Goal: Task Accomplishment & Management: Use online tool/utility

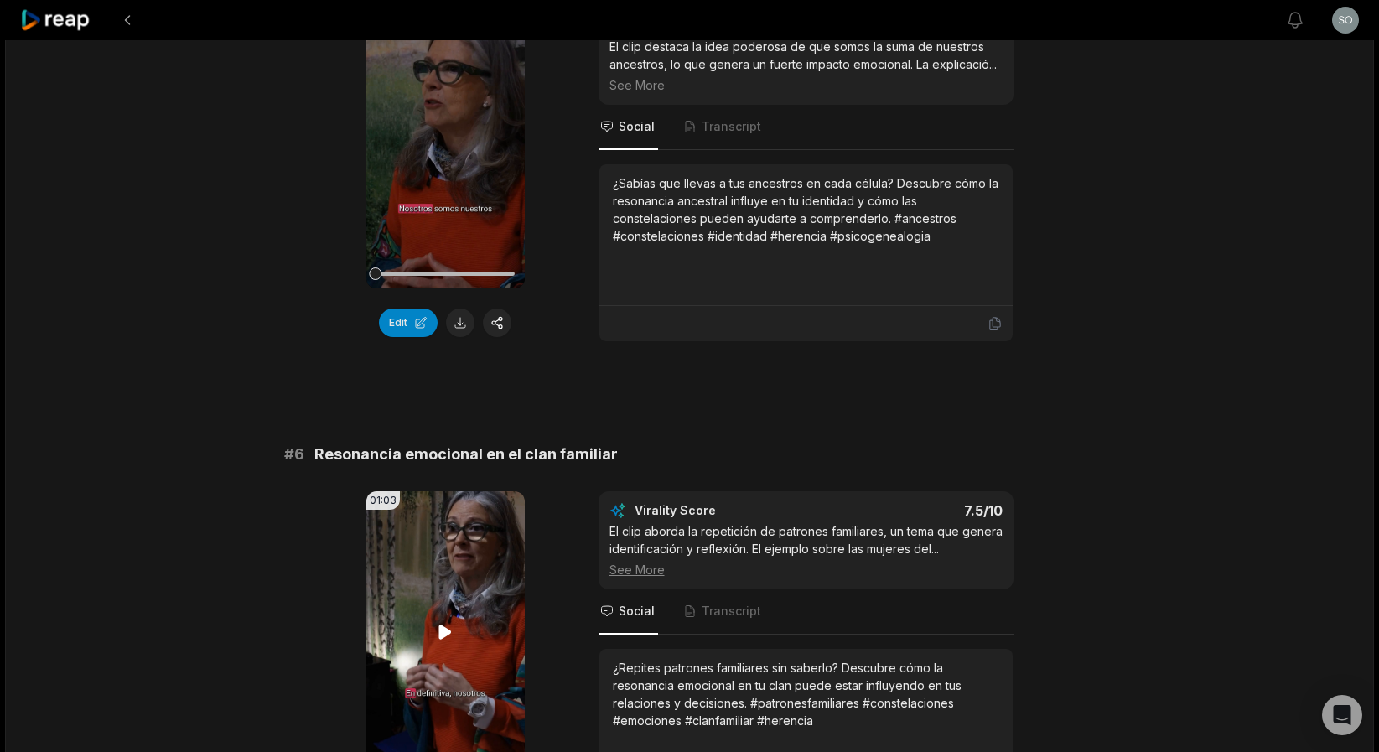
scroll to position [2211, 0]
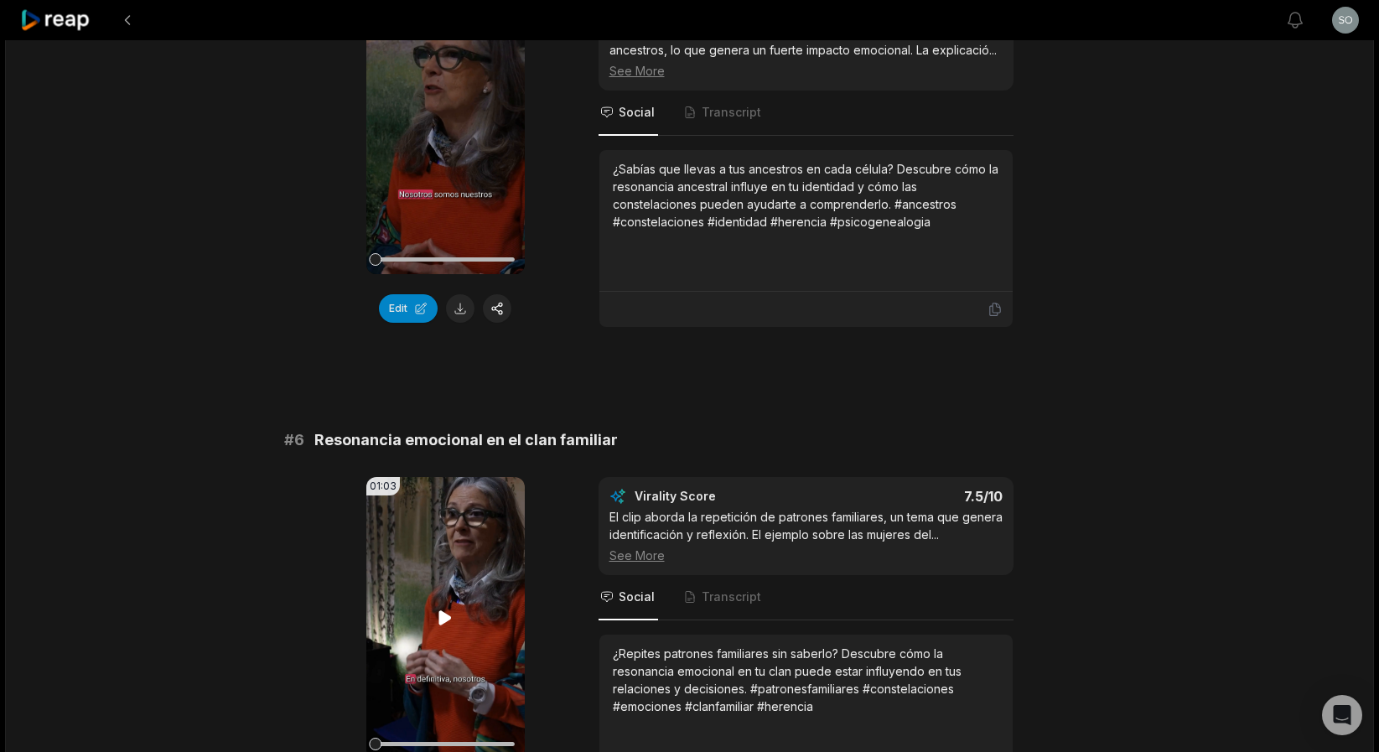
click at [442, 608] on icon at bounding box center [445, 618] width 20 height 20
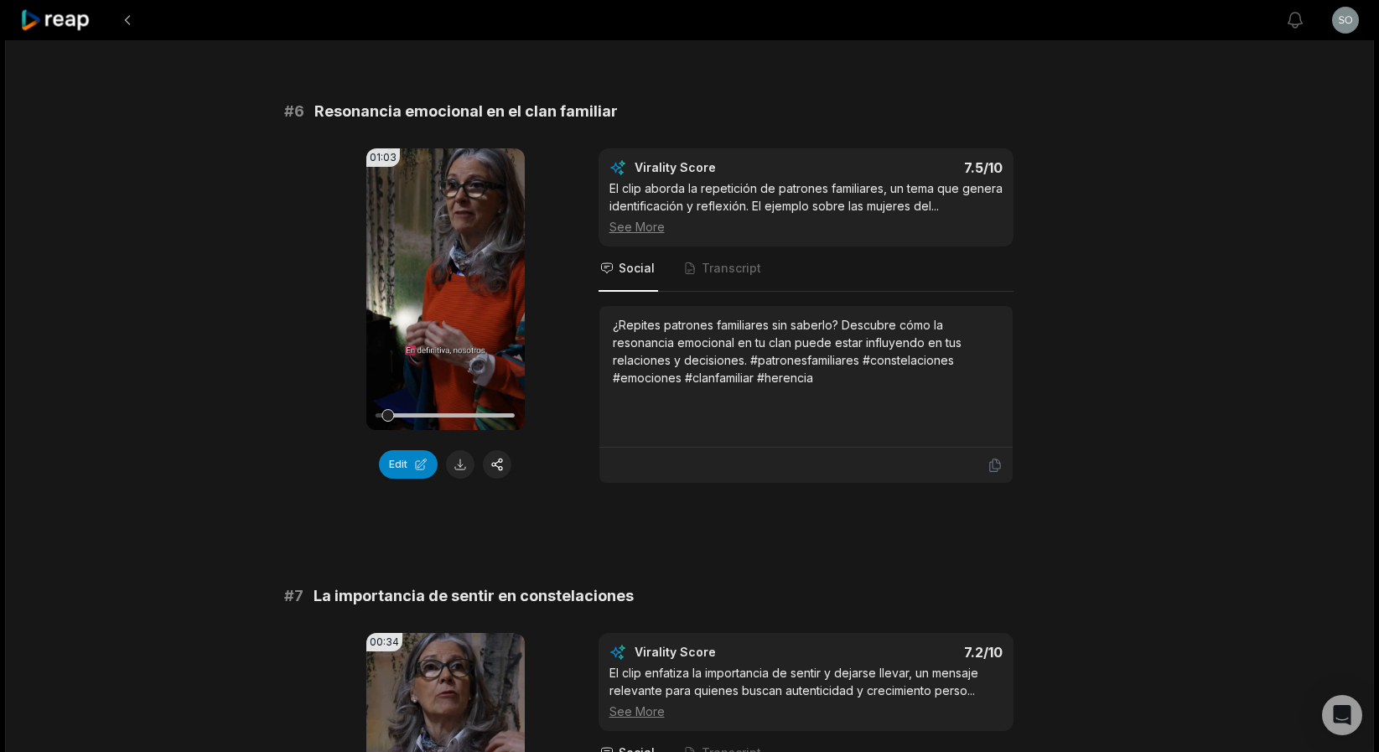
scroll to position [2543, 0]
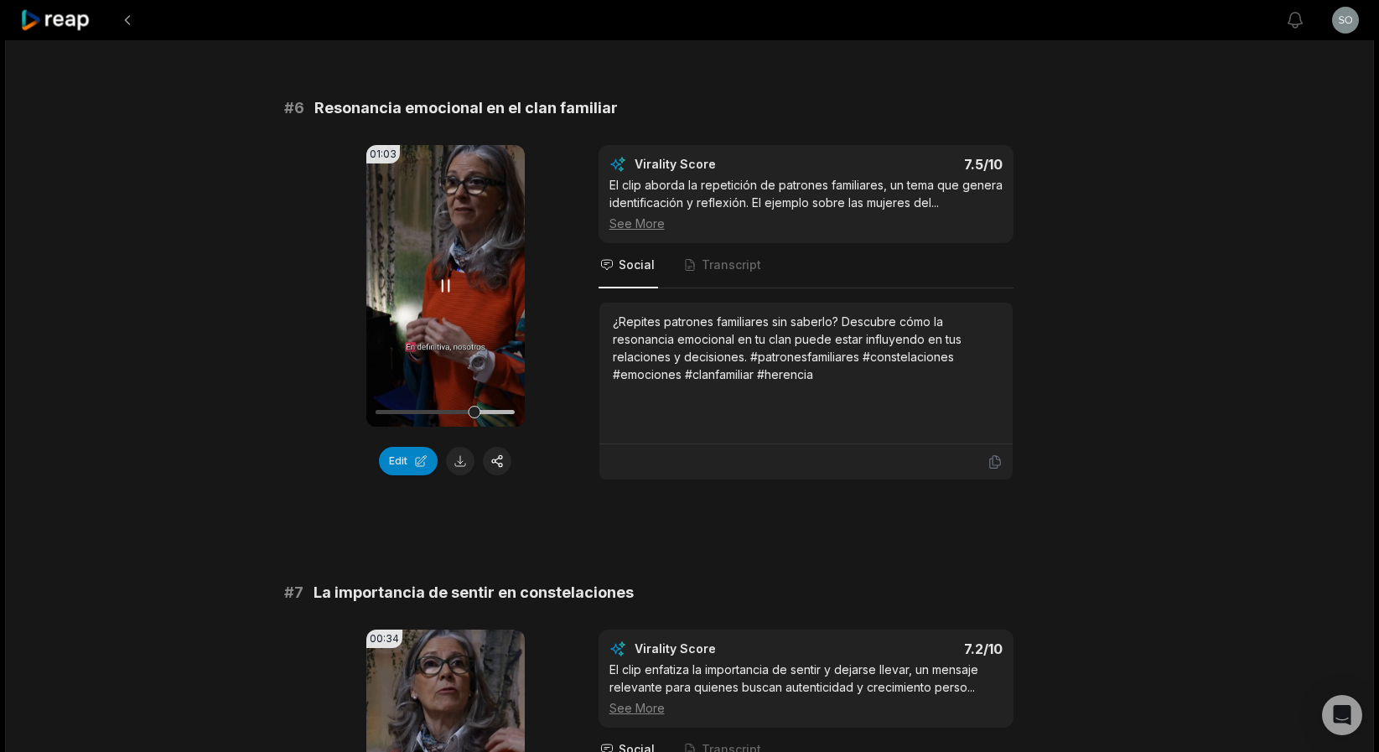
click at [443, 283] on icon at bounding box center [445, 286] width 20 height 20
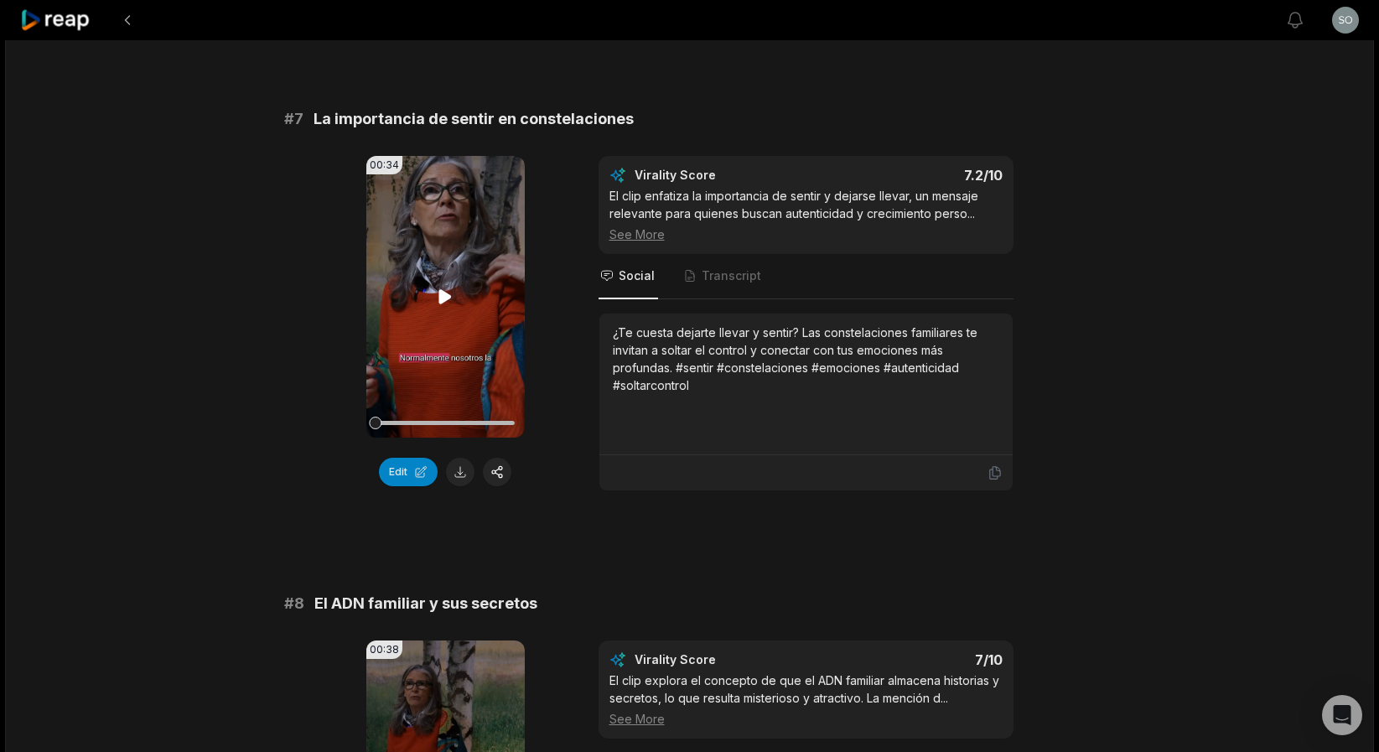
scroll to position [3011, 0]
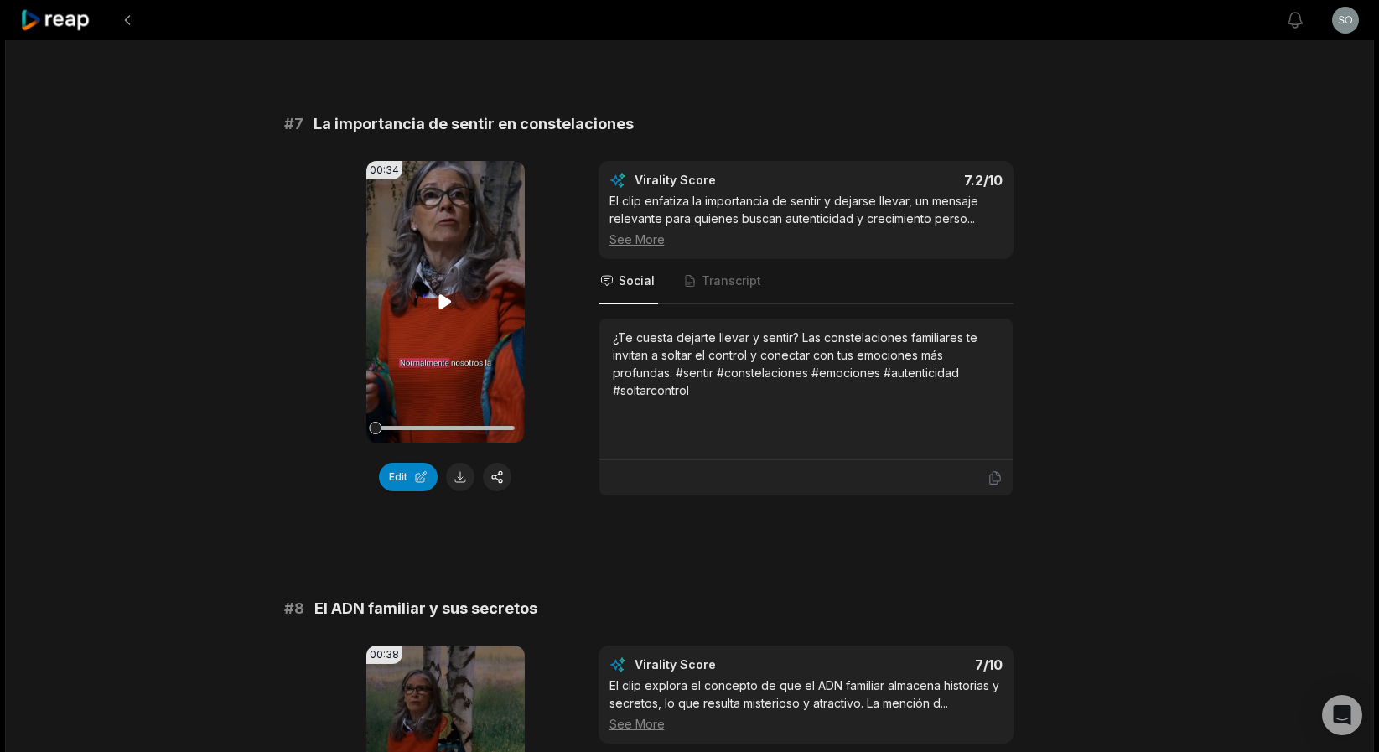
click at [438, 303] on icon at bounding box center [445, 302] width 20 height 20
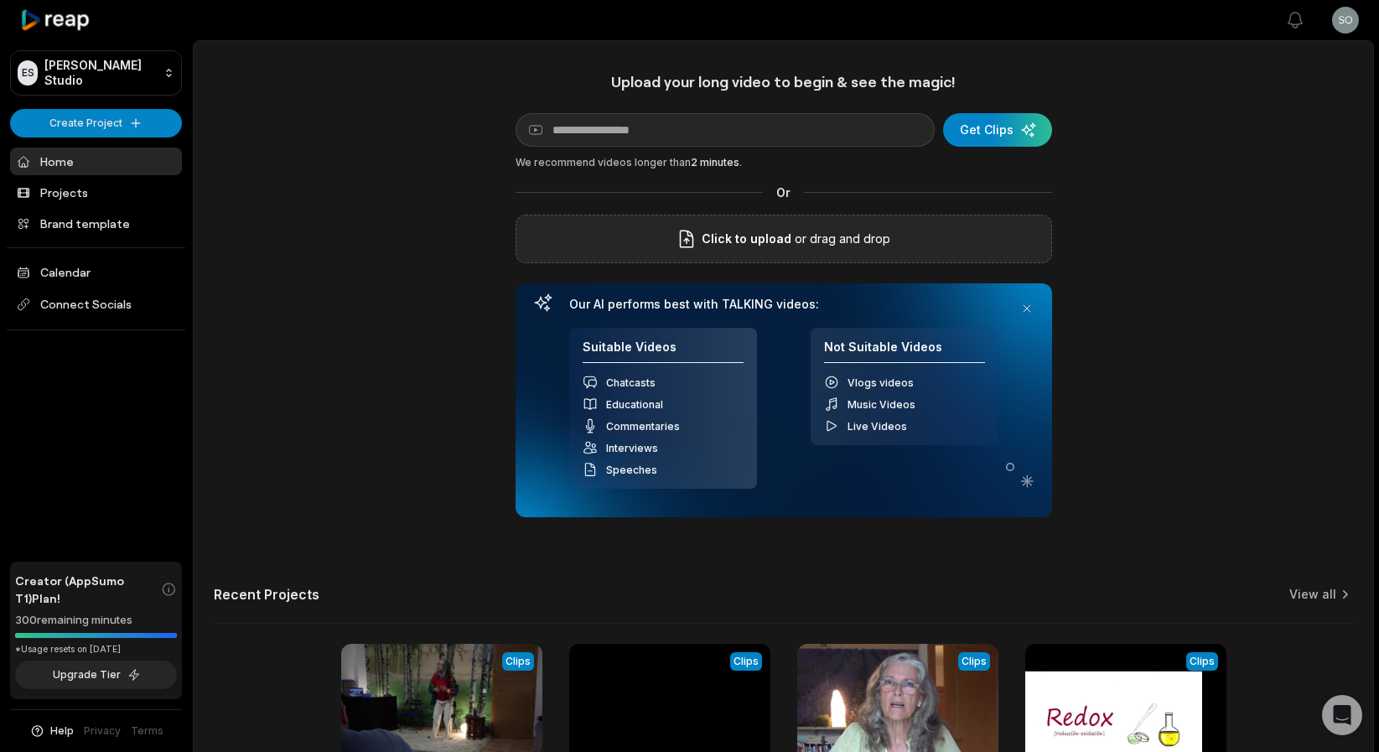
click at [755, 243] on span "Click to upload" at bounding box center [746, 239] width 90 height 20
click at [0, 0] on input "Click to upload" at bounding box center [0, 0] width 0 height 0
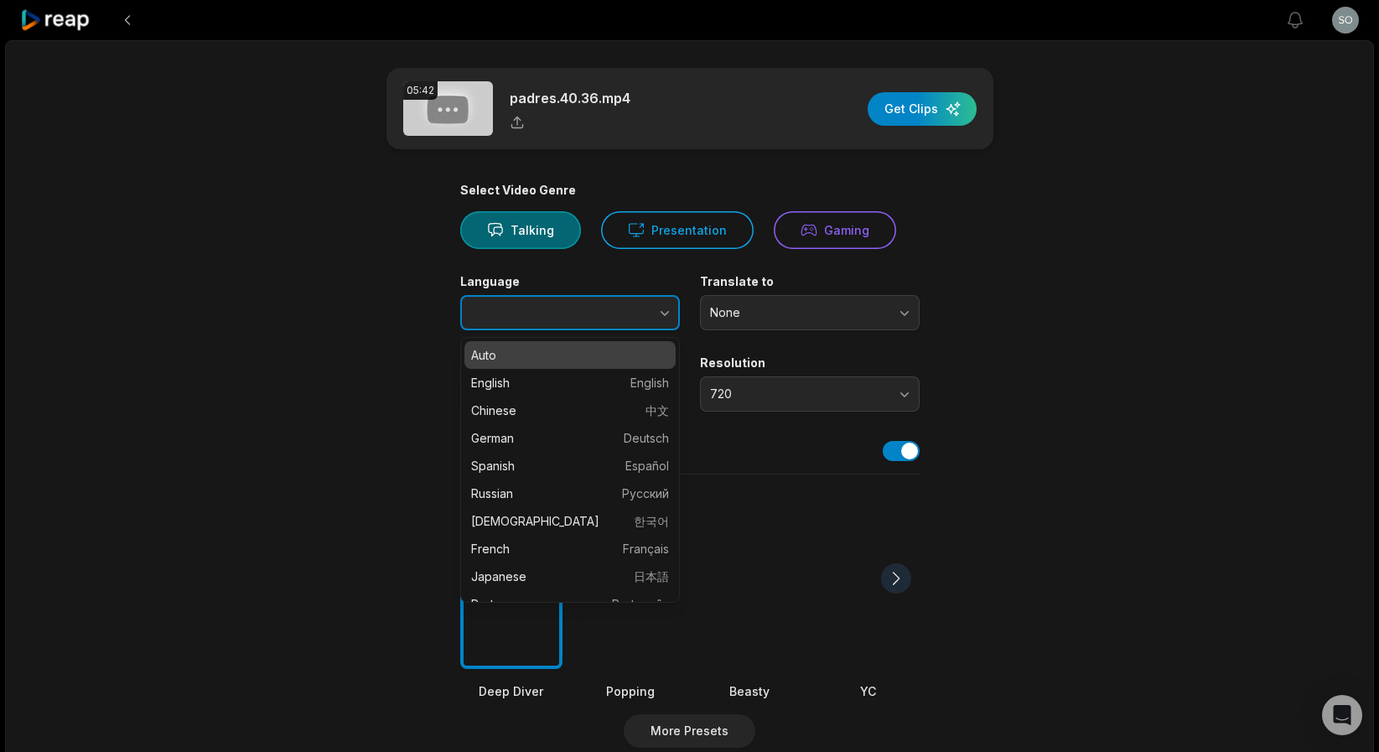
click at [663, 316] on icon "button" at bounding box center [664, 312] width 17 height 17
type input "*******"
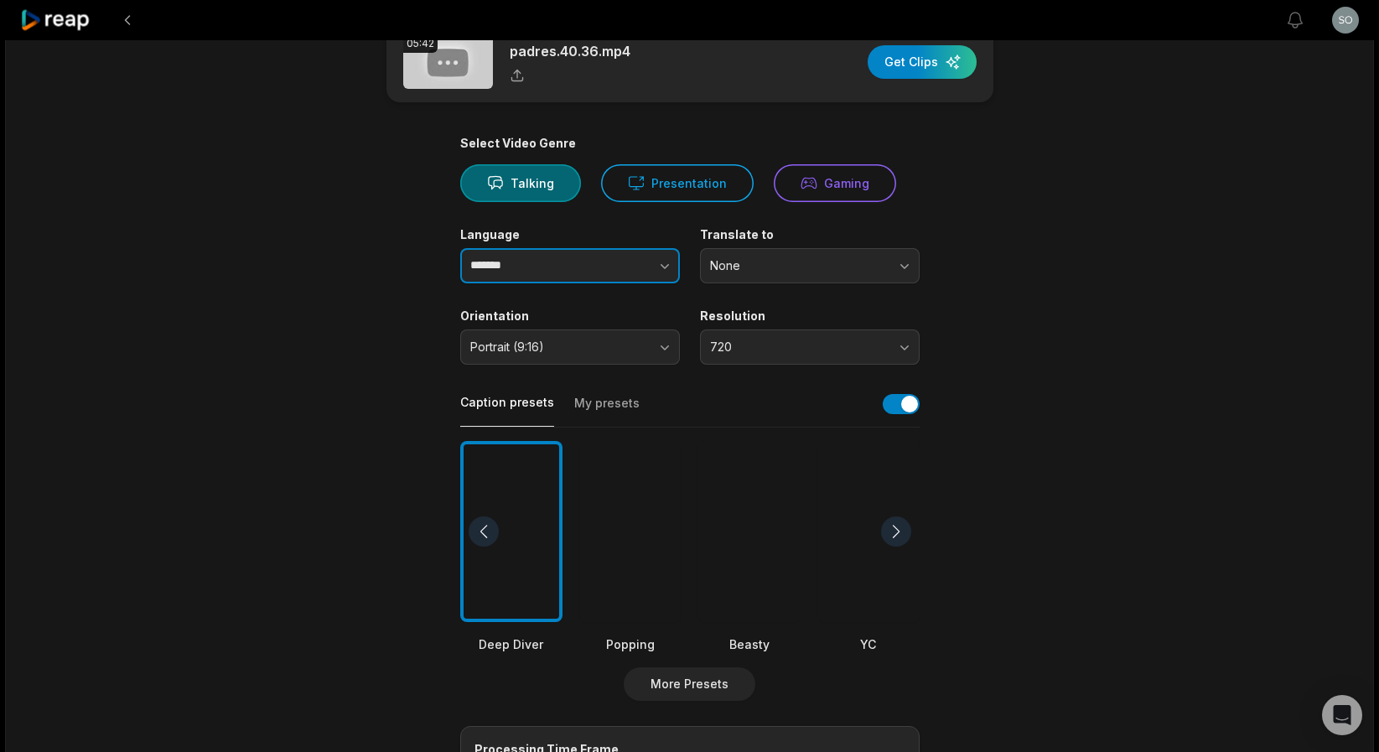
scroll to position [54, 0]
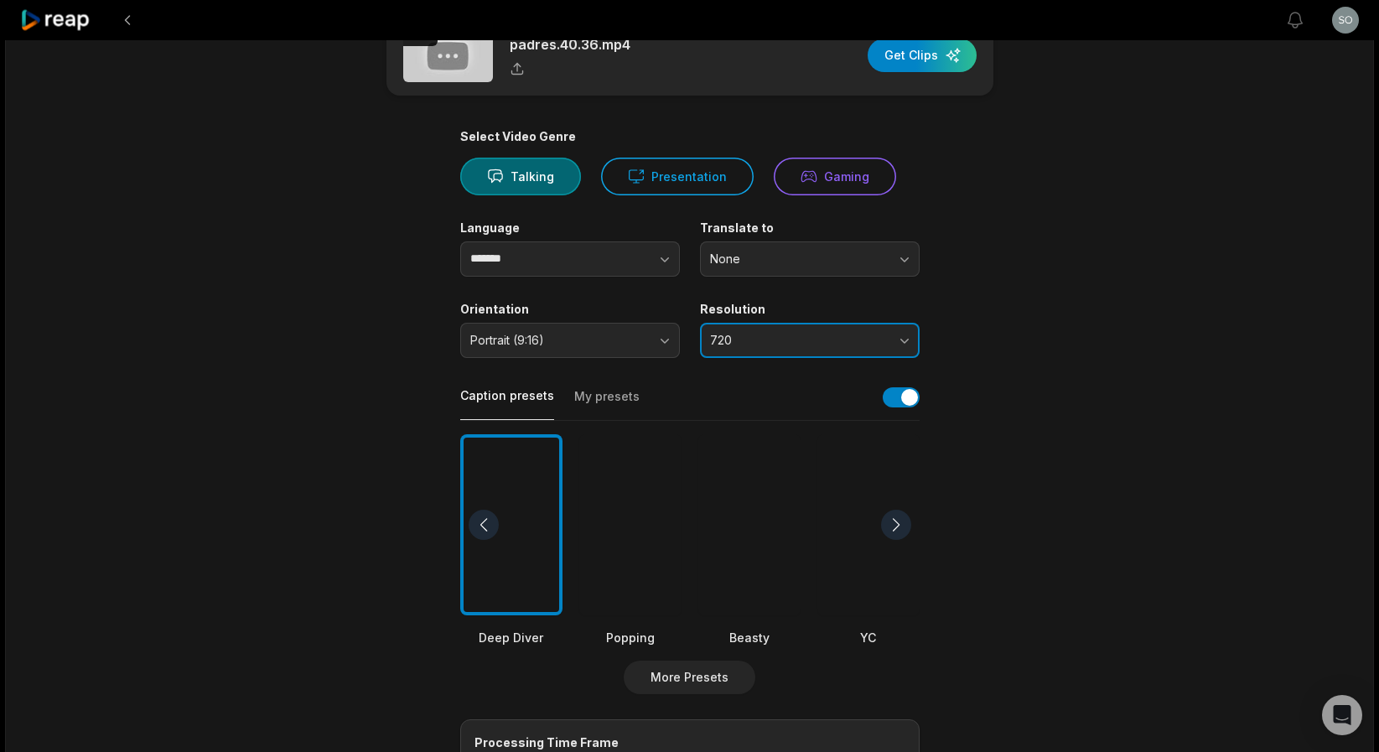
click at [904, 339] on button "720" at bounding box center [810, 340] width 220 height 35
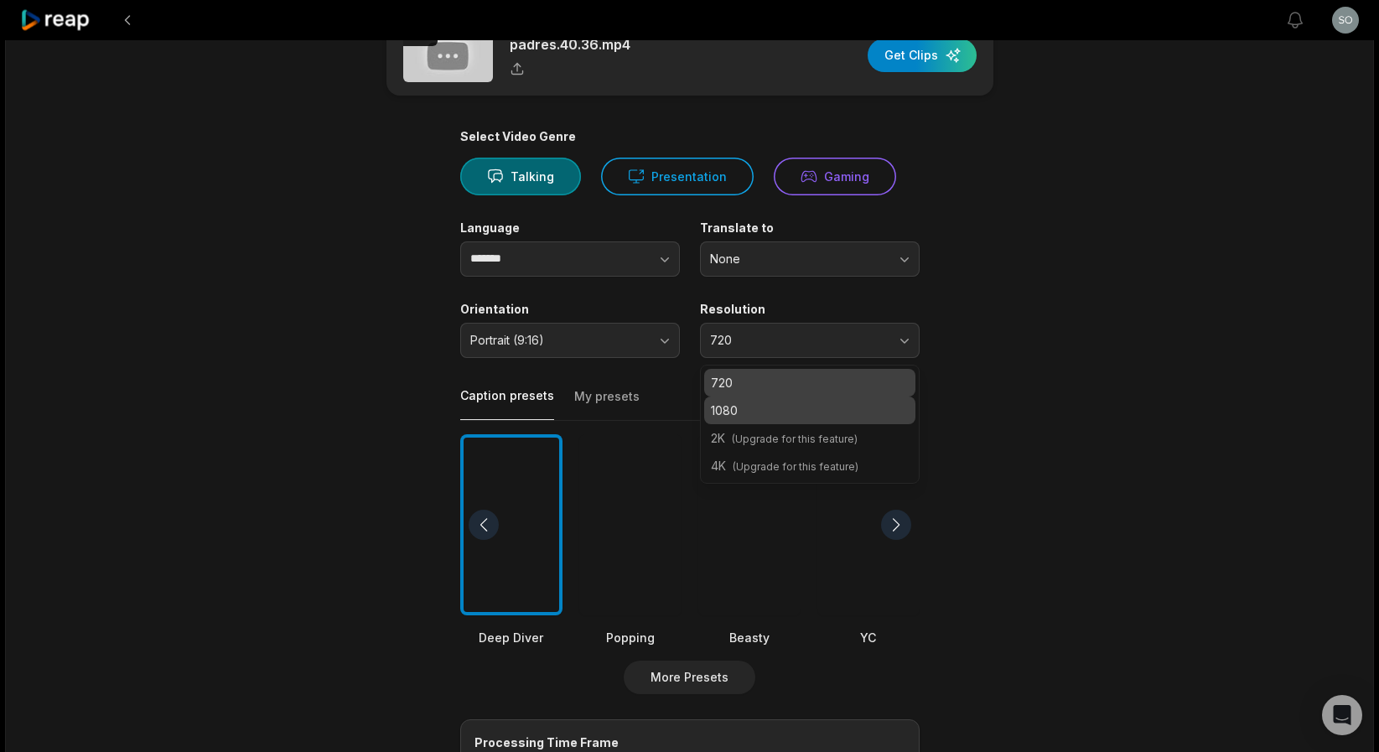
click at [861, 399] on div "1080" at bounding box center [809, 410] width 211 height 28
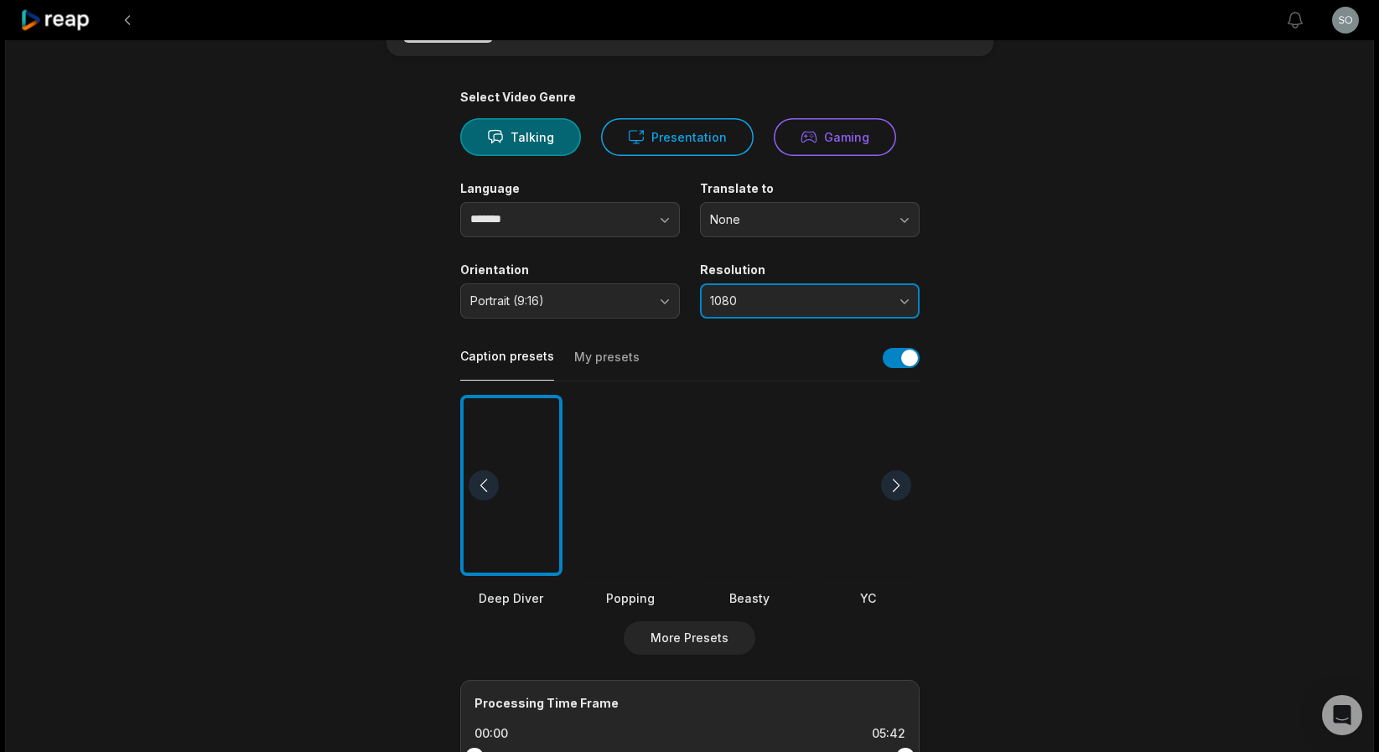
scroll to position [101, 0]
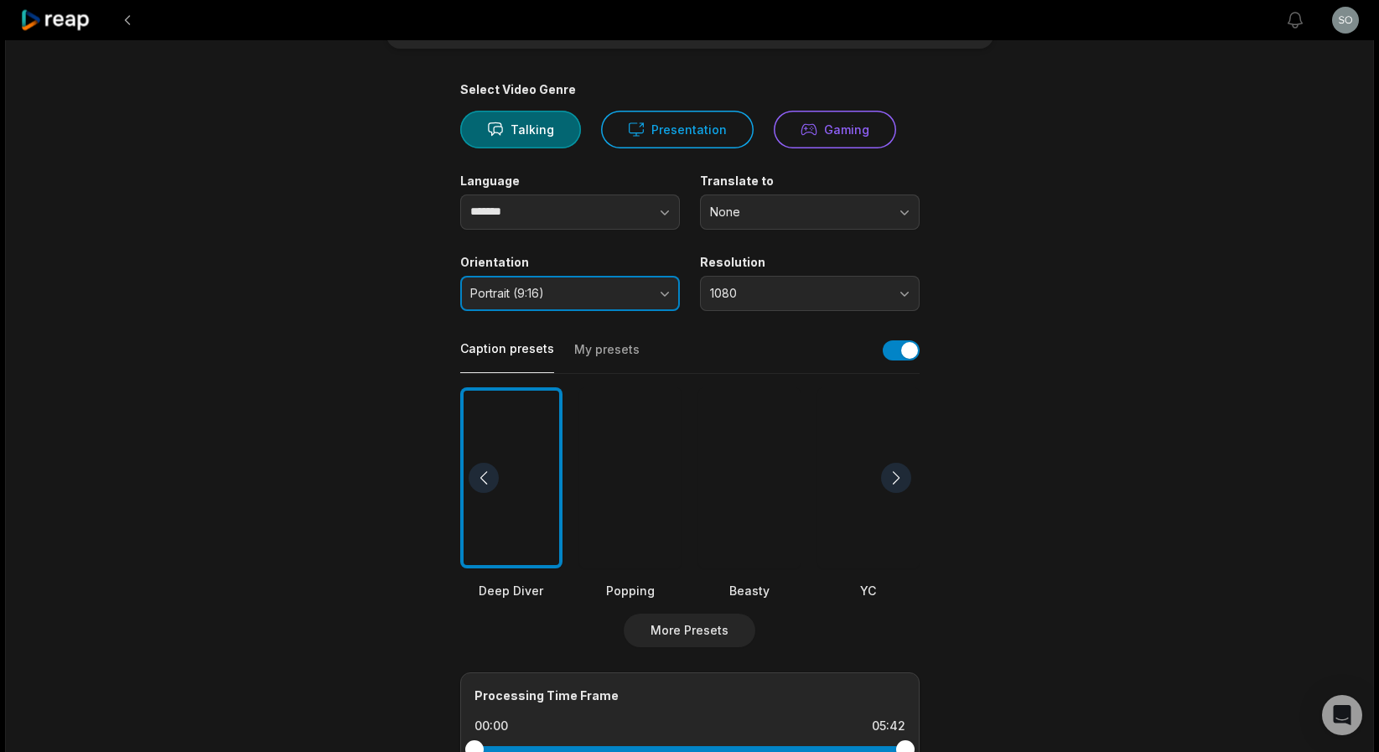
click at [665, 294] on button "Portrait (9:16)" at bounding box center [570, 293] width 220 height 35
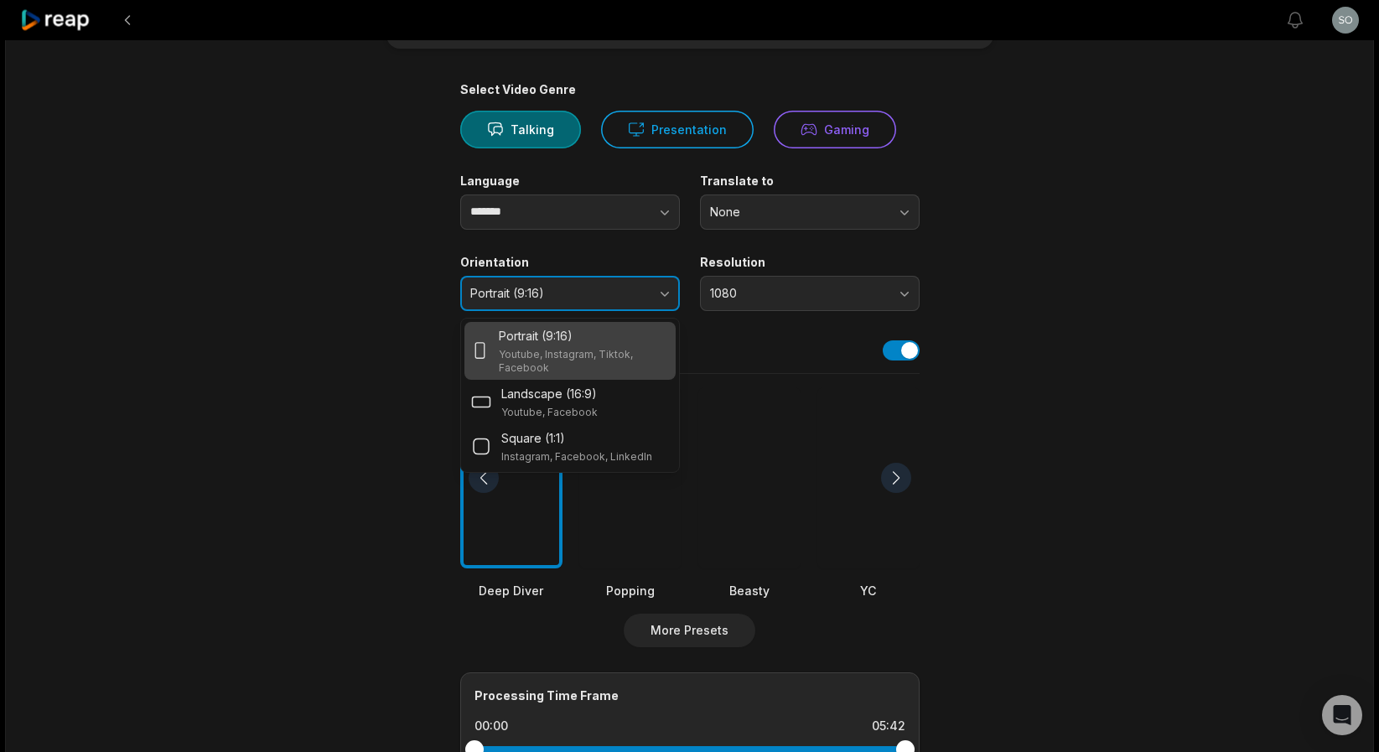
click at [667, 297] on button "Portrait (9:16)" at bounding box center [570, 293] width 220 height 35
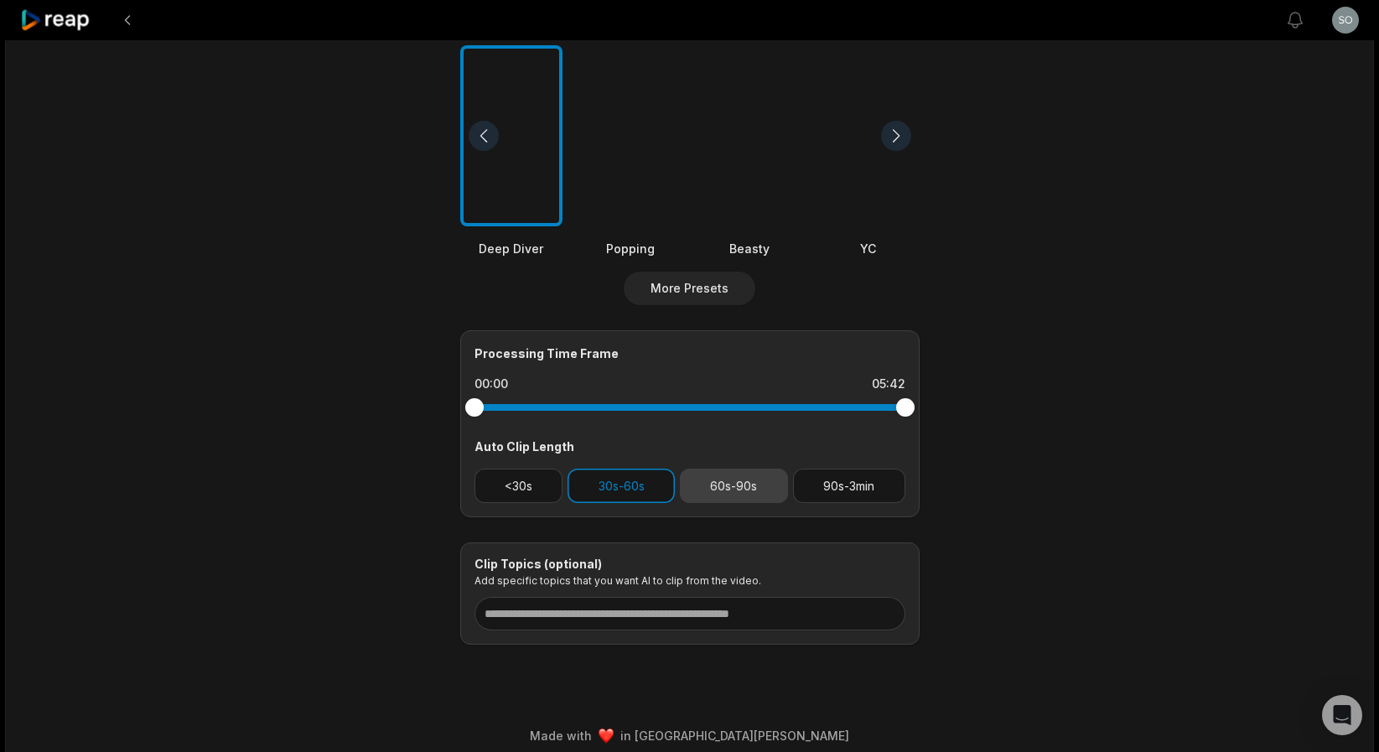
scroll to position [456, 0]
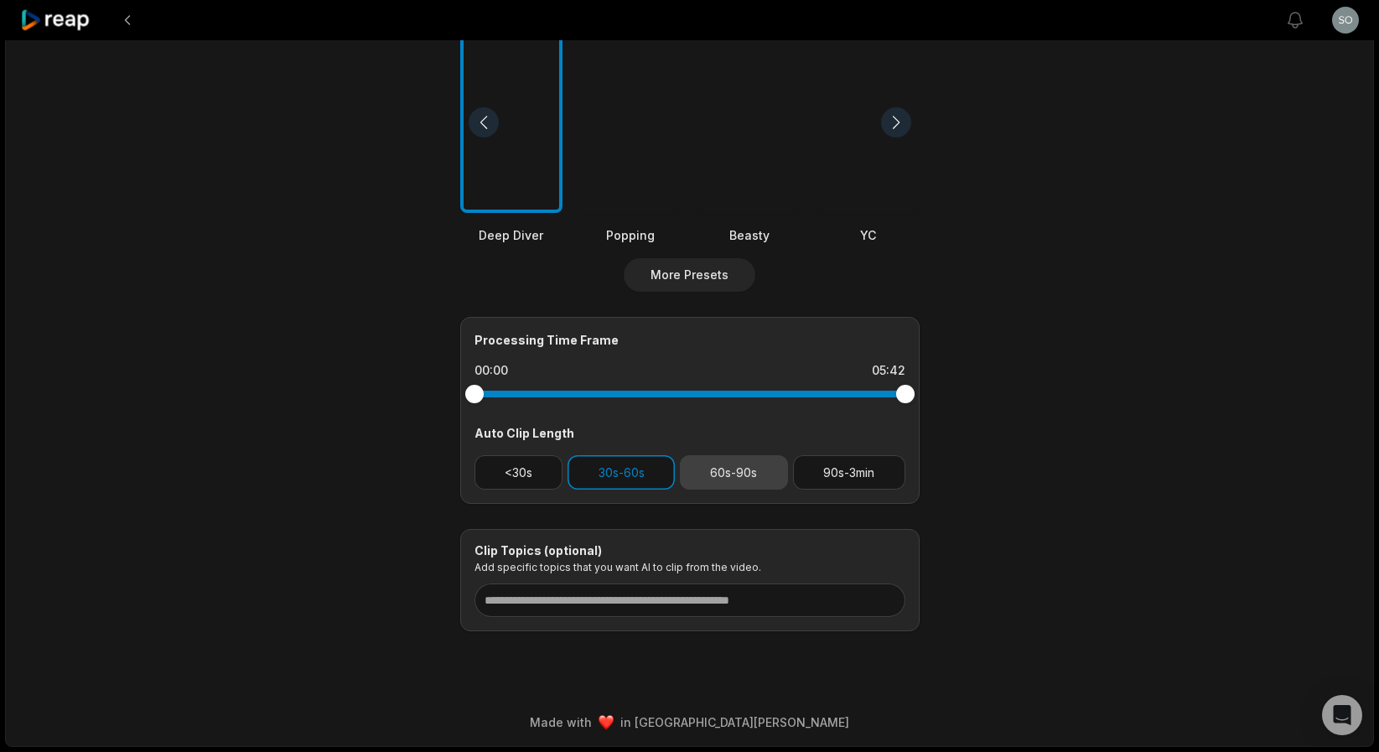
click at [707, 475] on button "60s-90s" at bounding box center [734, 472] width 108 height 34
click at [717, 477] on button "60s-90s" at bounding box center [734, 472] width 108 height 34
click at [709, 474] on button "60s-90s" at bounding box center [734, 472] width 108 height 34
click at [630, 473] on button "30s-60s" at bounding box center [620, 472] width 107 height 34
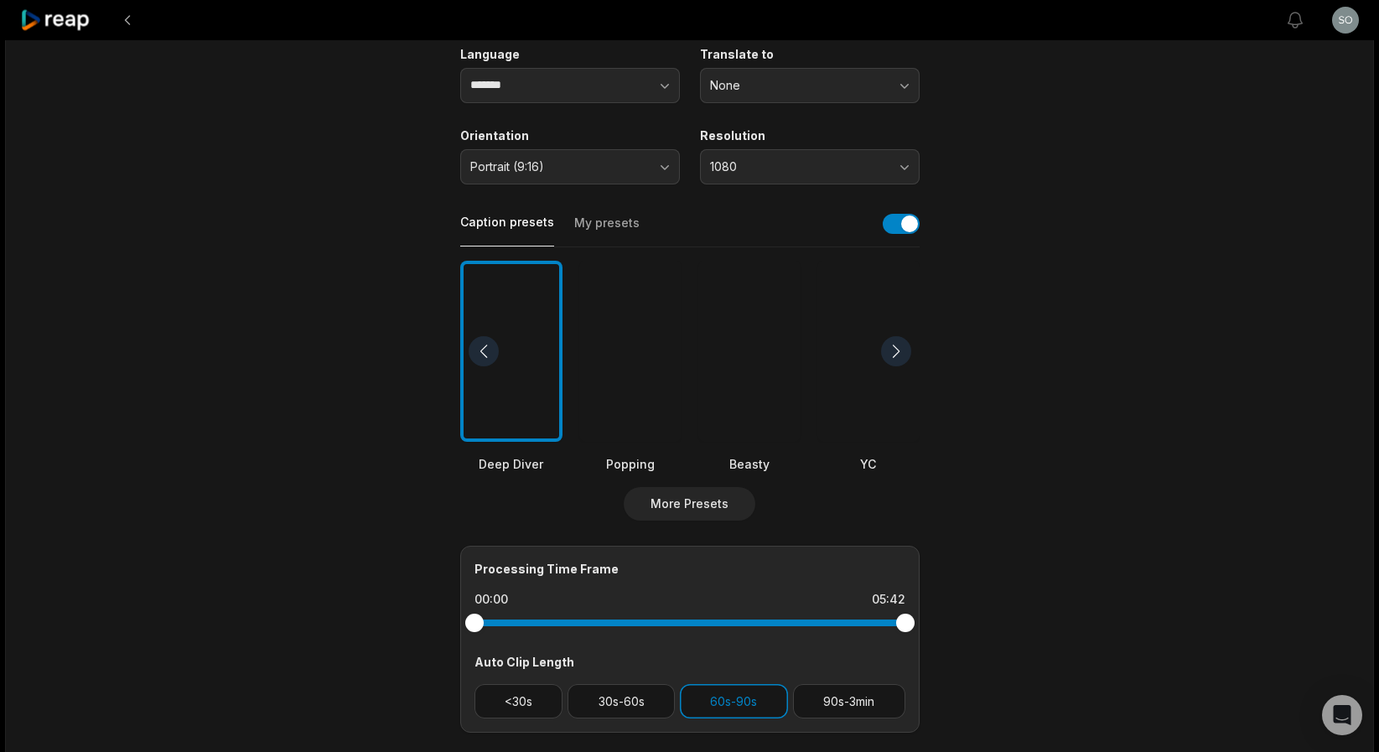
scroll to position [0, 0]
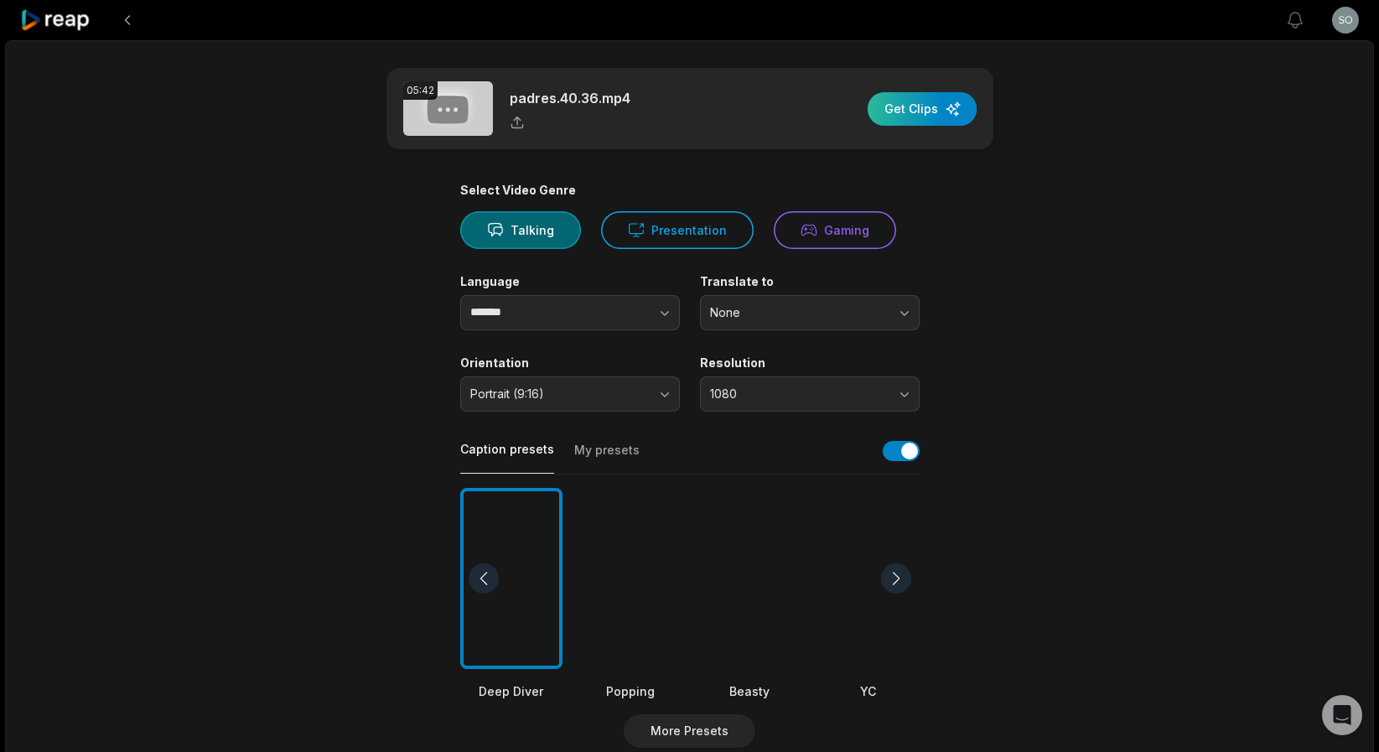
click at [900, 107] on div "button" at bounding box center [921, 109] width 109 height 34
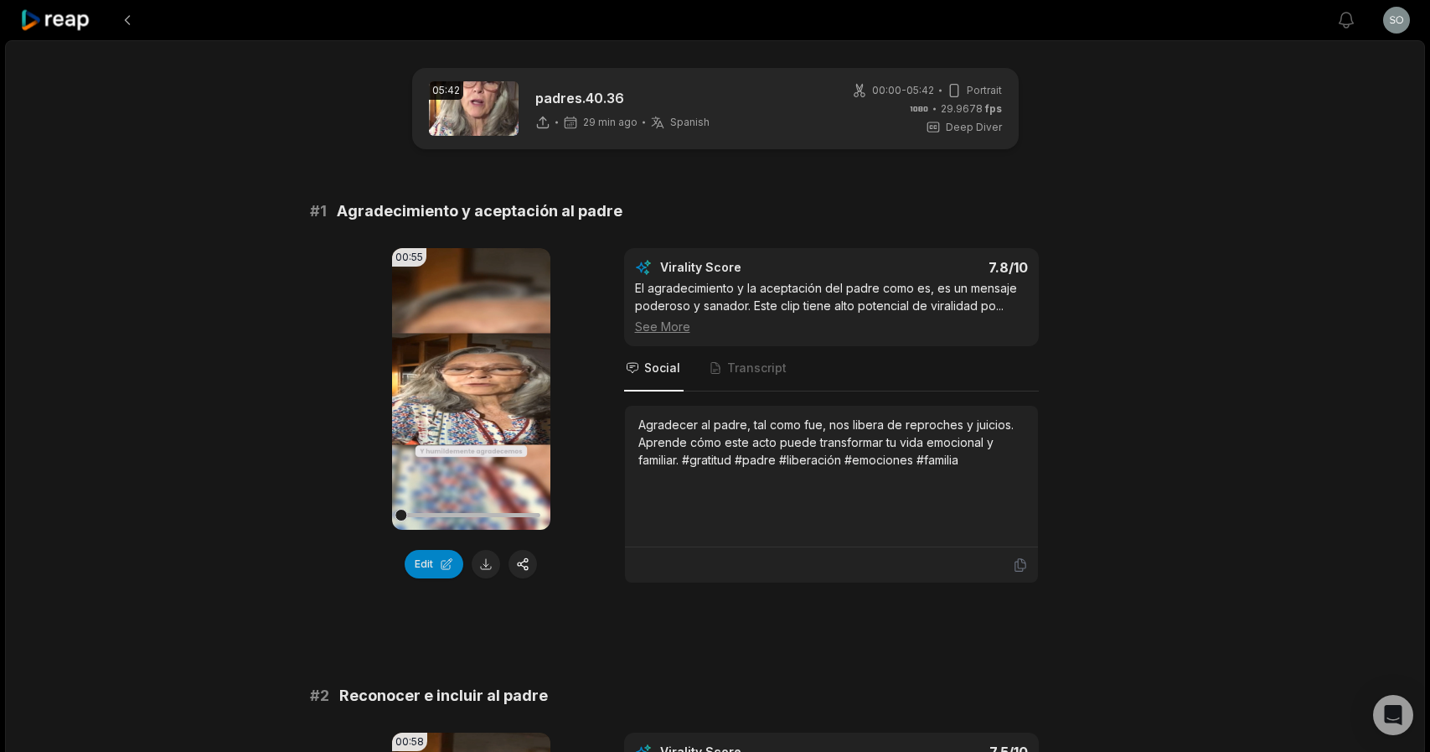
scroll to position [65, 0]
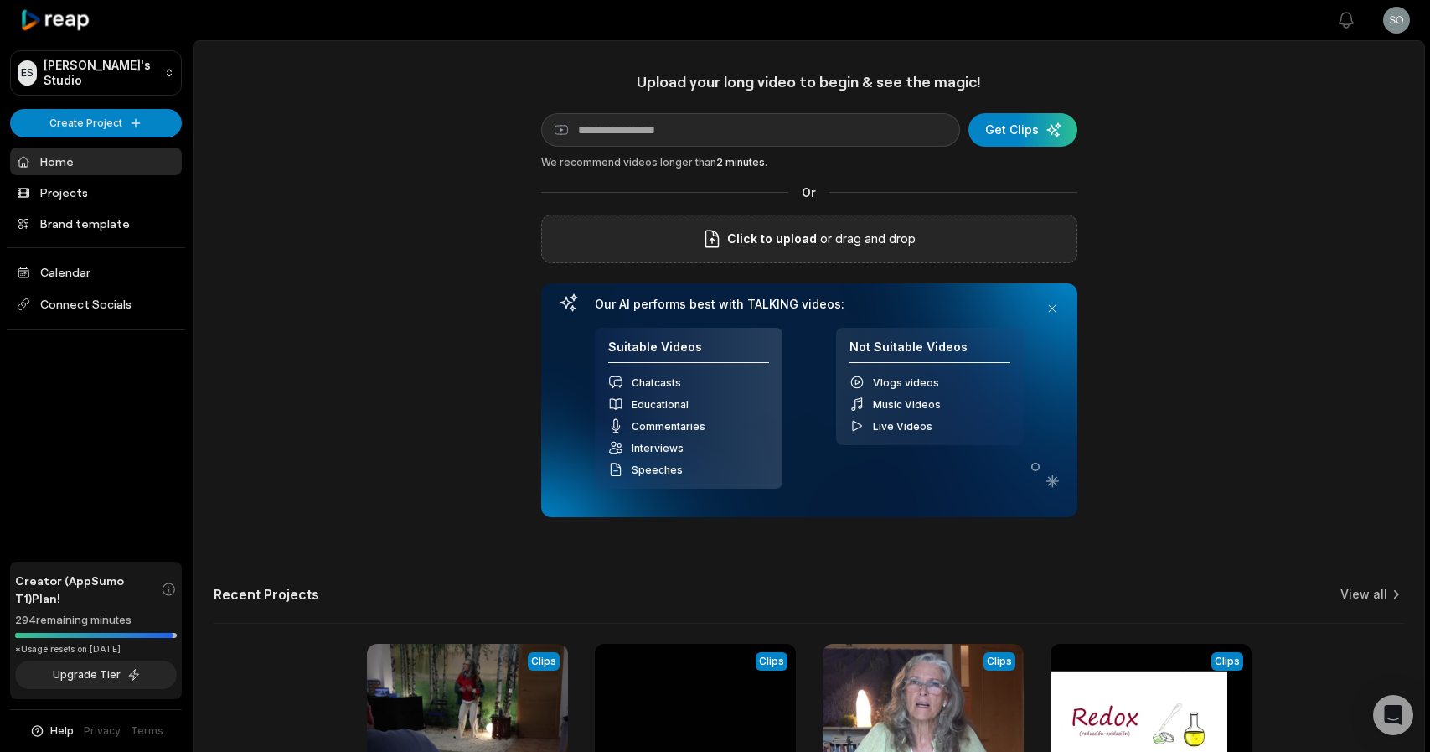
click at [807, 241] on span "Click to upload" at bounding box center [772, 239] width 90 height 20
click at [0, 0] on input "Click to upload" at bounding box center [0, 0] width 0 height 0
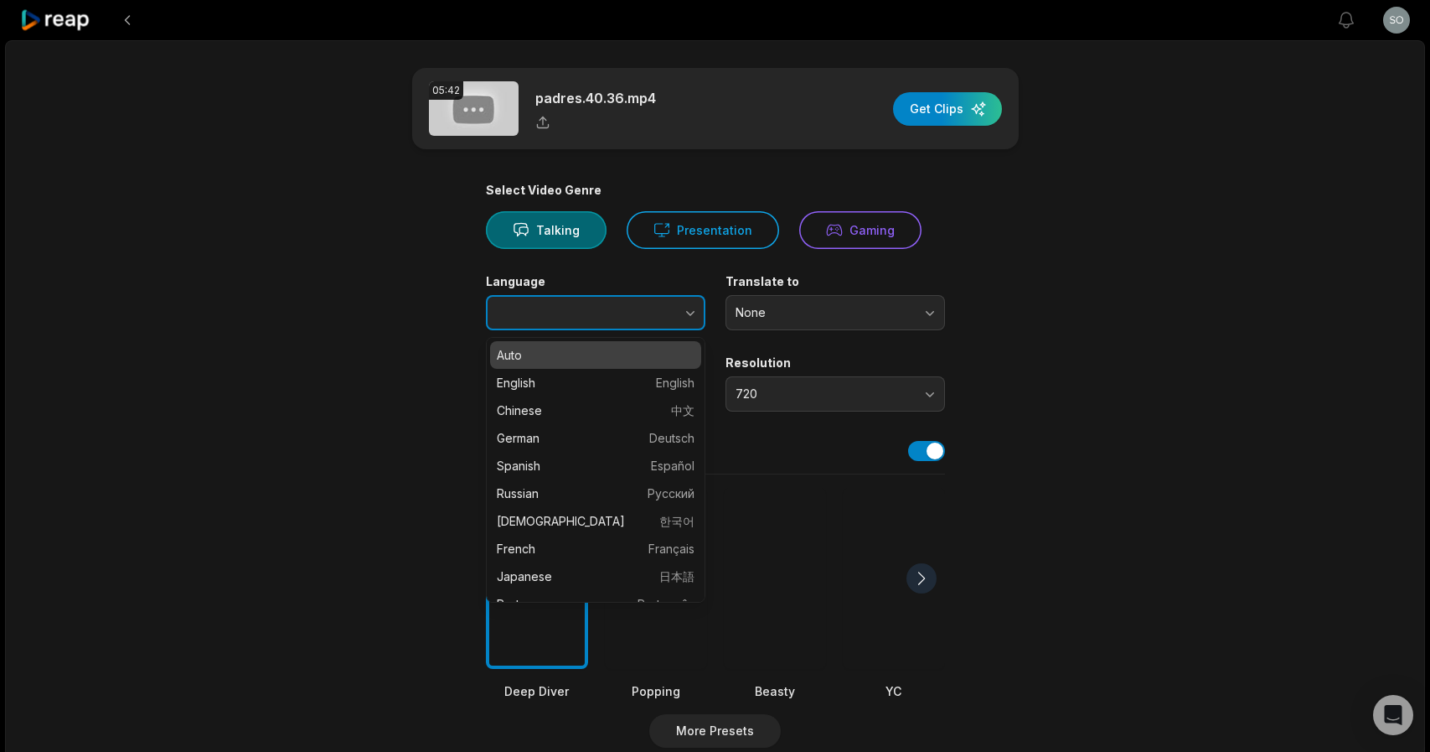
click at [691, 312] on icon "button" at bounding box center [690, 312] width 17 height 17
type input "*******"
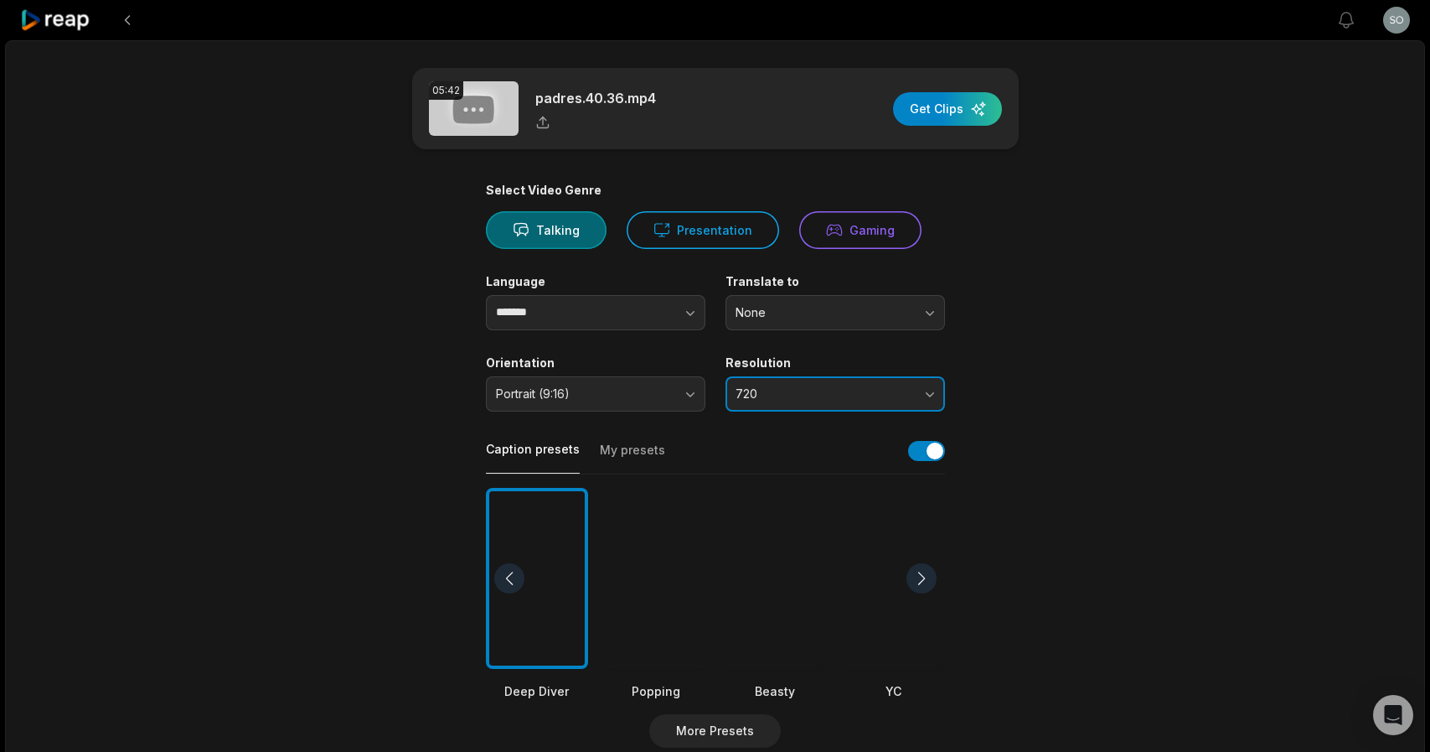
click at [768, 404] on button "720" at bounding box center [836, 393] width 220 height 35
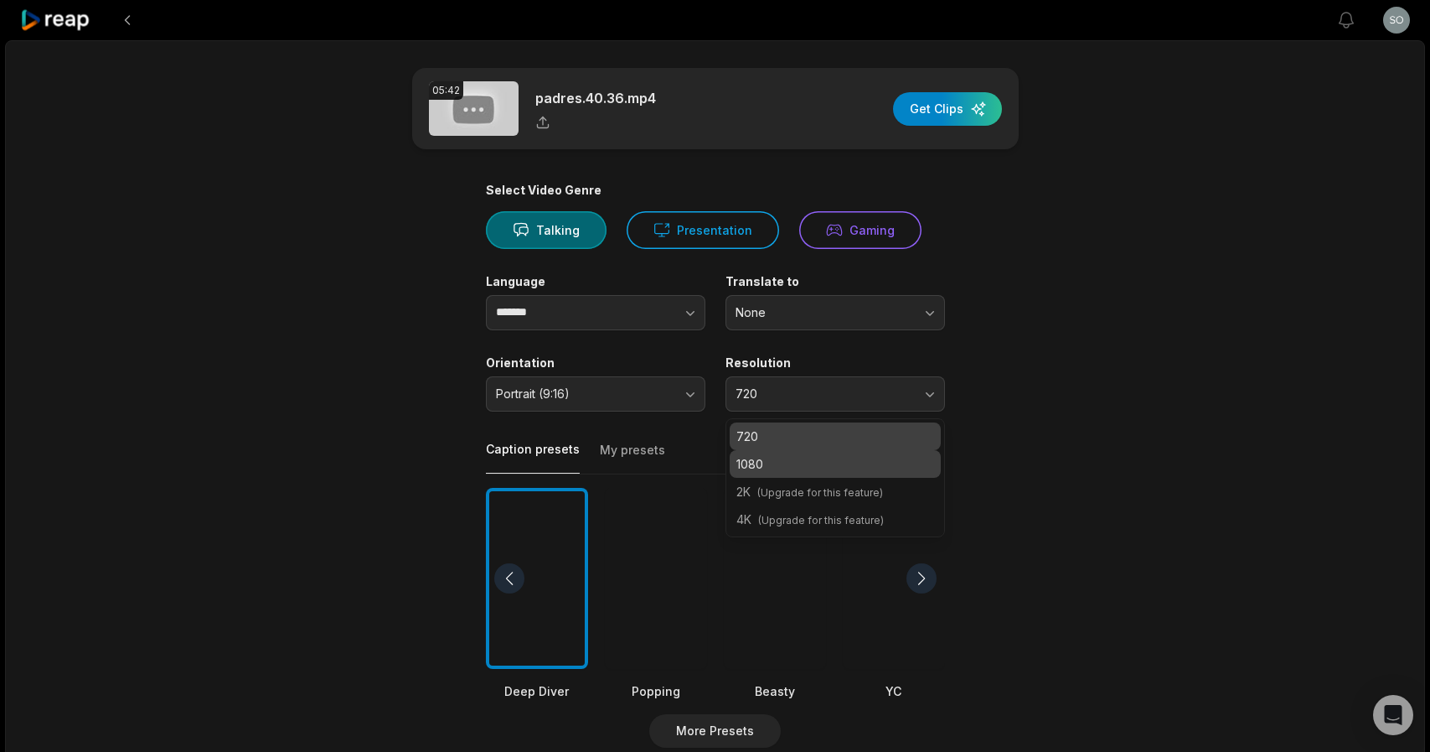
click at [759, 468] on p "1080" at bounding box center [836, 464] width 198 height 18
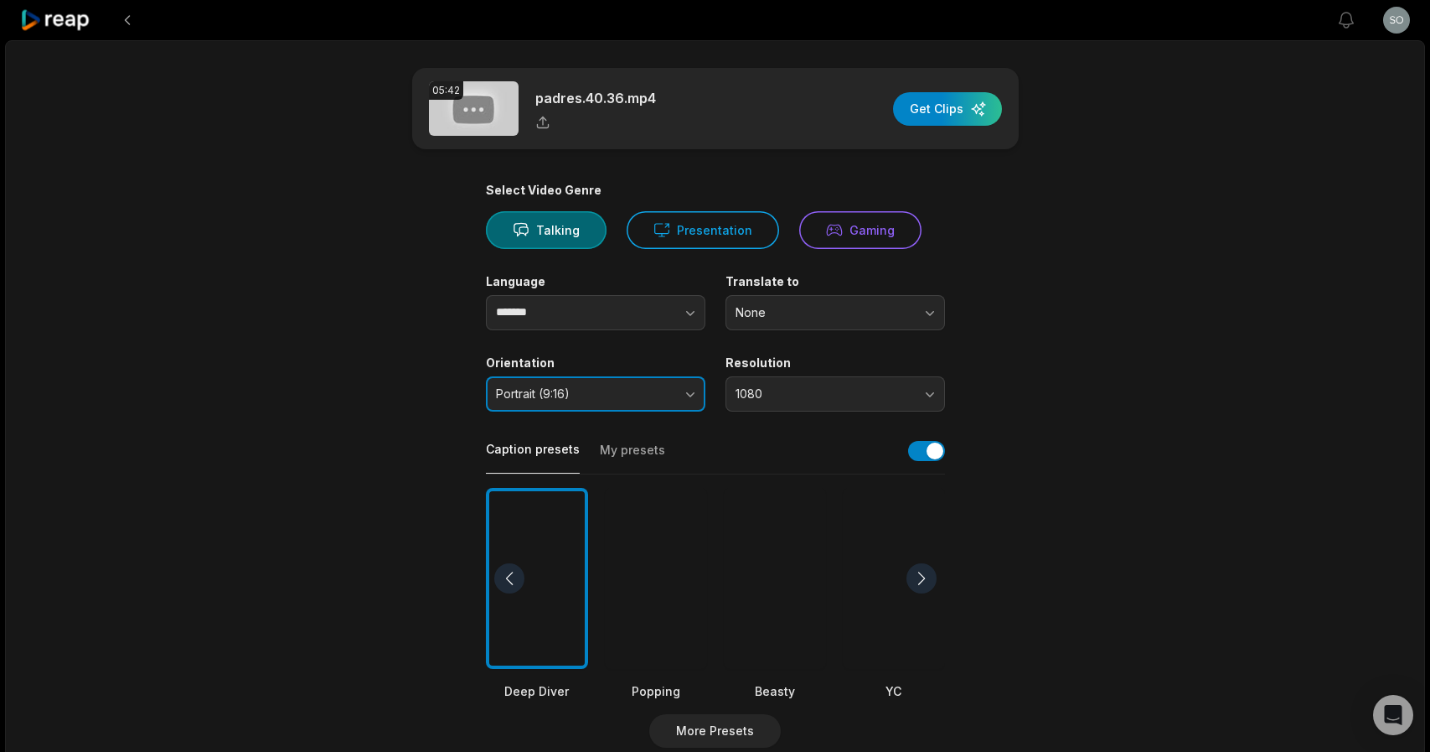
click at [691, 391] on button "Portrait (9:16)" at bounding box center [596, 393] width 220 height 35
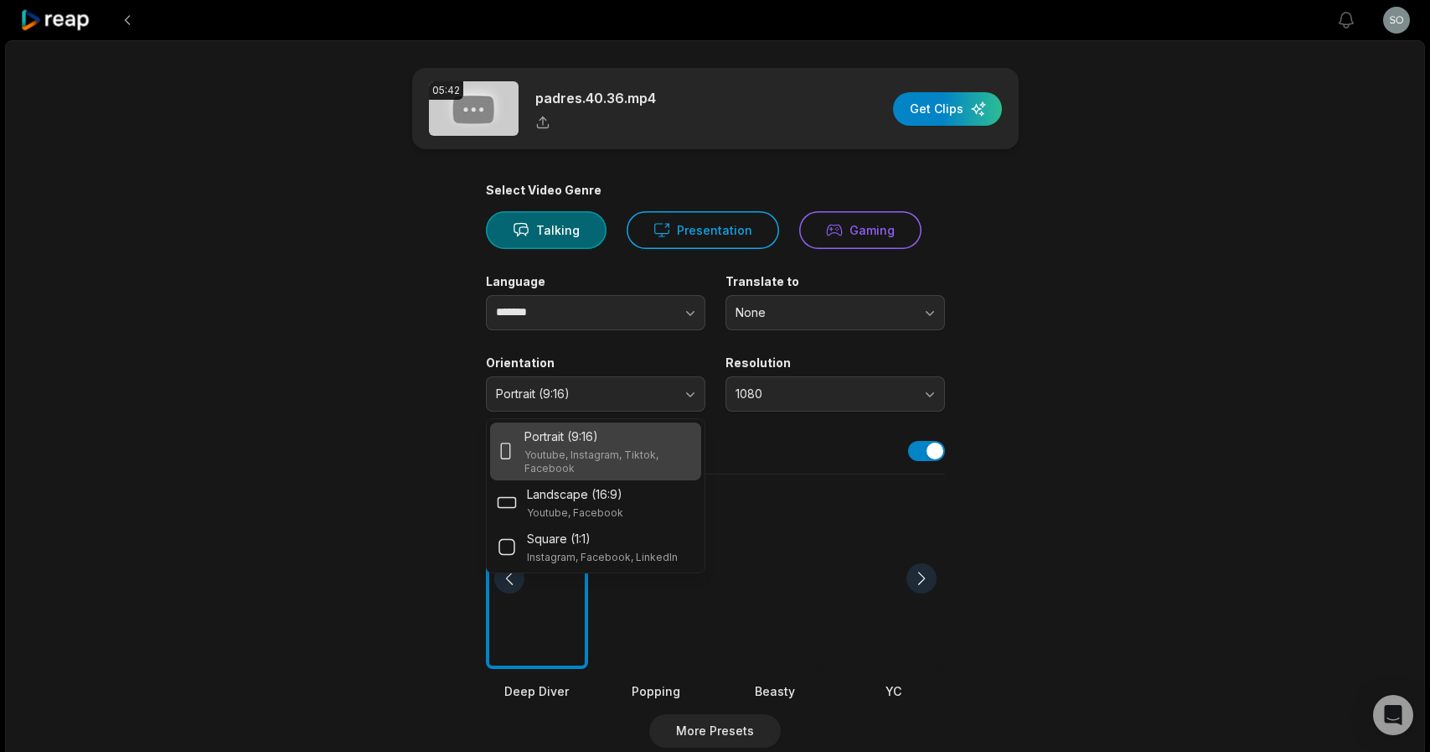
click at [675, 442] on div "Portrait (9:16)" at bounding box center [609, 436] width 169 height 18
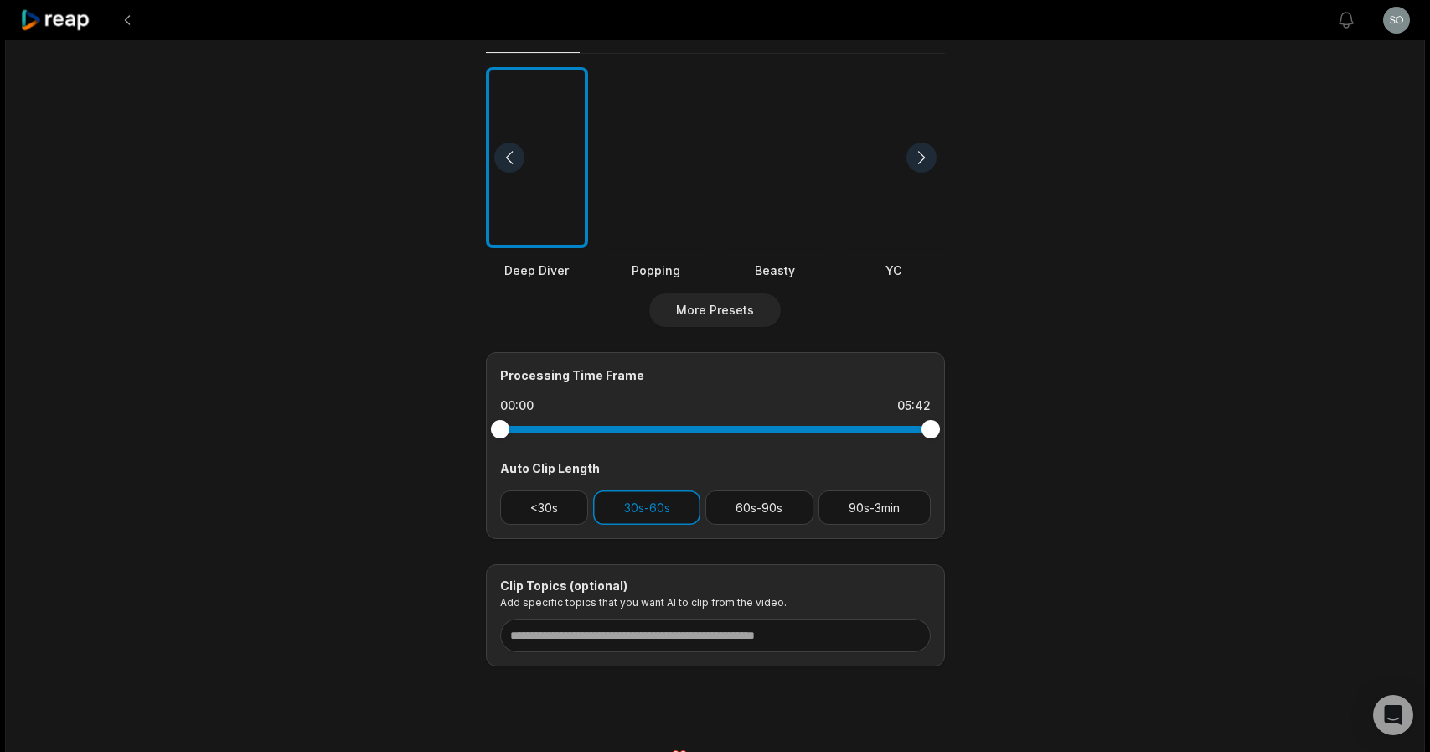
scroll to position [422, 0]
click at [126, 19] on button at bounding box center [127, 20] width 30 height 30
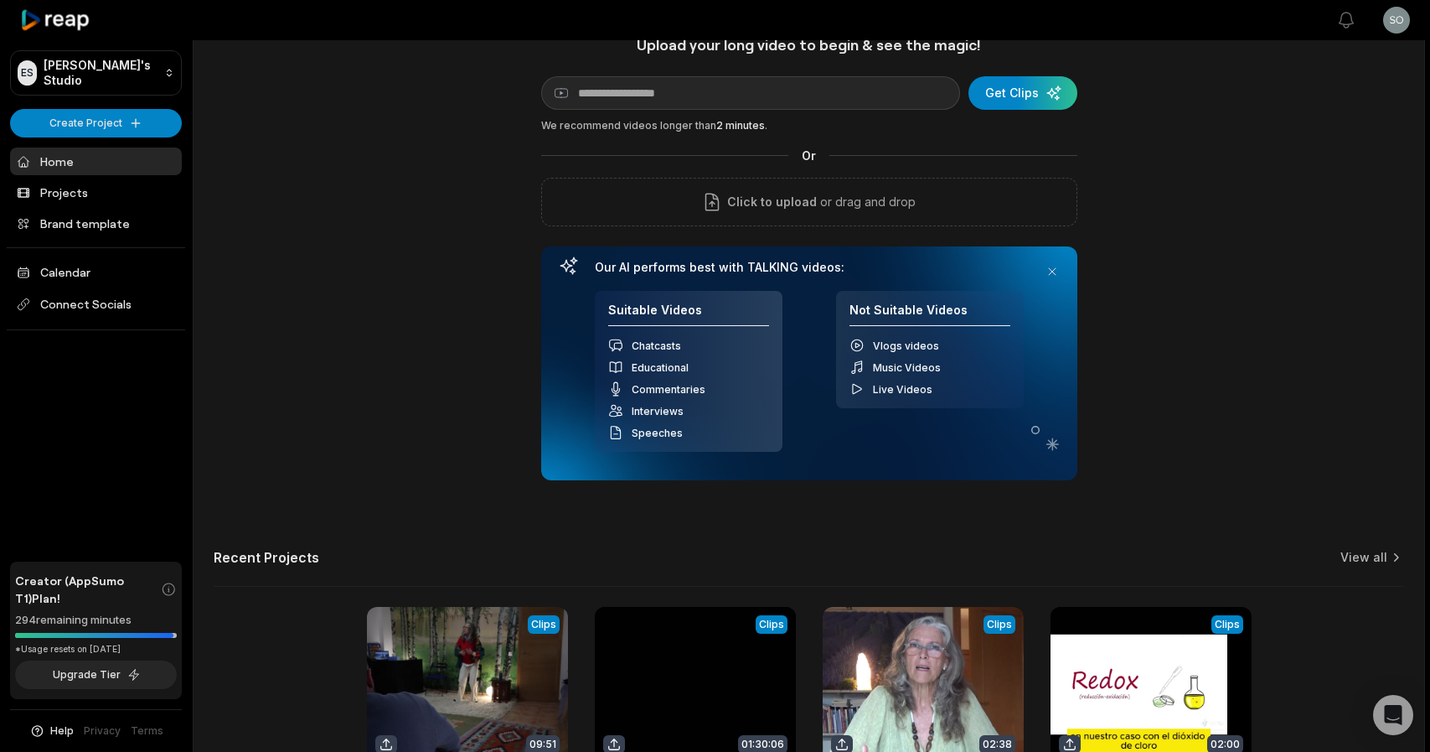
scroll to position [25, 0]
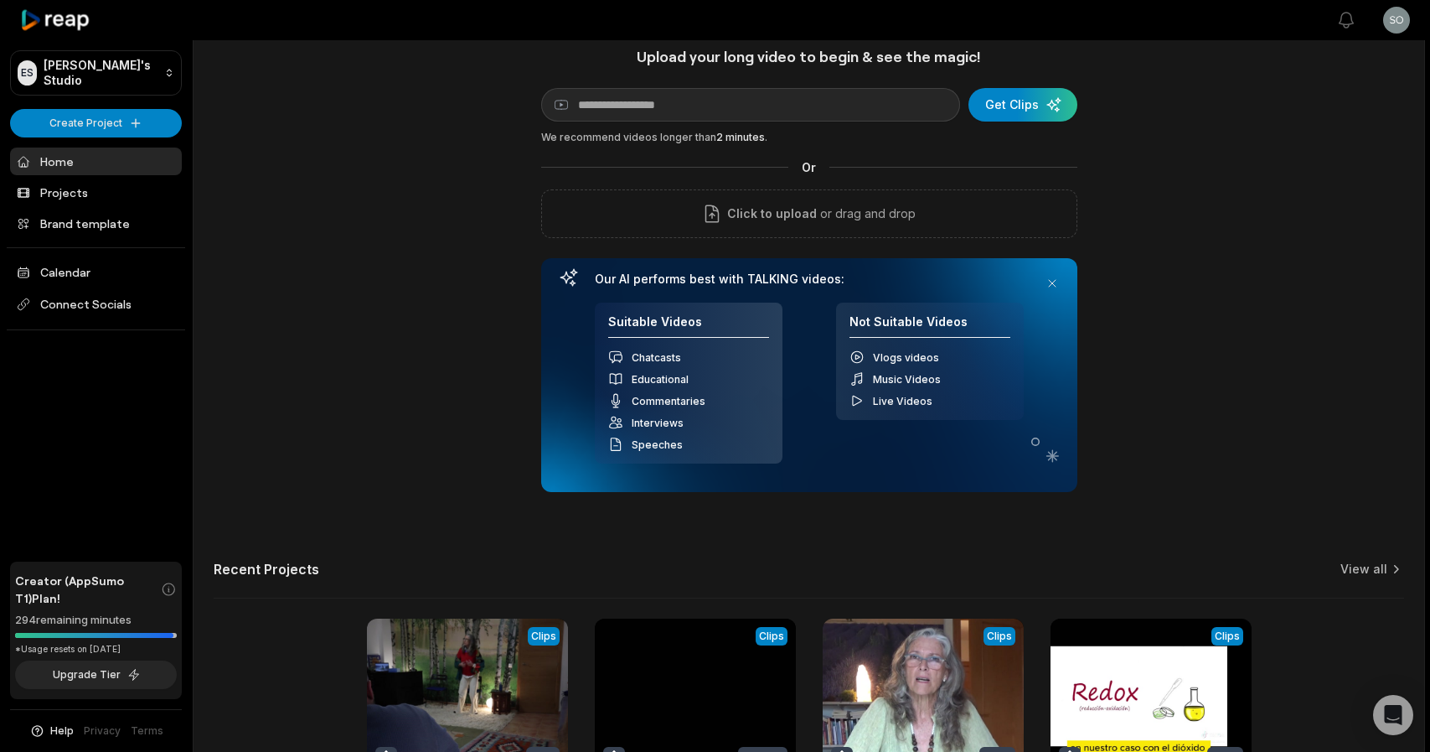
click at [69, 23] on icon at bounding box center [55, 20] width 71 height 23
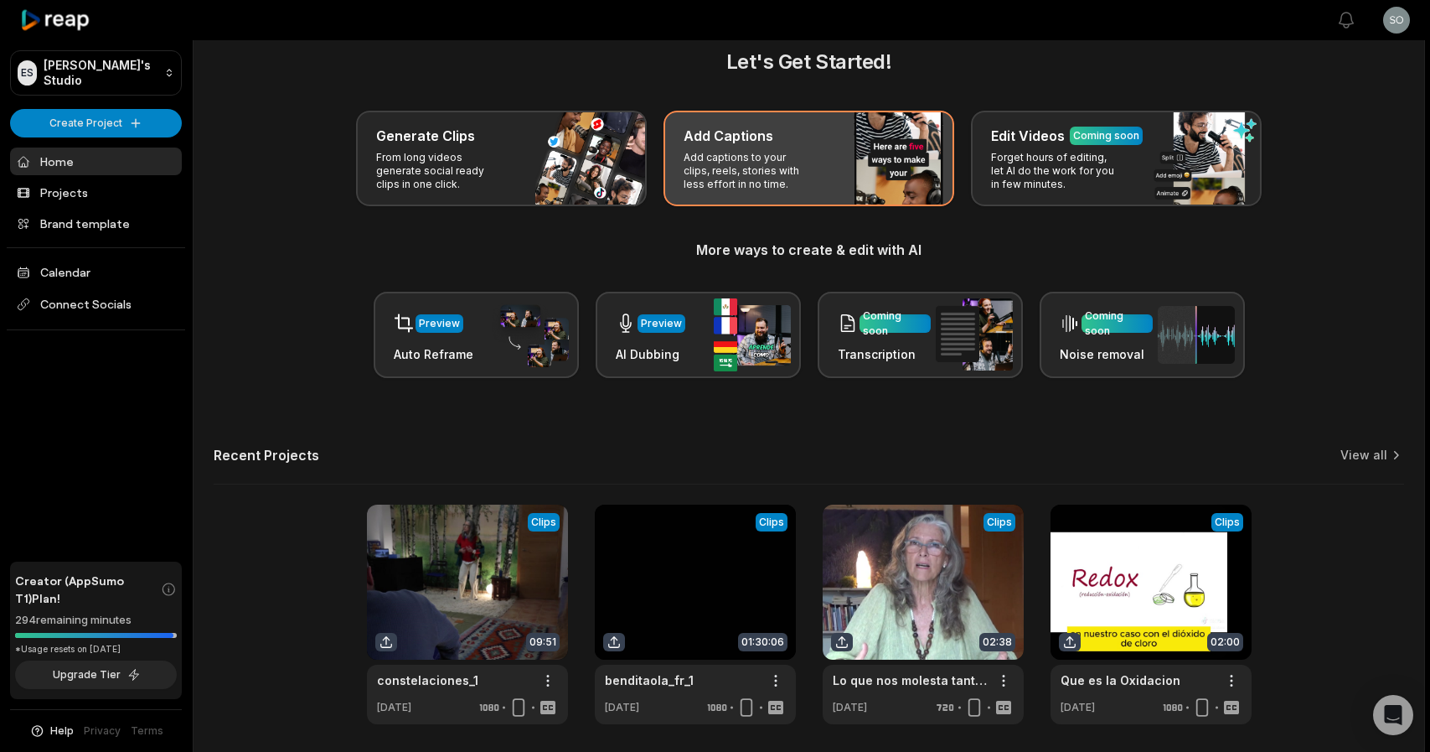
click at [804, 174] on p "Add captions to your clips, reels, stories with less effort in no time." at bounding box center [749, 171] width 130 height 40
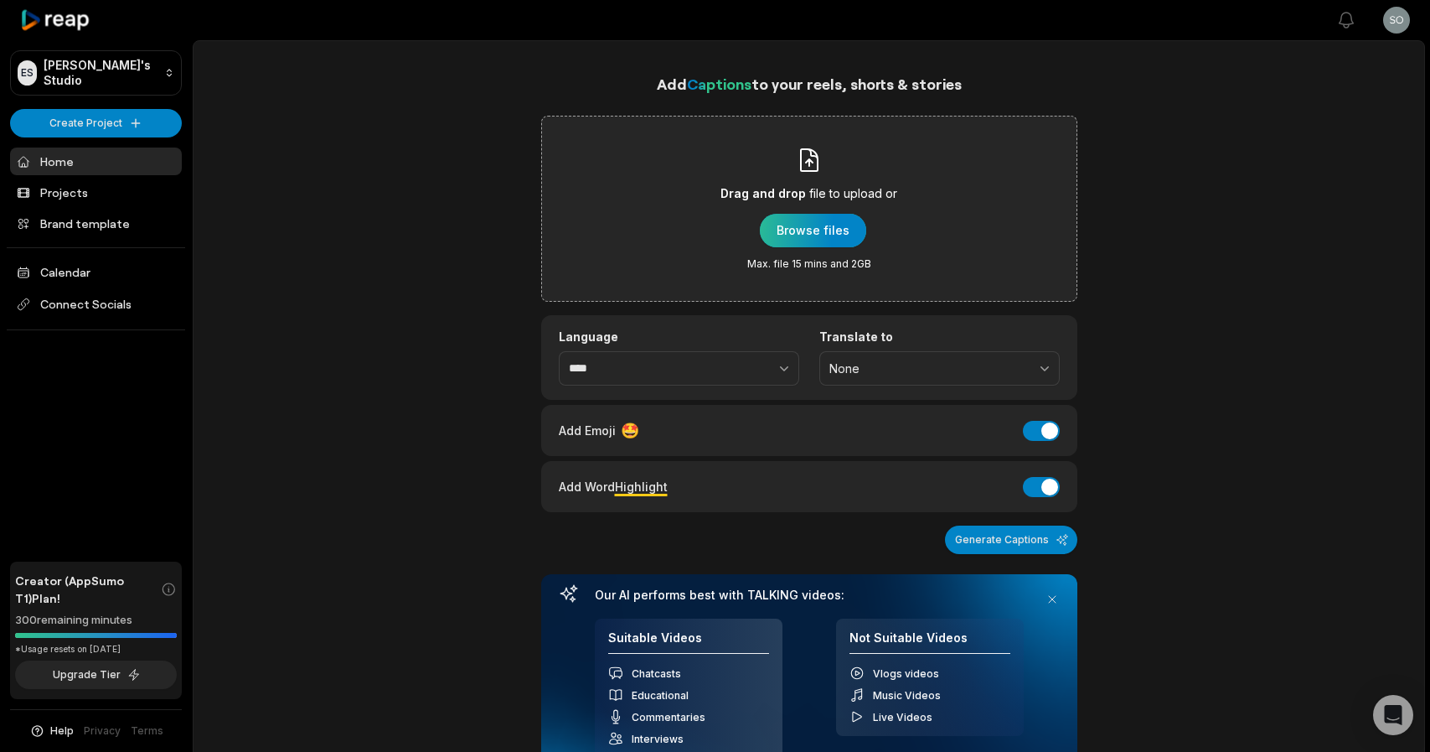
click at [818, 225] on div "button" at bounding box center [813, 231] width 106 height 34
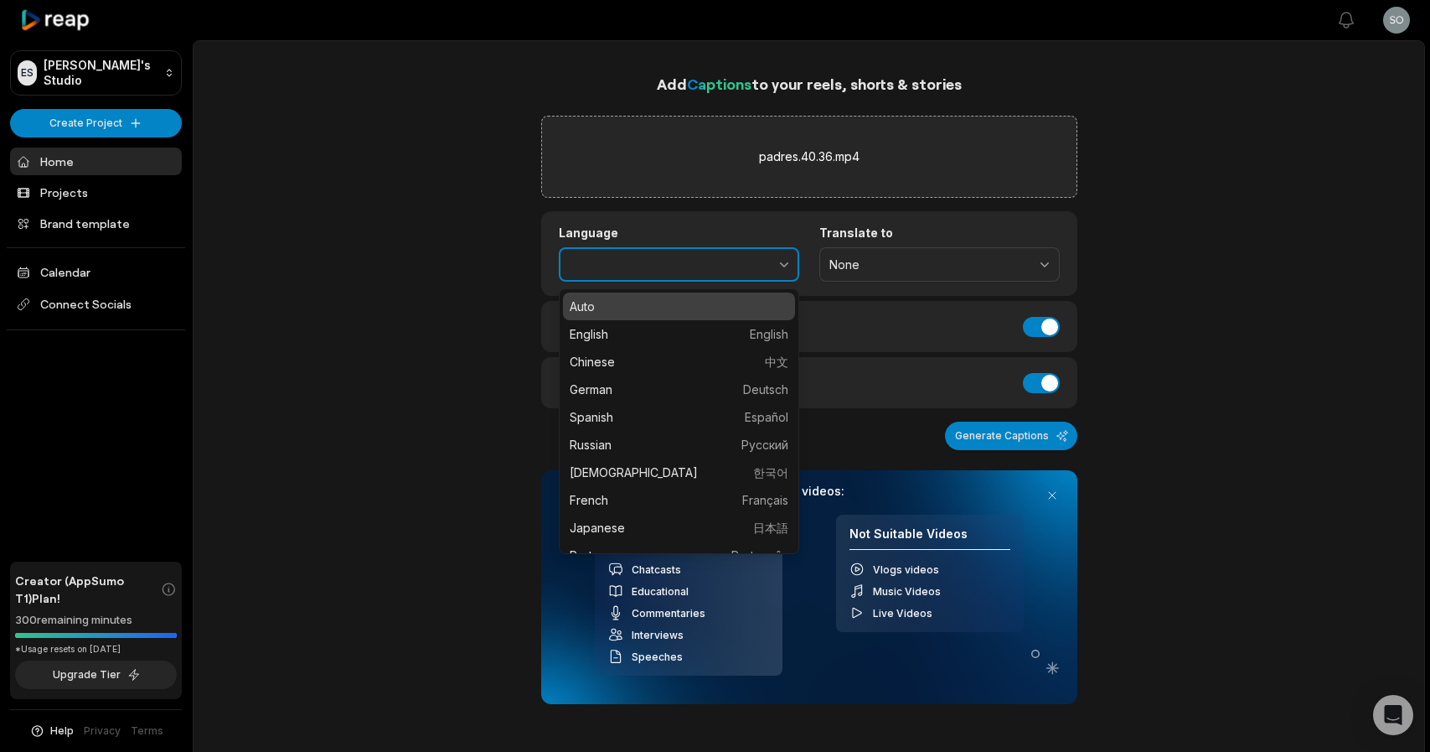
click at [784, 266] on icon "button" at bounding box center [784, 264] width 8 height 5
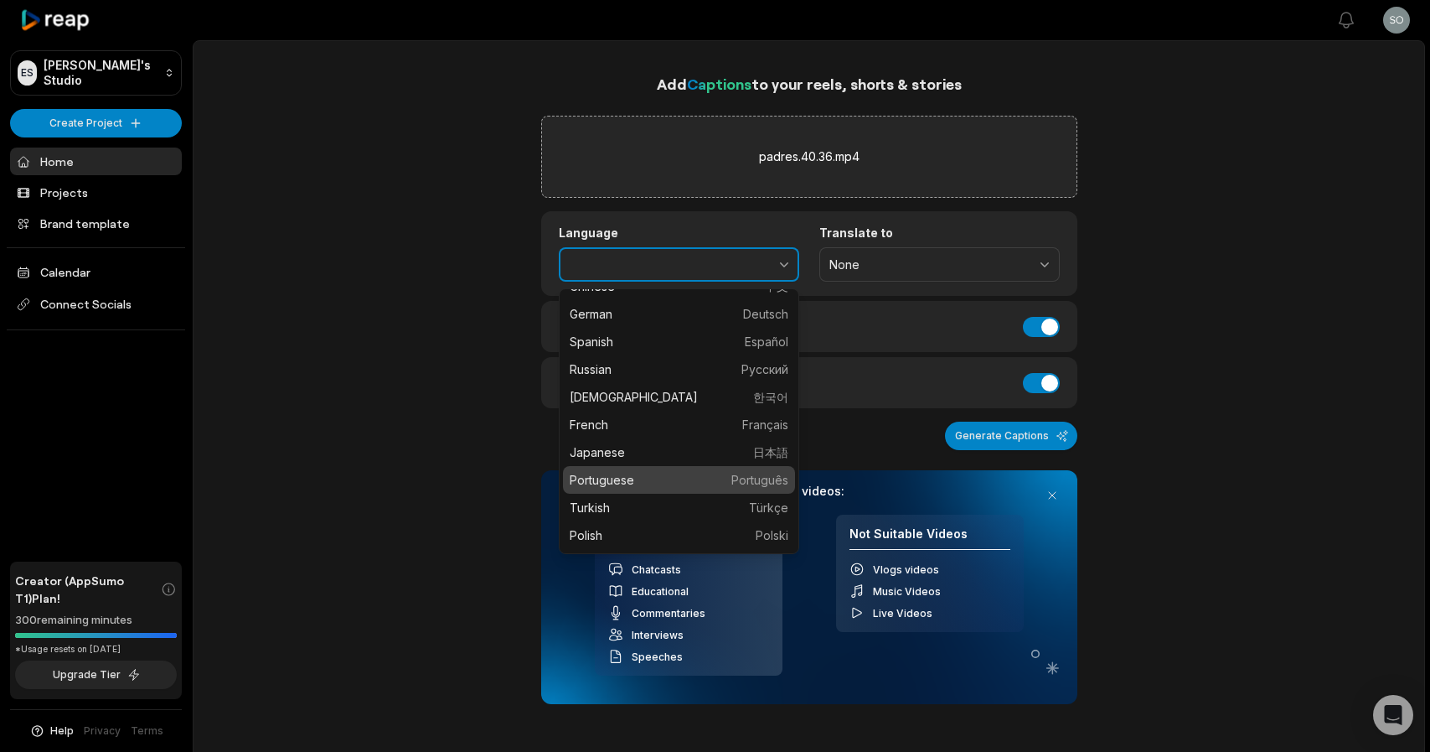
scroll to position [80, 0]
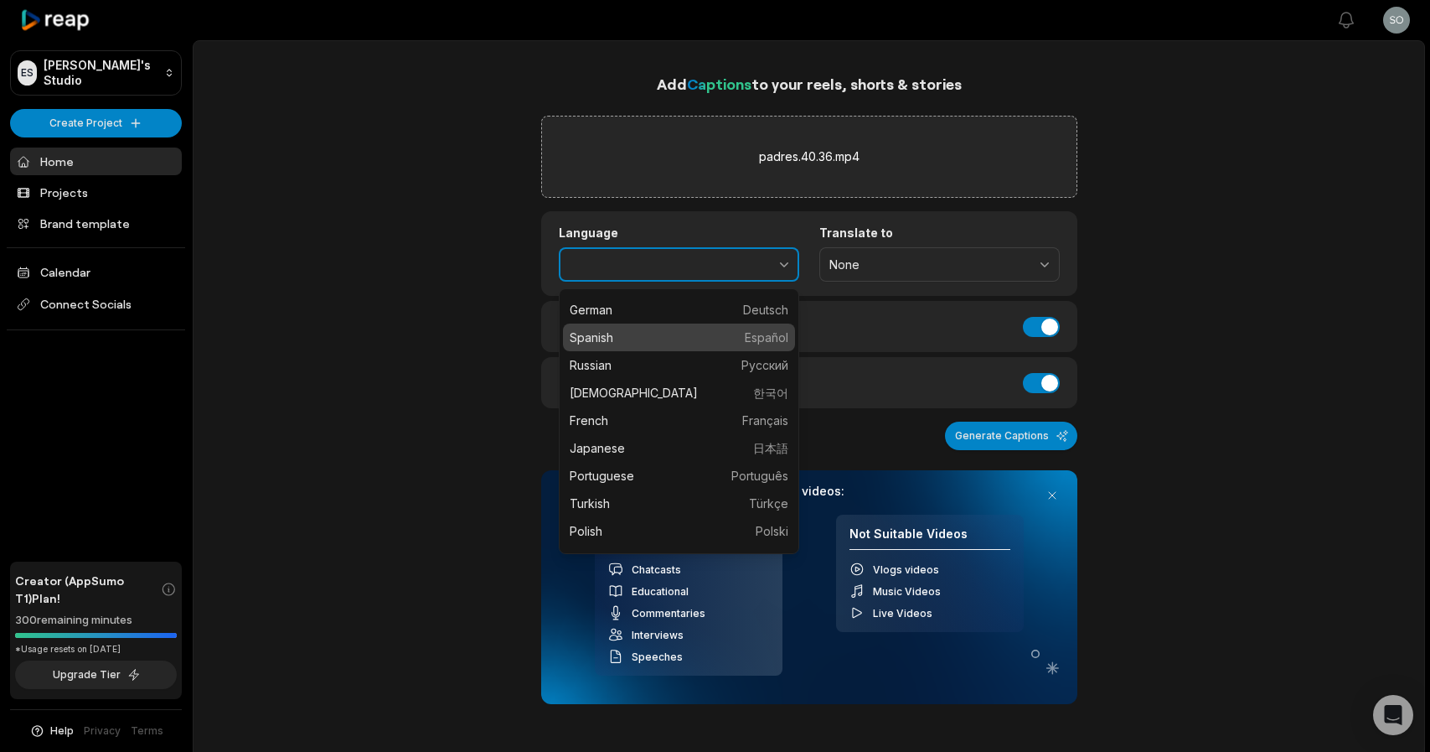
type input "*******"
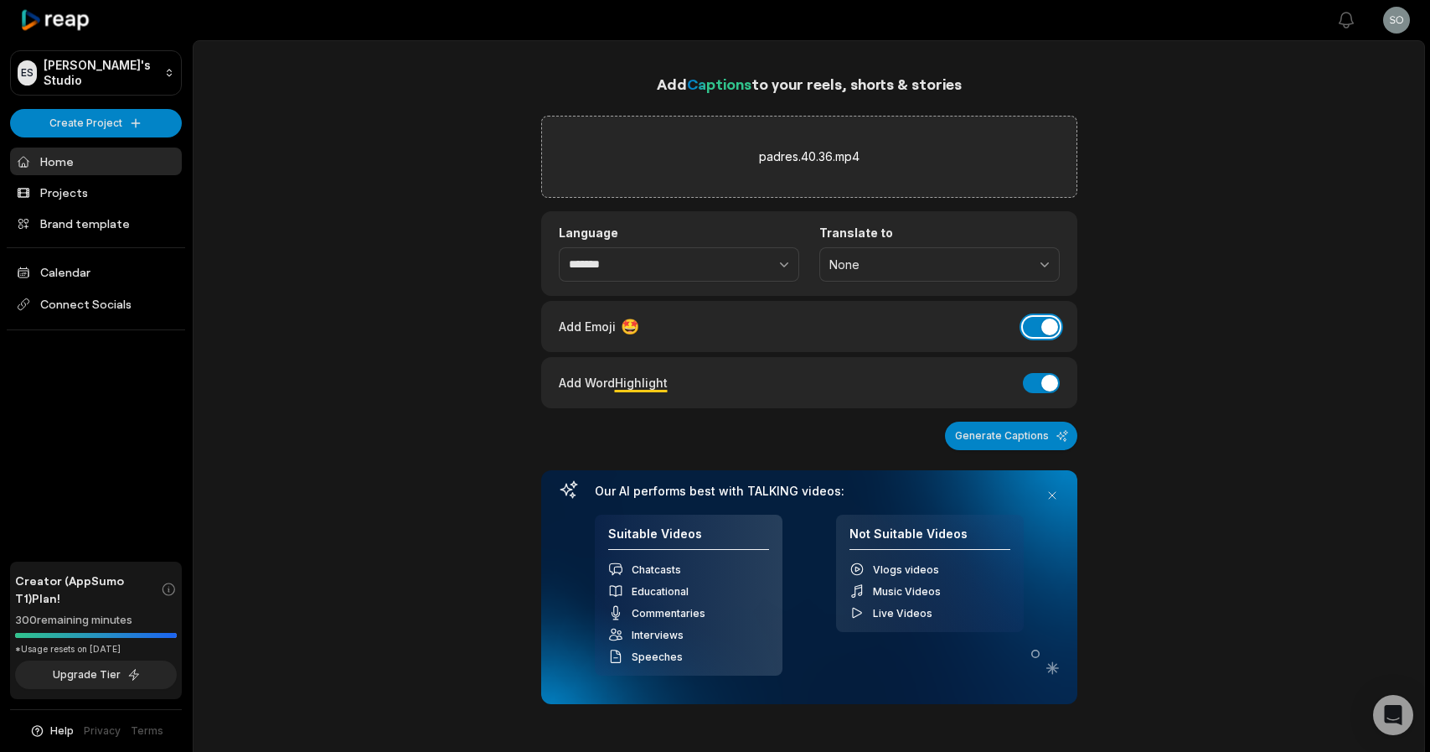
click at [1034, 325] on button "Add Emoji" at bounding box center [1041, 327] width 37 height 20
click at [1013, 437] on button "Generate Captions" at bounding box center [1011, 436] width 132 height 28
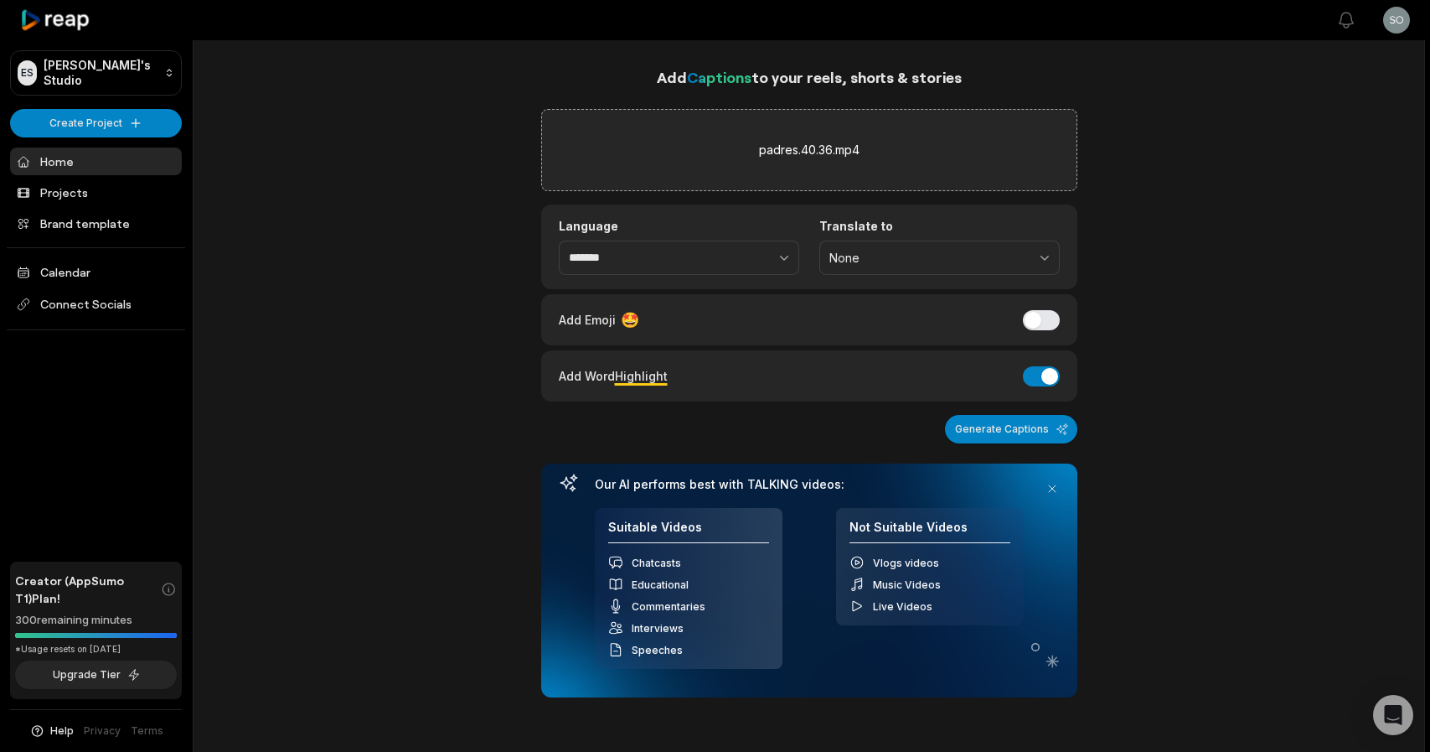
scroll to position [6, 0]
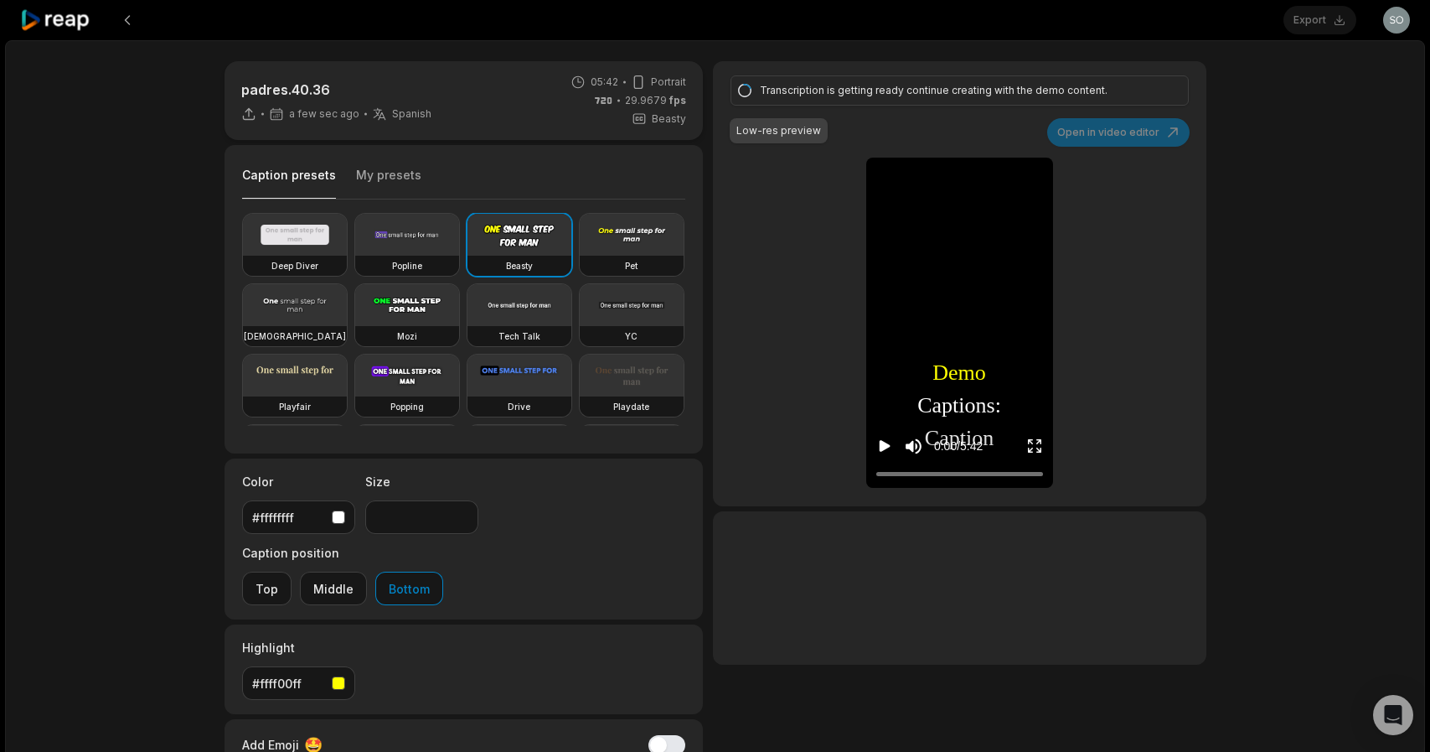
click at [387, 173] on button "My presets" at bounding box center [388, 183] width 65 height 32
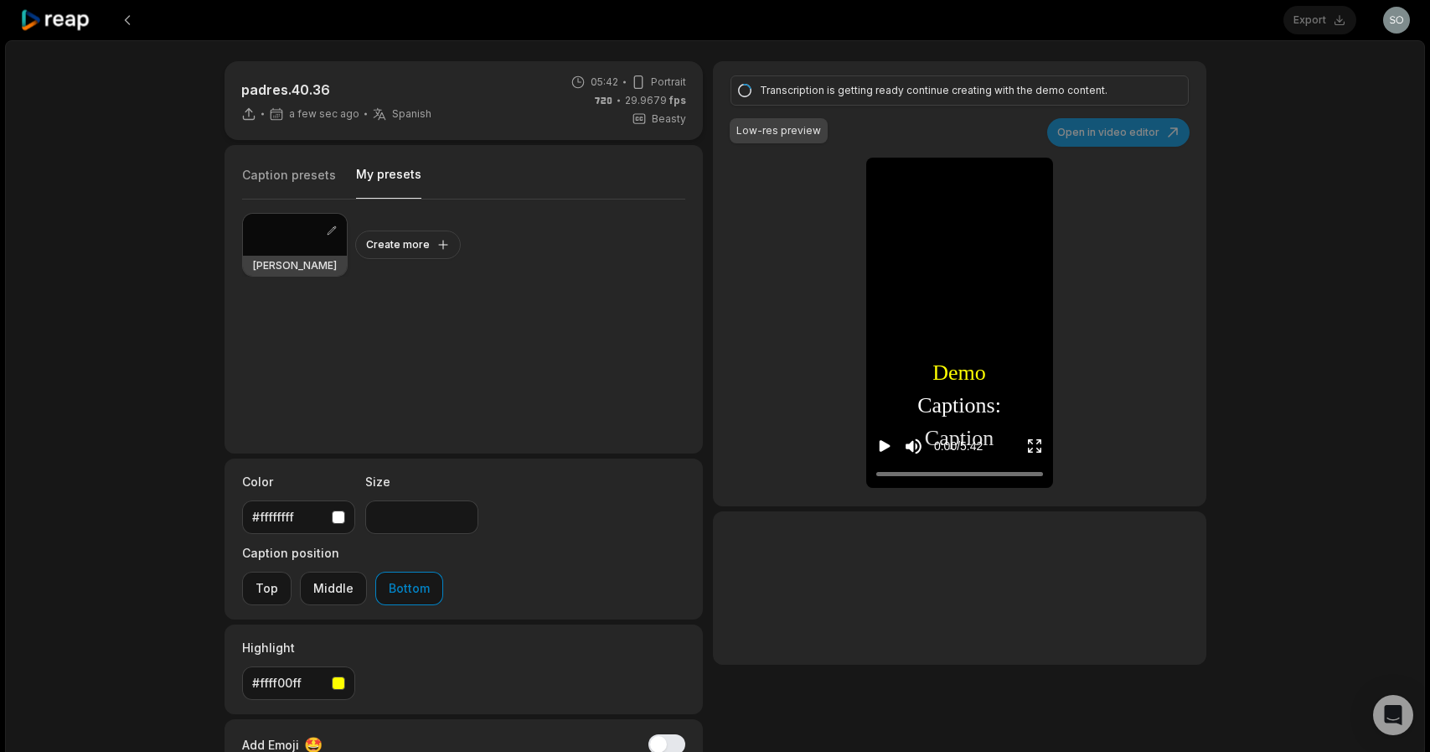
click at [297, 225] on div at bounding box center [295, 235] width 104 height 42
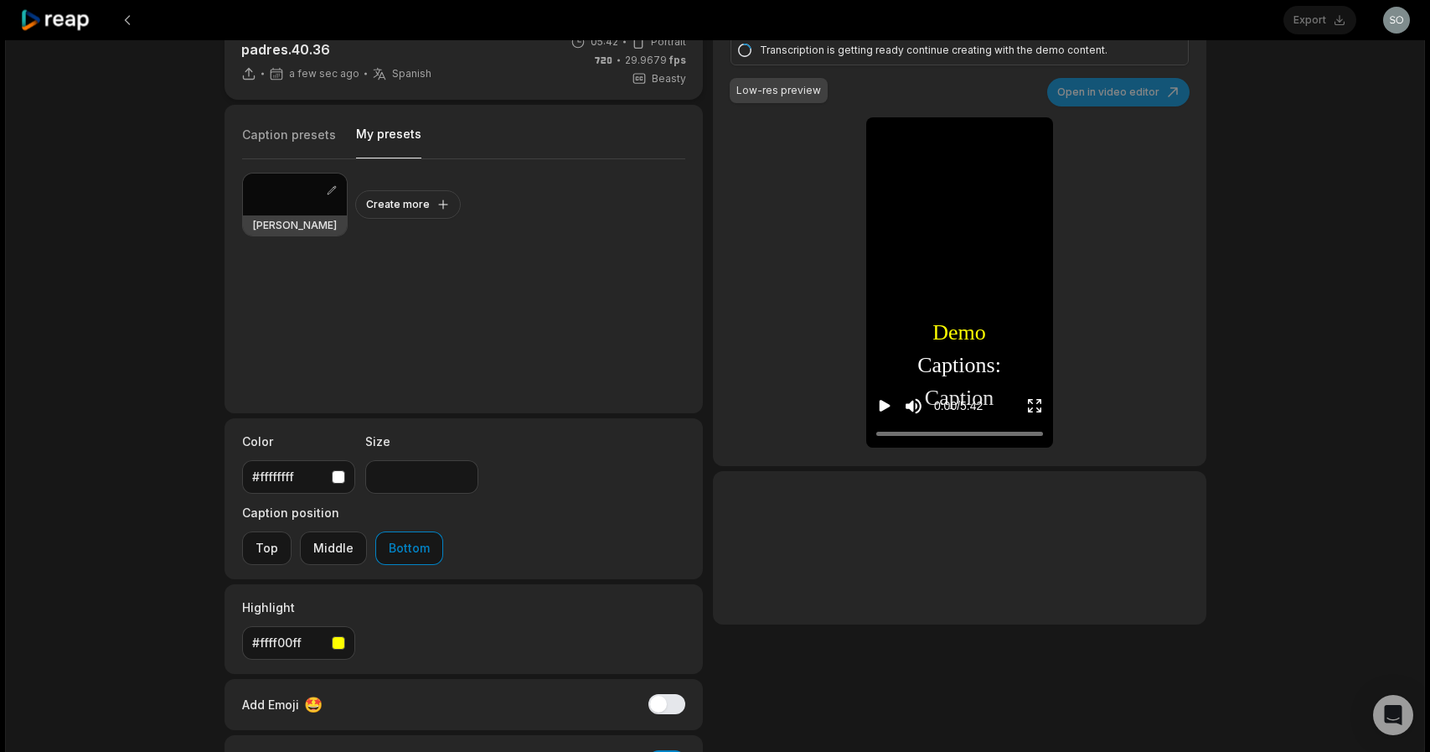
scroll to position [22, 0]
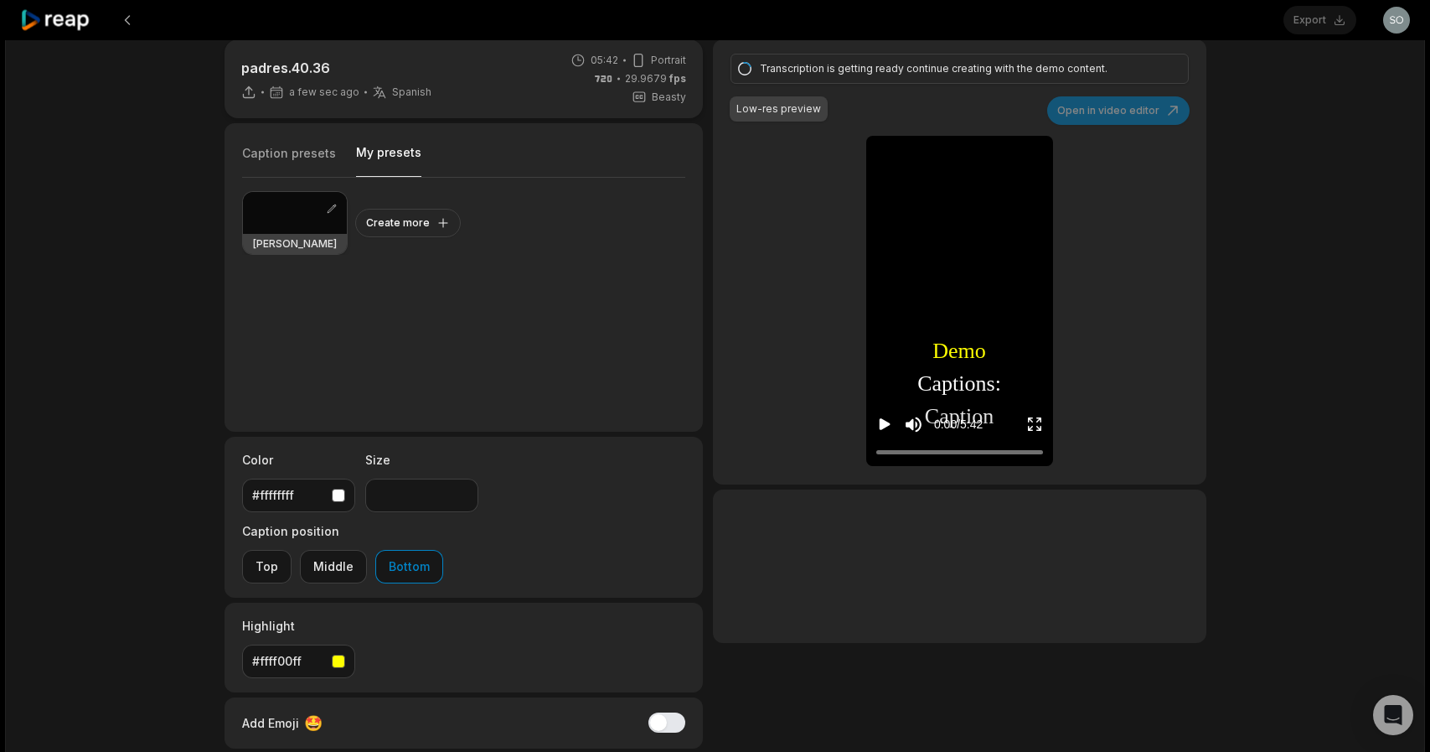
click at [276, 212] on div at bounding box center [295, 213] width 104 height 42
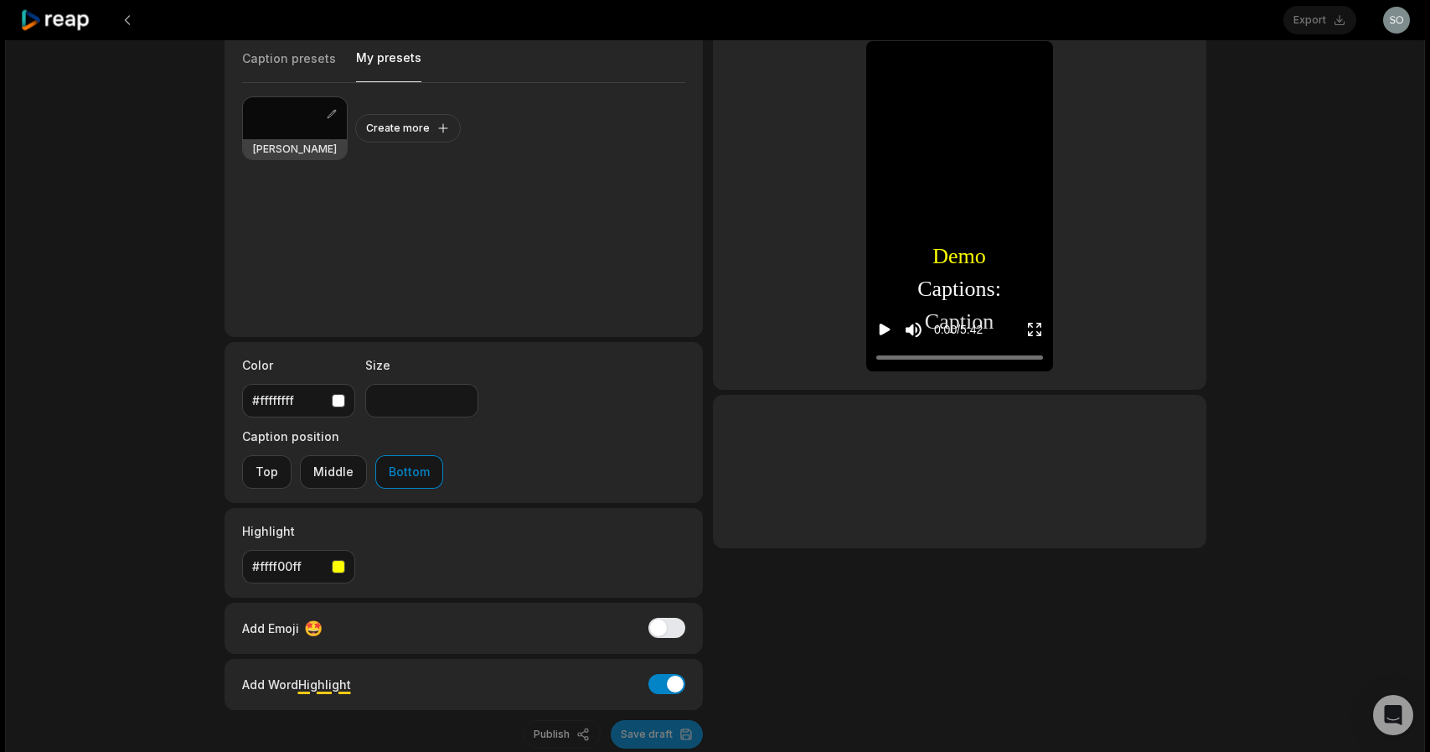
scroll to position [133, 0]
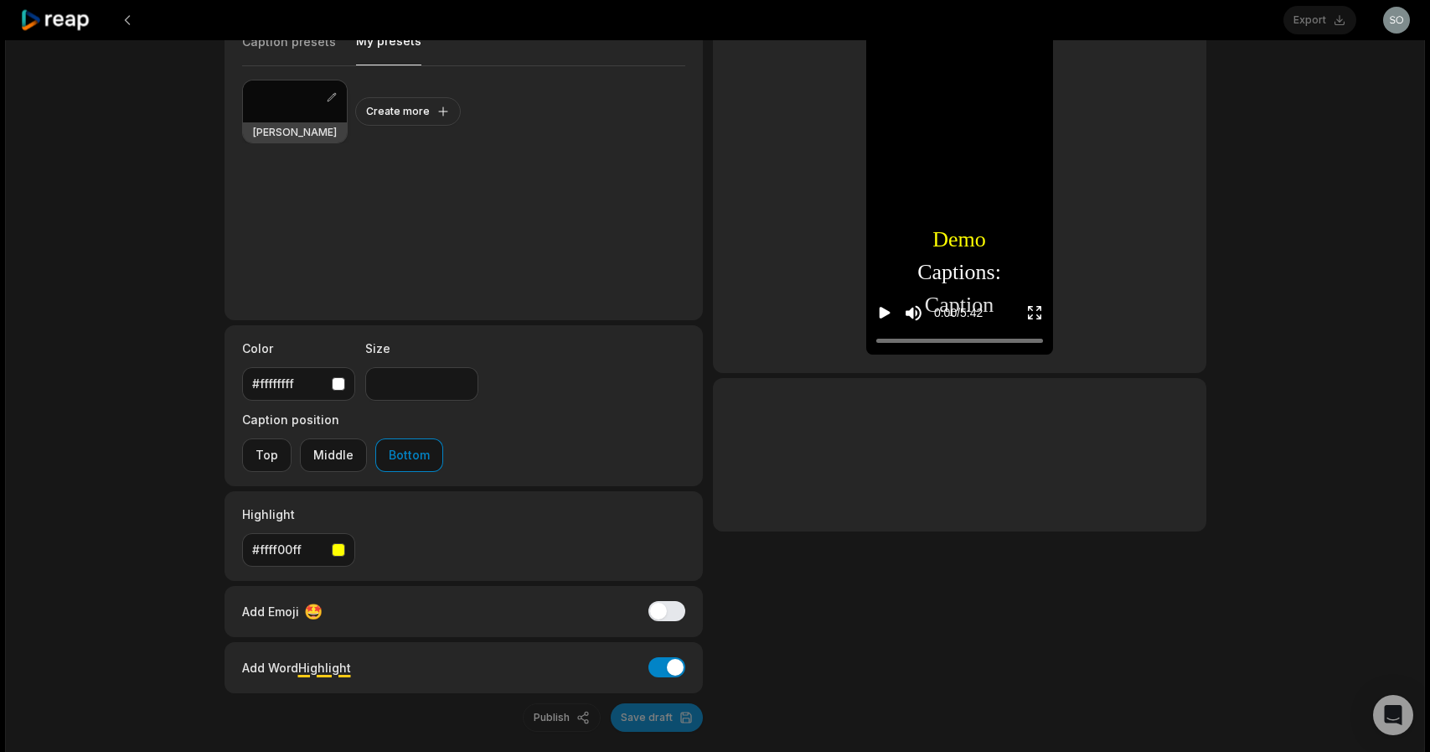
click at [273, 107] on div at bounding box center [295, 101] width 104 height 42
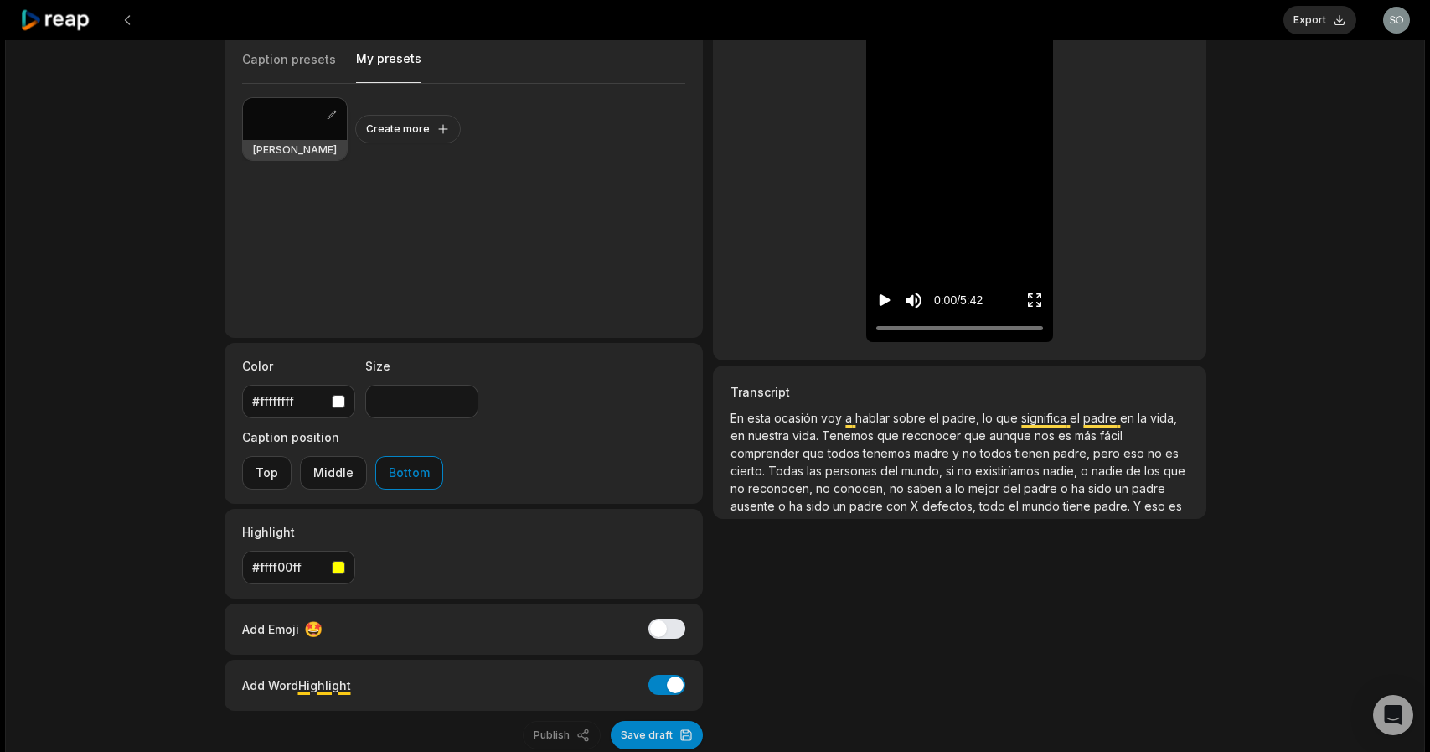
scroll to position [122, 0]
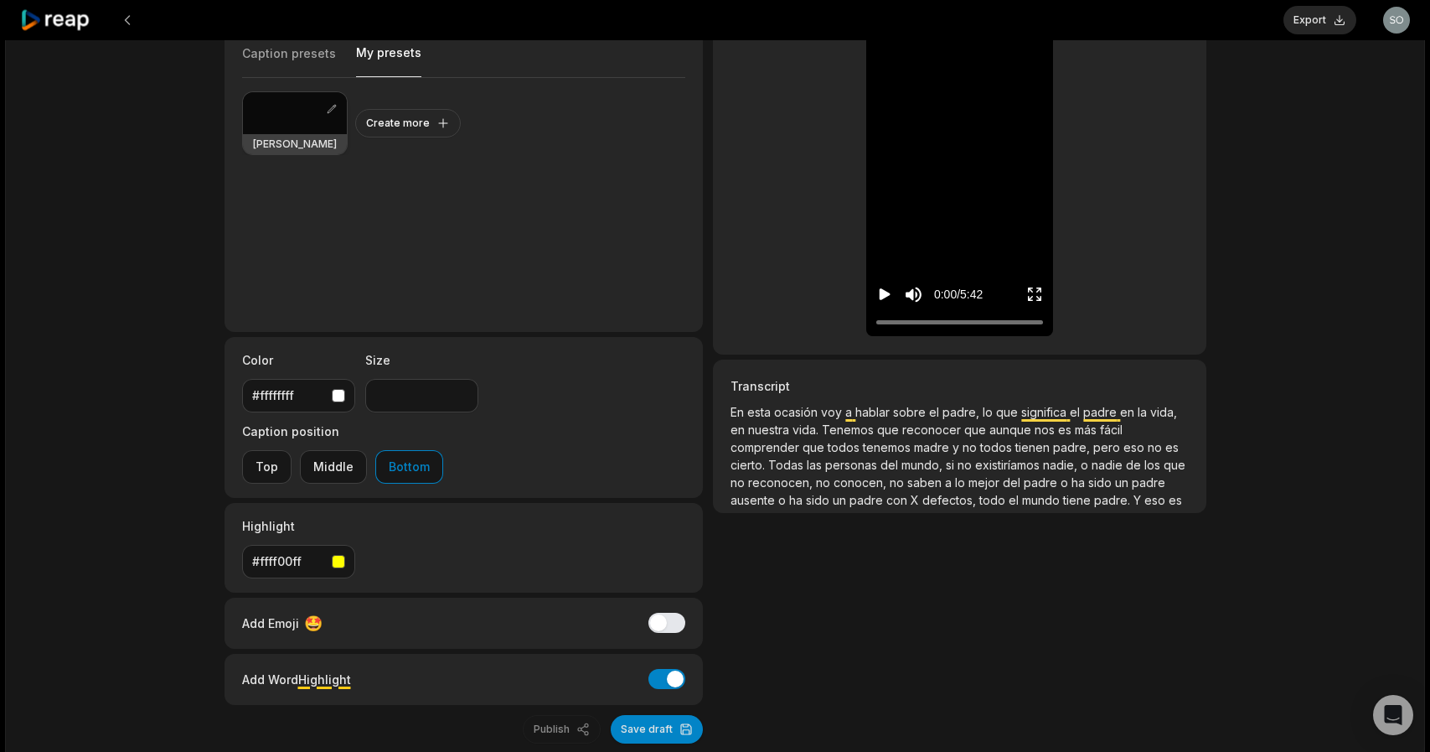
click at [281, 122] on div at bounding box center [295, 113] width 104 height 42
type input "**"
click at [651, 715] on button "Save draft" at bounding box center [657, 729] width 92 height 28
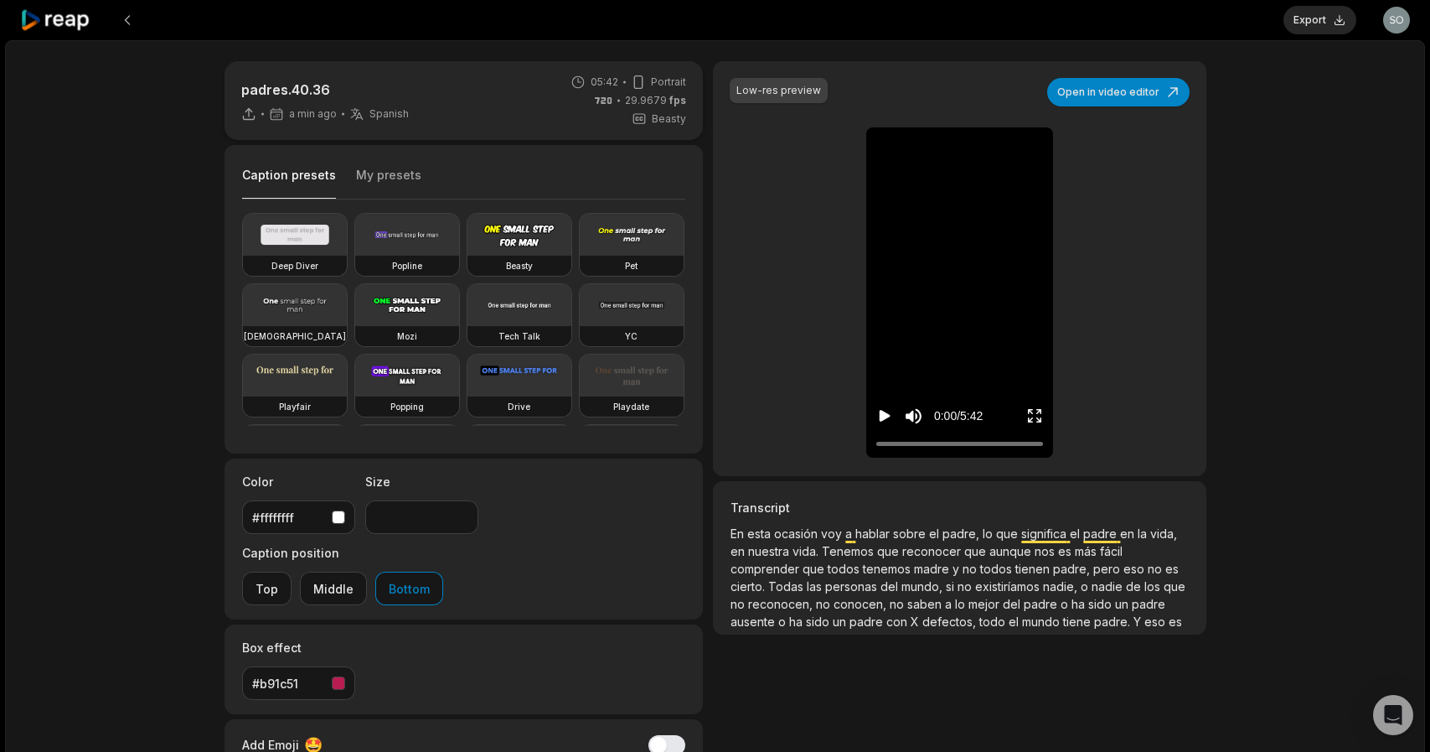
click at [882, 414] on icon "Play video" at bounding box center [885, 417] width 11 height 12
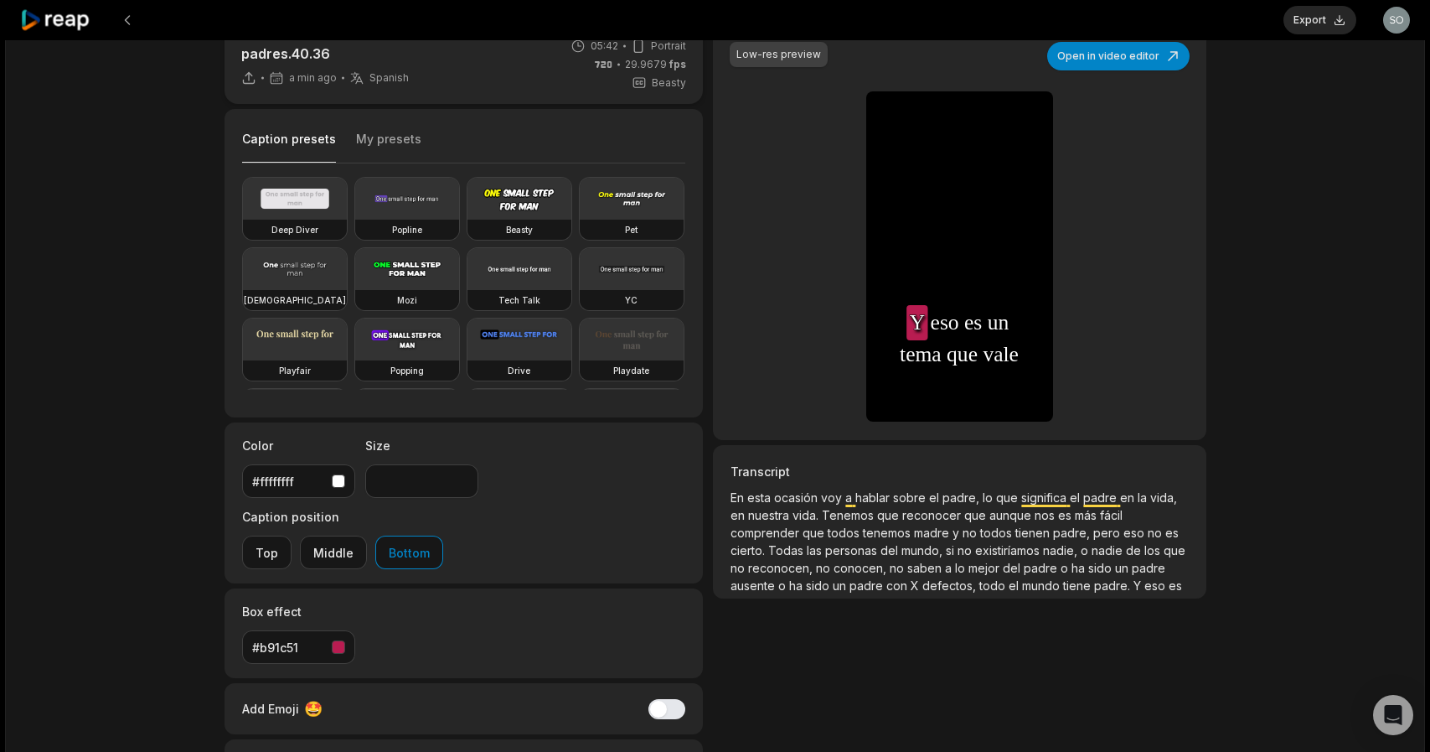
scroll to position [15, 0]
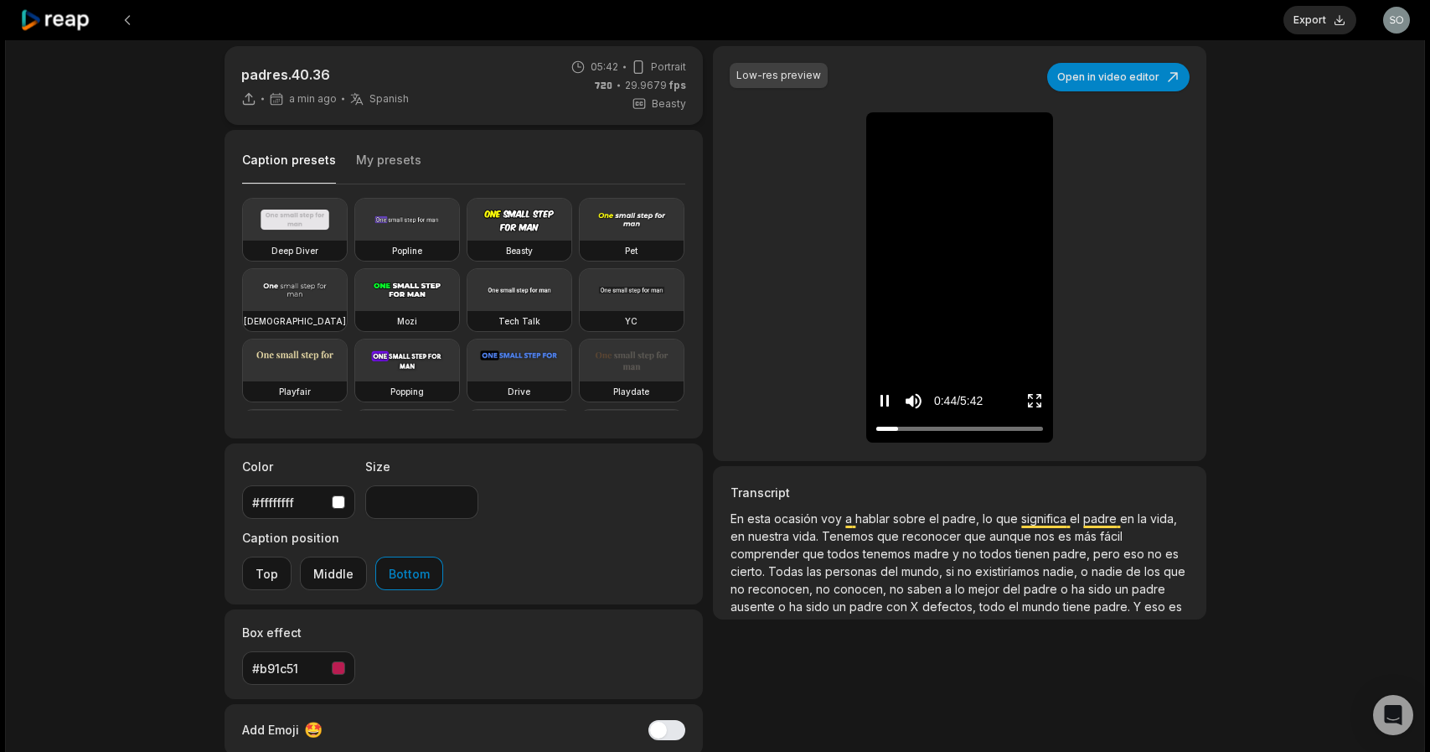
click at [886, 401] on icon "Pause video" at bounding box center [885, 400] width 17 height 17
click at [1096, 78] on button "Open in video editor" at bounding box center [1119, 77] width 142 height 28
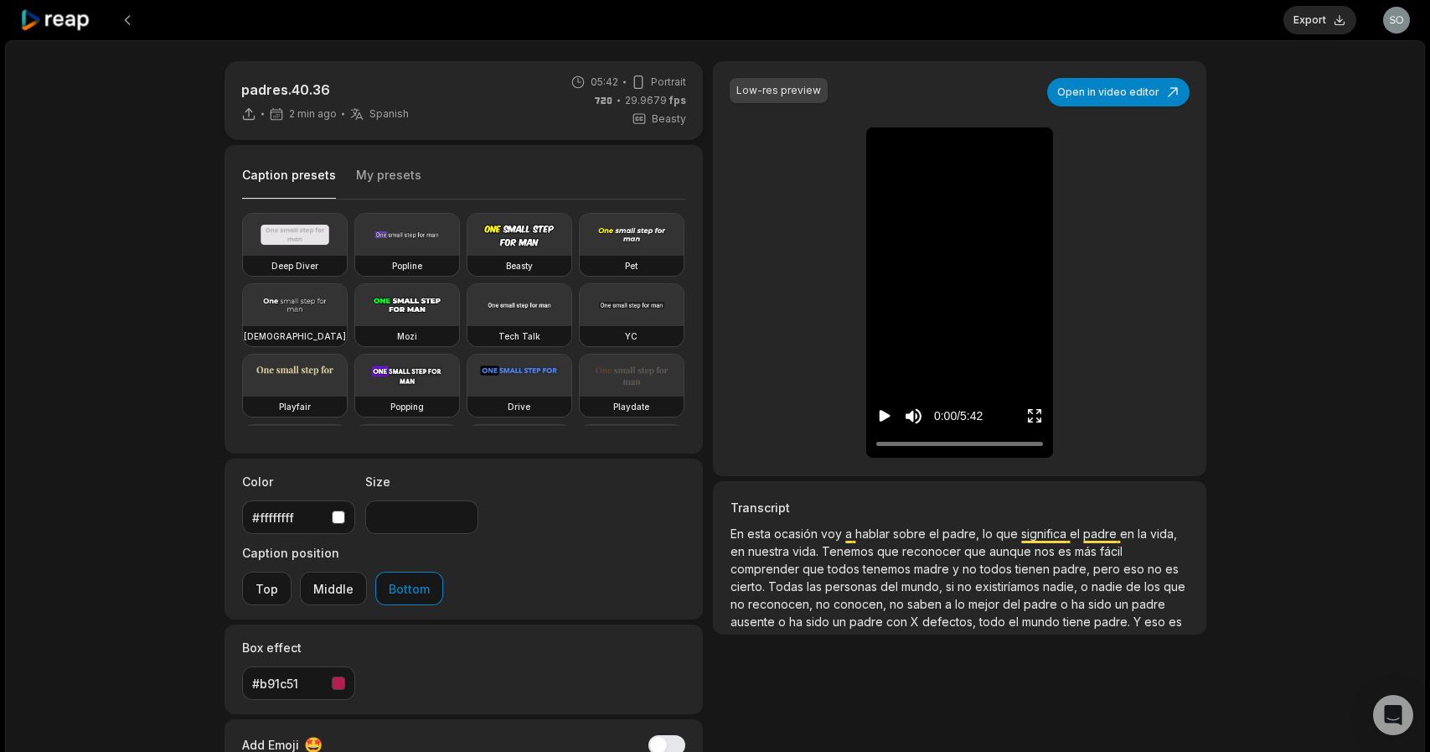
click at [59, 20] on icon at bounding box center [55, 20] width 71 height 23
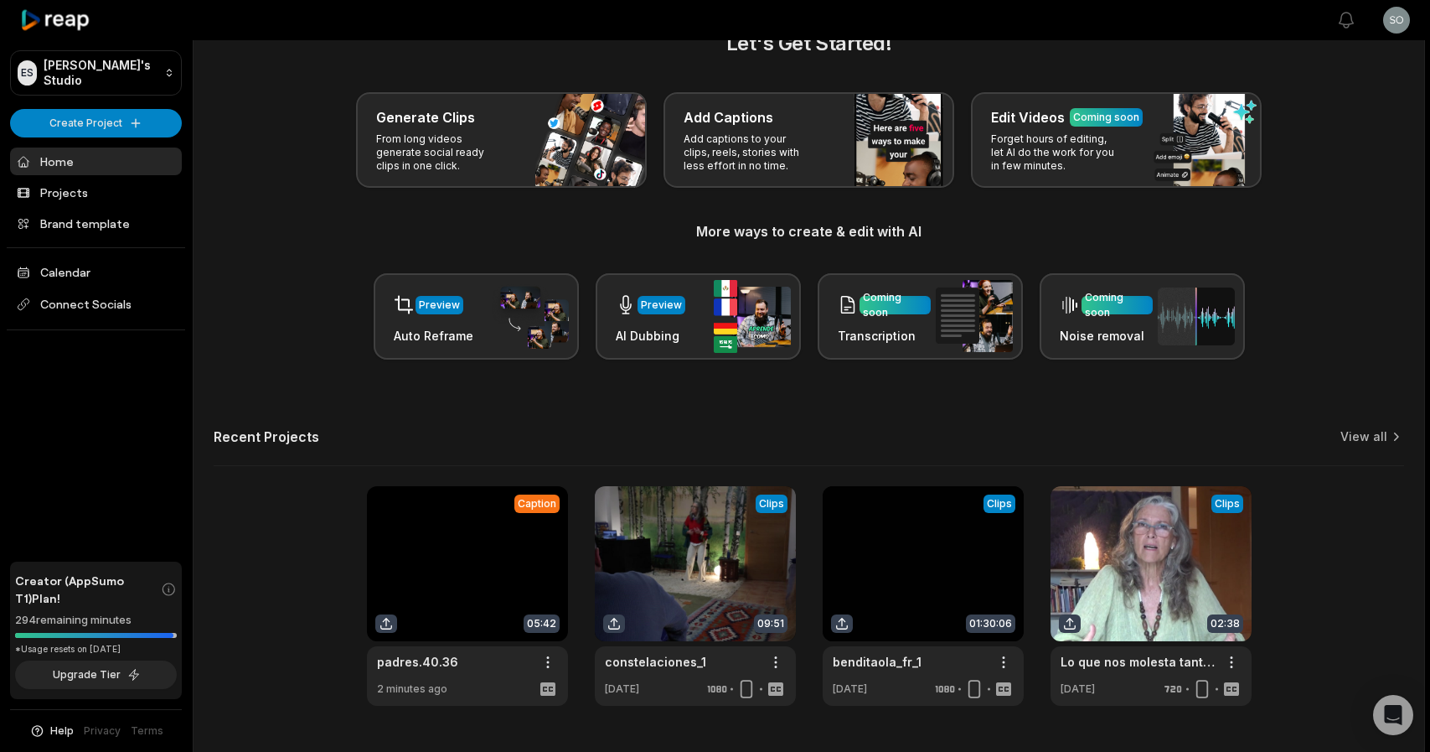
scroll to position [85, 0]
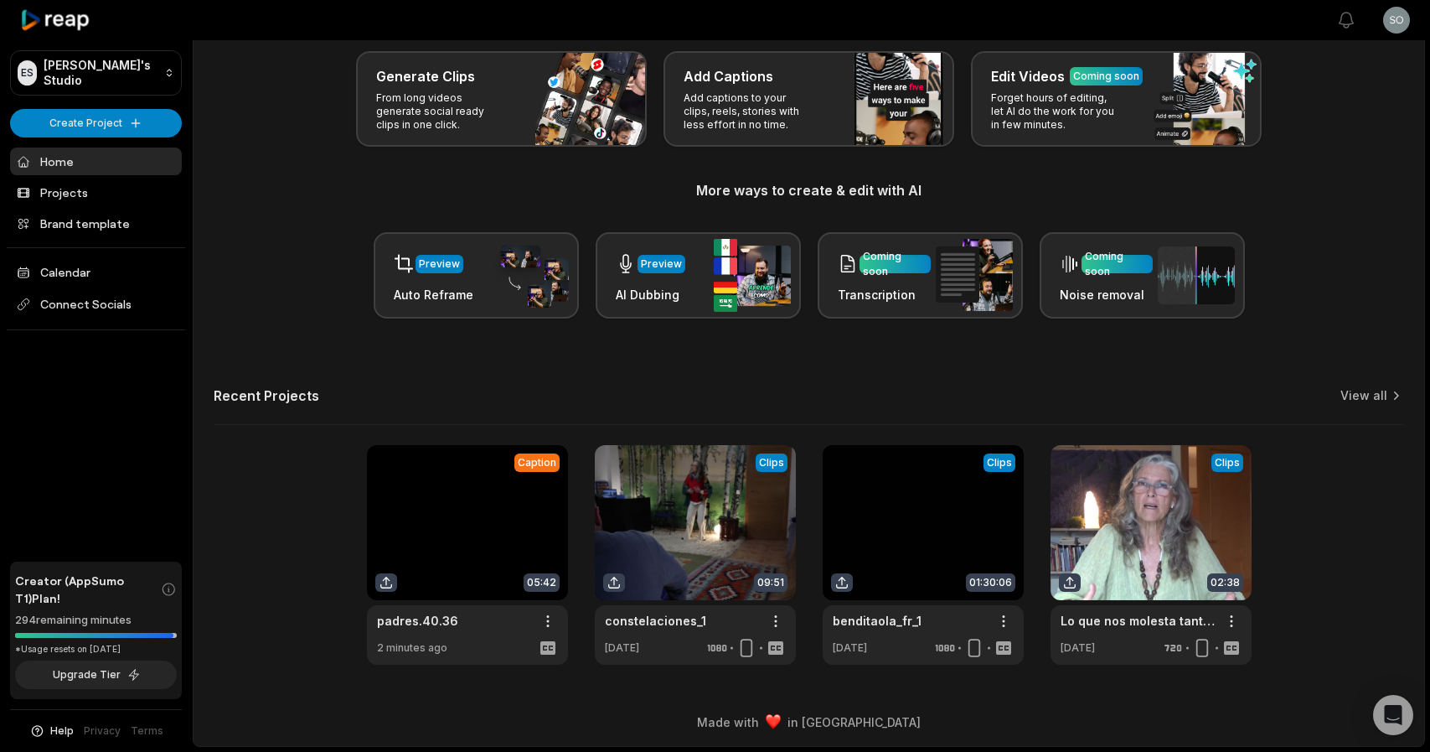
click at [451, 499] on link at bounding box center [467, 555] width 201 height 220
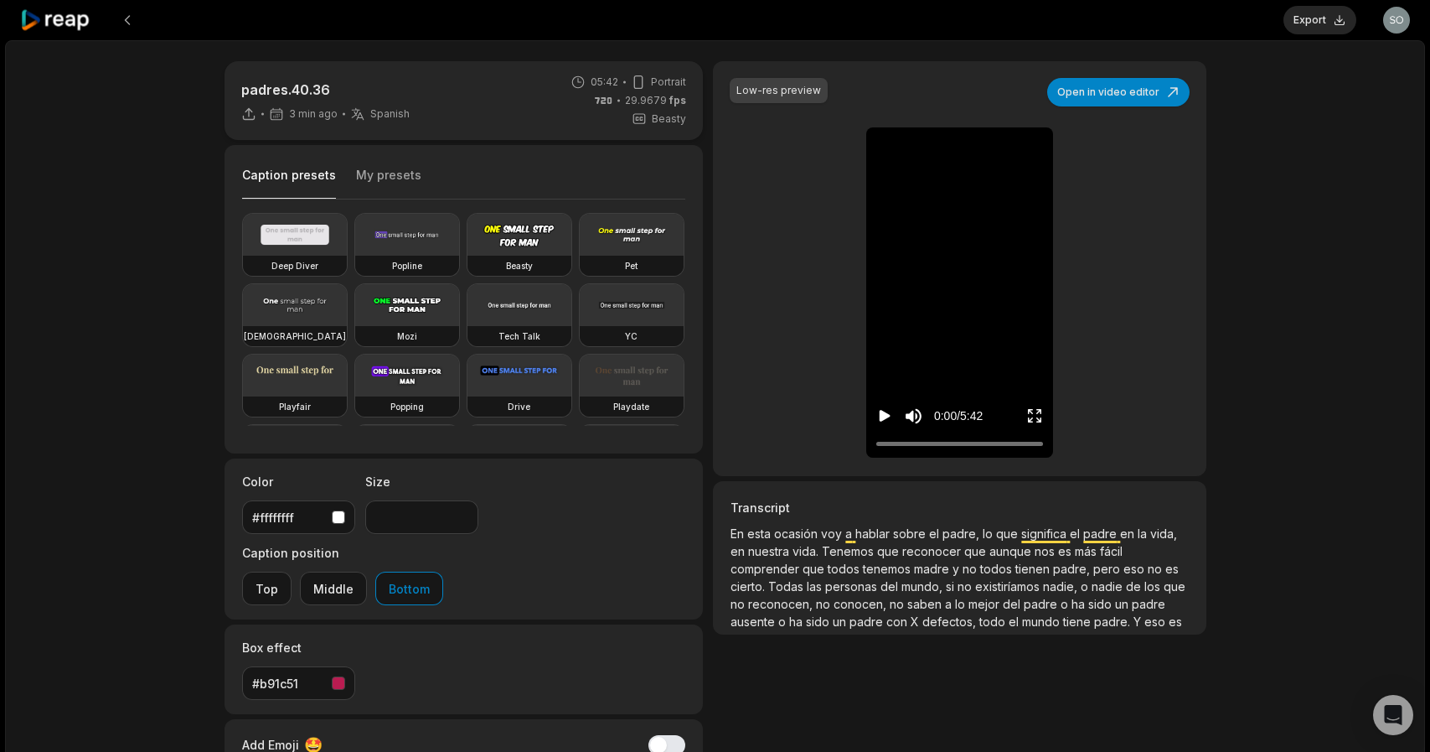
click at [882, 417] on icon "Play video" at bounding box center [885, 417] width 11 height 12
click at [901, 445] on div at bounding box center [960, 443] width 167 height 11
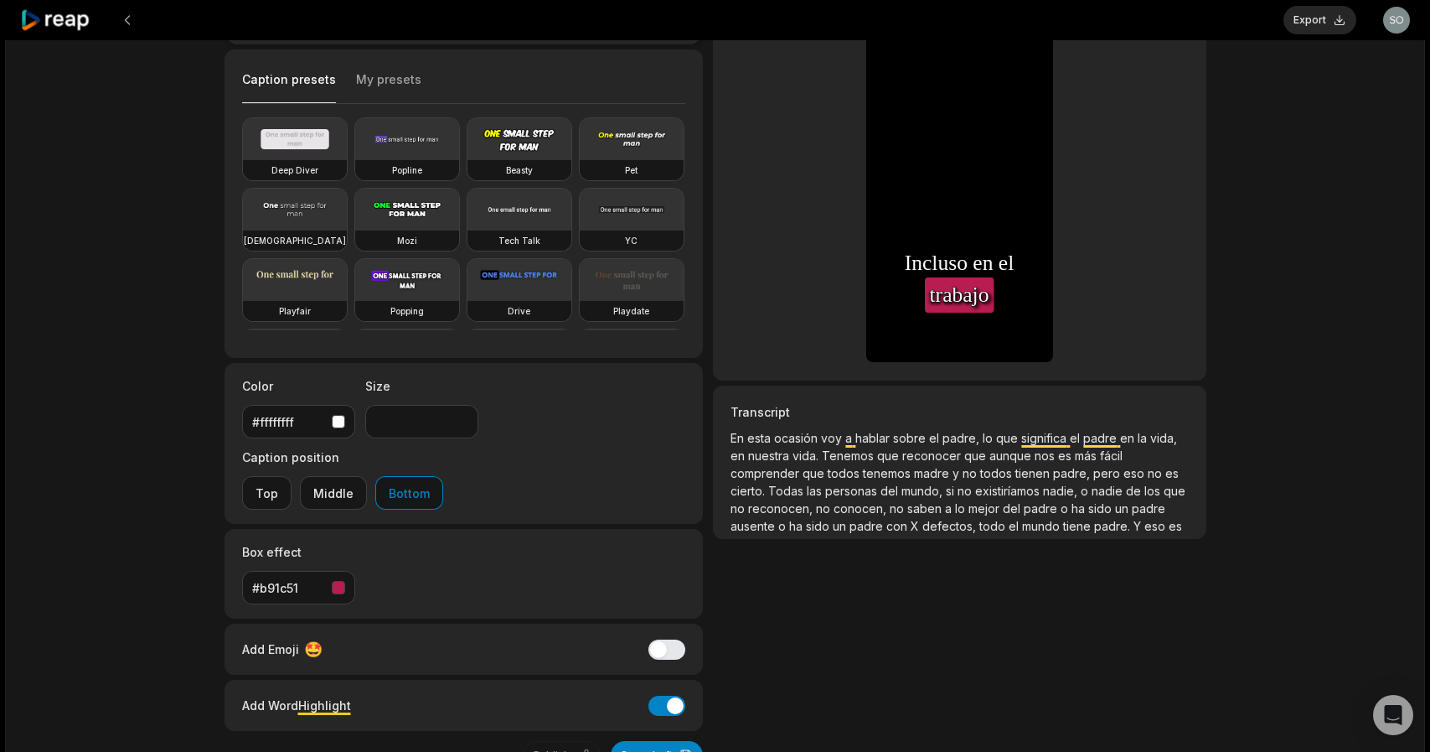
scroll to position [98, 0]
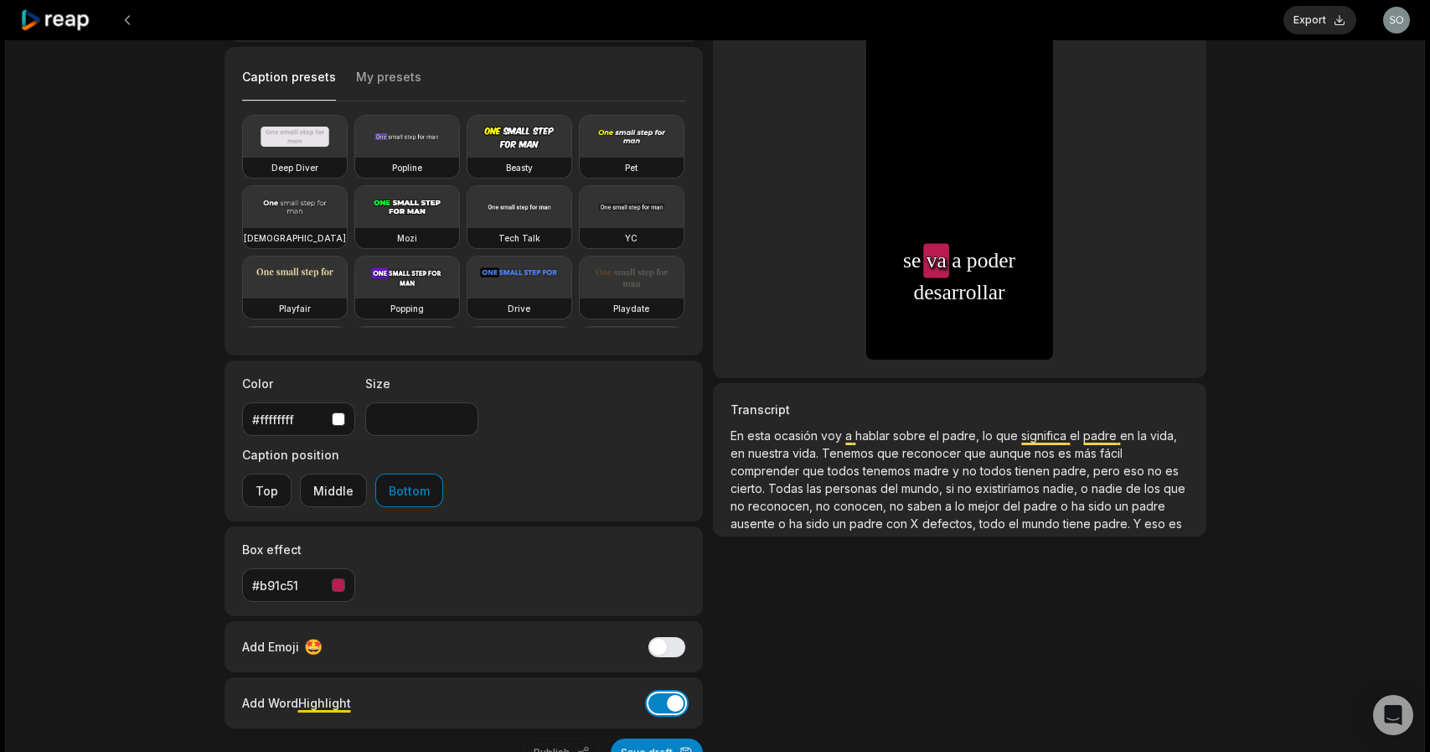
drag, startPoint x: 672, startPoint y: 632, endPoint x: 674, endPoint y: 641, distance: 9.4
click at [671, 693] on button "Add Word Highlight" at bounding box center [667, 703] width 37 height 20
click at [642, 738] on button "Save draft" at bounding box center [657, 752] width 92 height 28
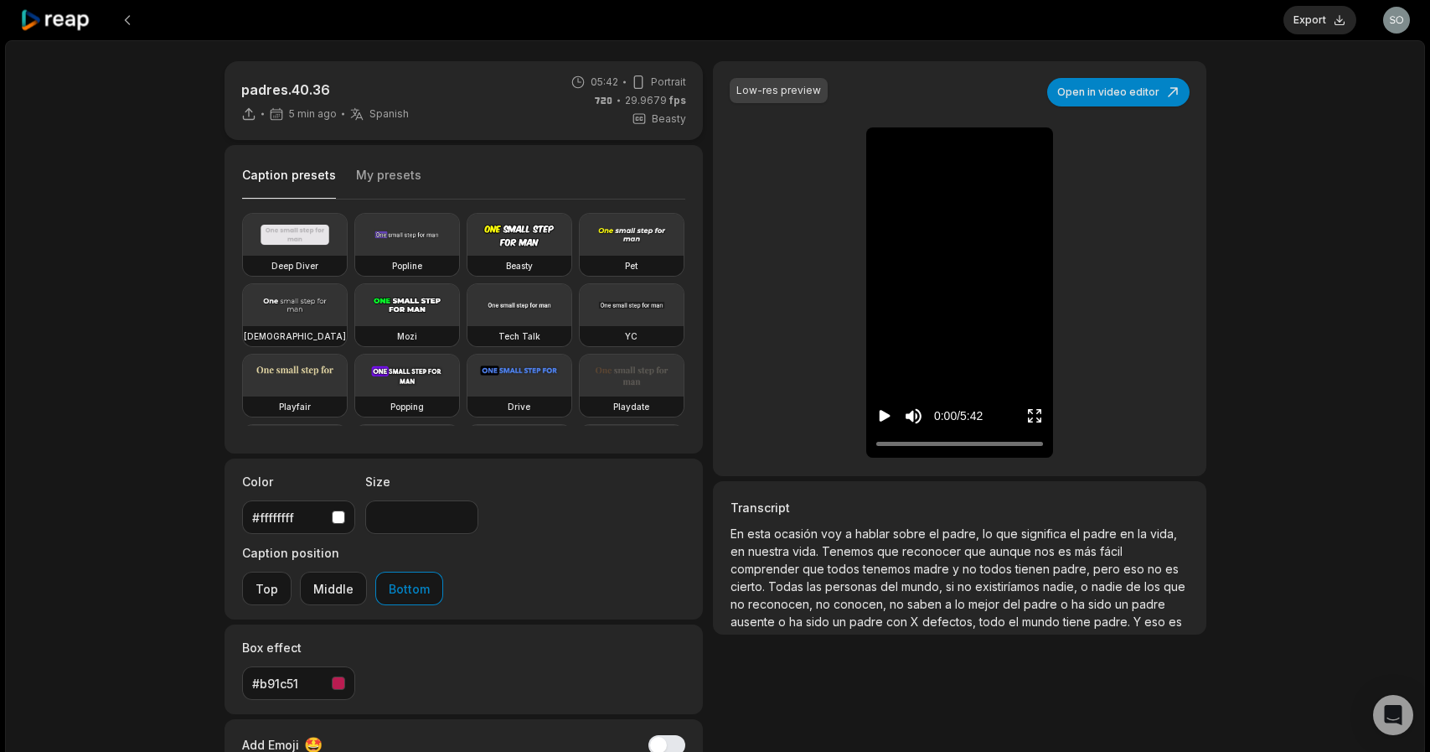
click at [1311, 23] on button "Export" at bounding box center [1320, 20] width 73 height 28
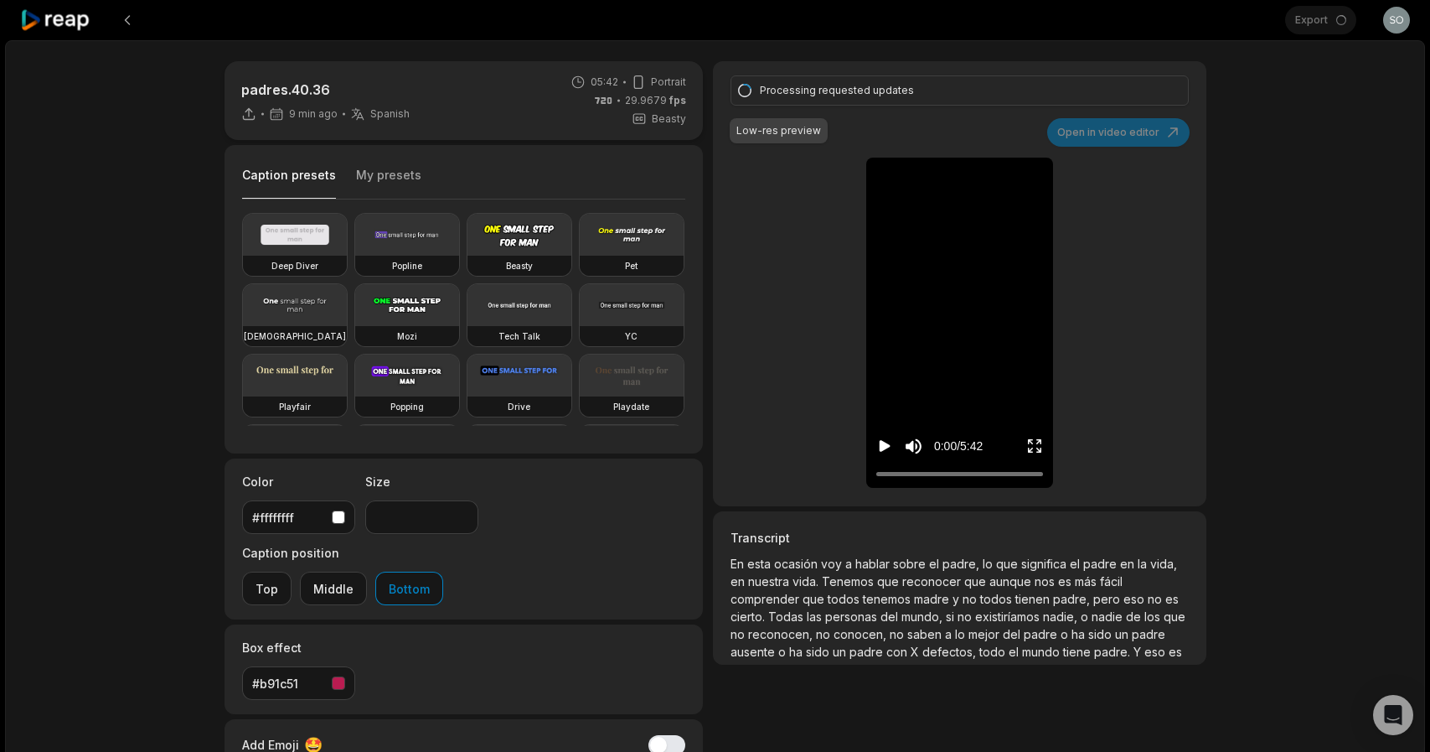
click at [1282, 225] on div "padres.40.36 9 min ago Spanish es 05:42 Portrait 29.9679 fps Beasty Caption pre…" at bounding box center [715, 496] width 1420 height 912
click at [1310, 22] on div "Export Open user menu" at bounding box center [1348, 20] width 125 height 40
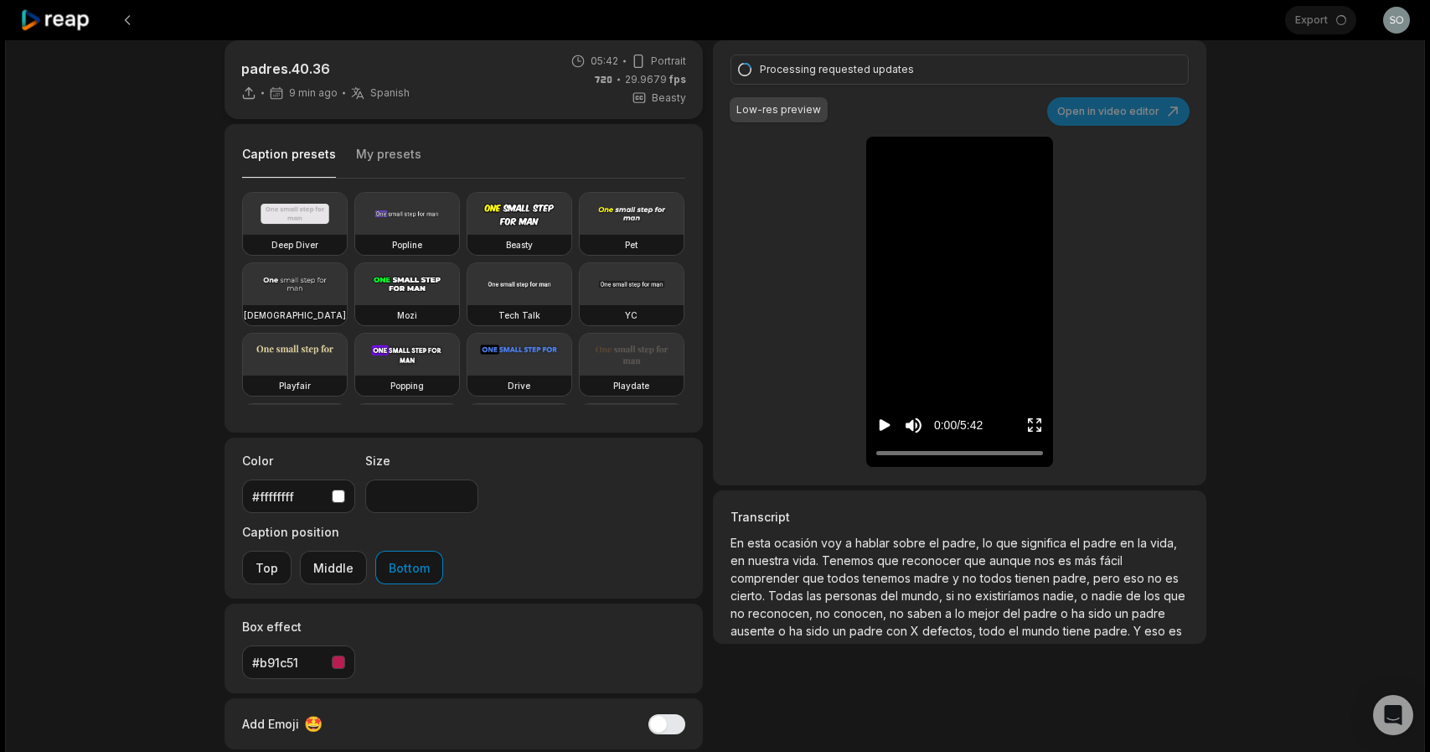
scroll to position [28, 0]
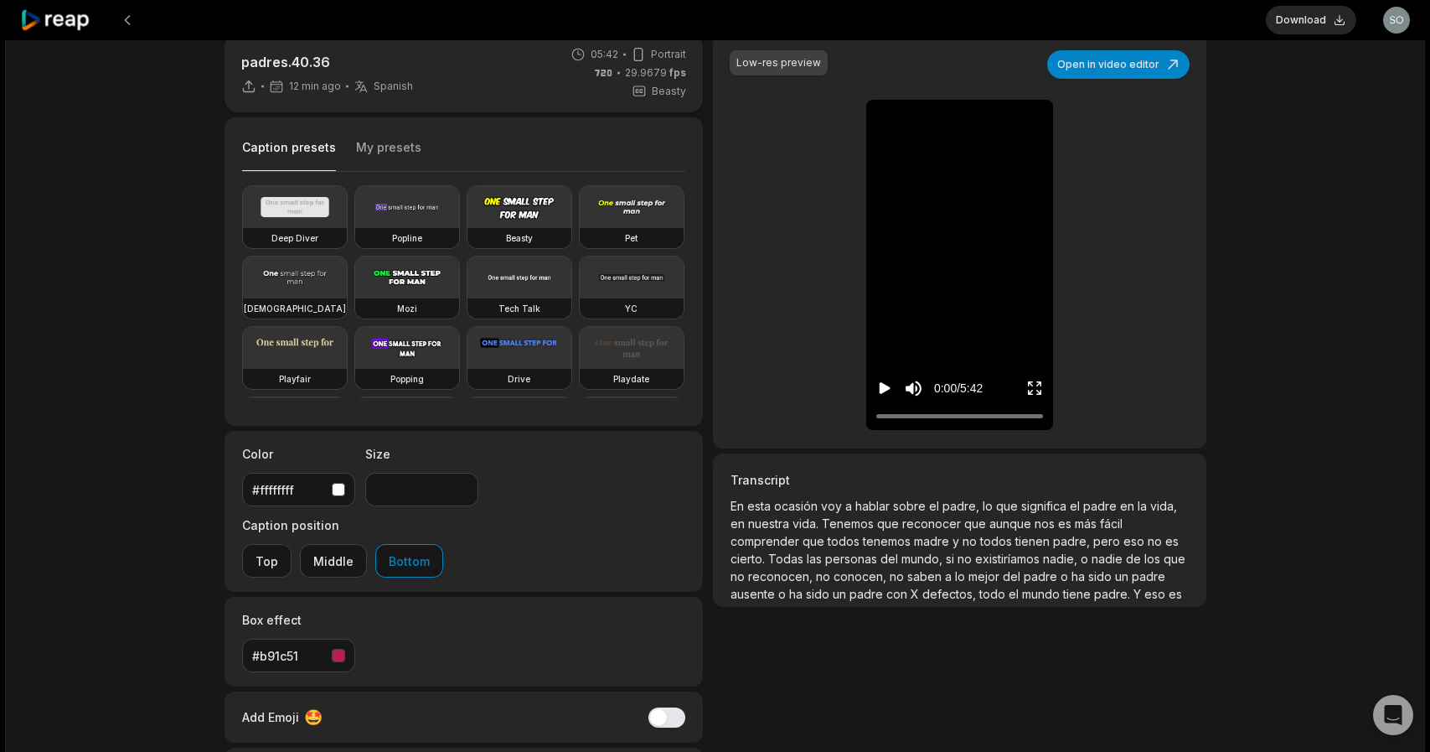
click at [1294, 21] on button "Download" at bounding box center [1311, 20] width 91 height 28
click at [60, 25] on icon at bounding box center [55, 20] width 71 height 23
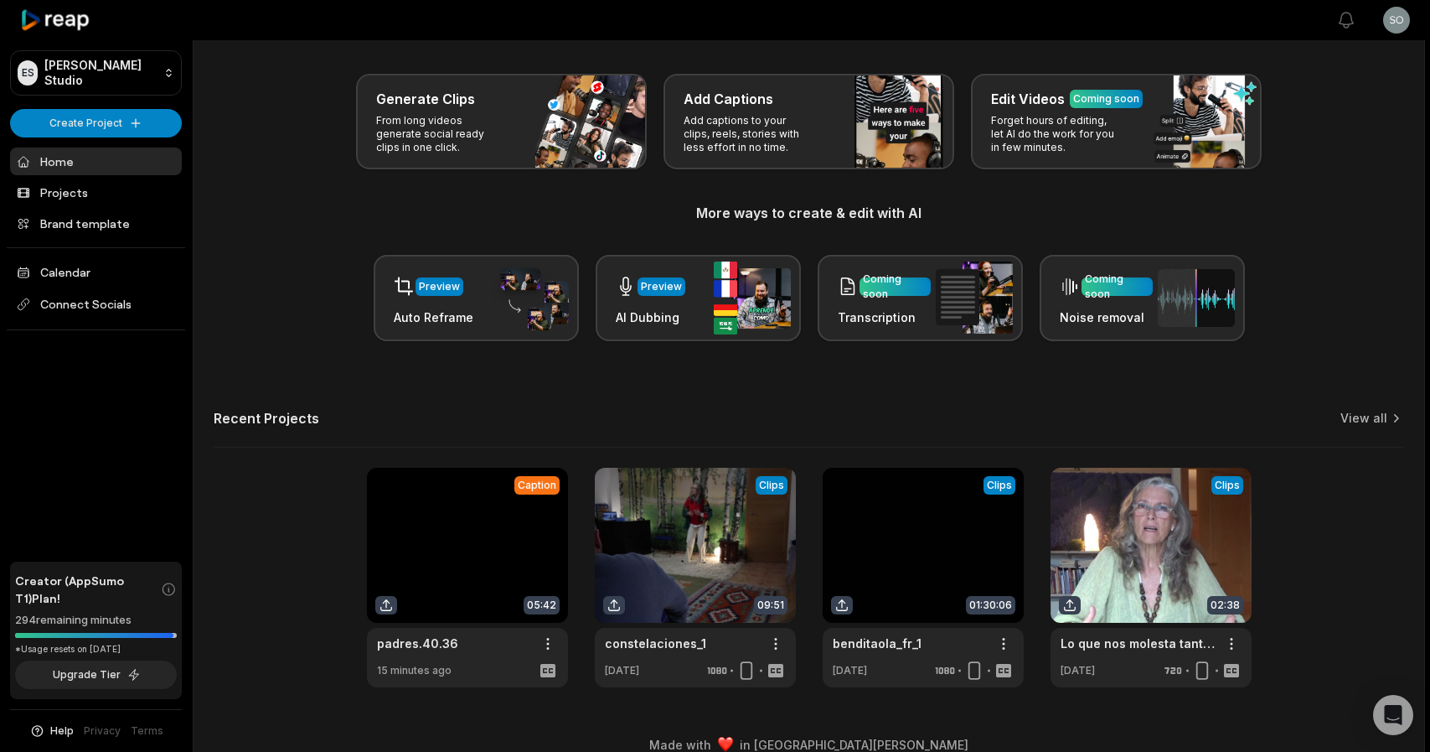
scroll to position [85, 0]
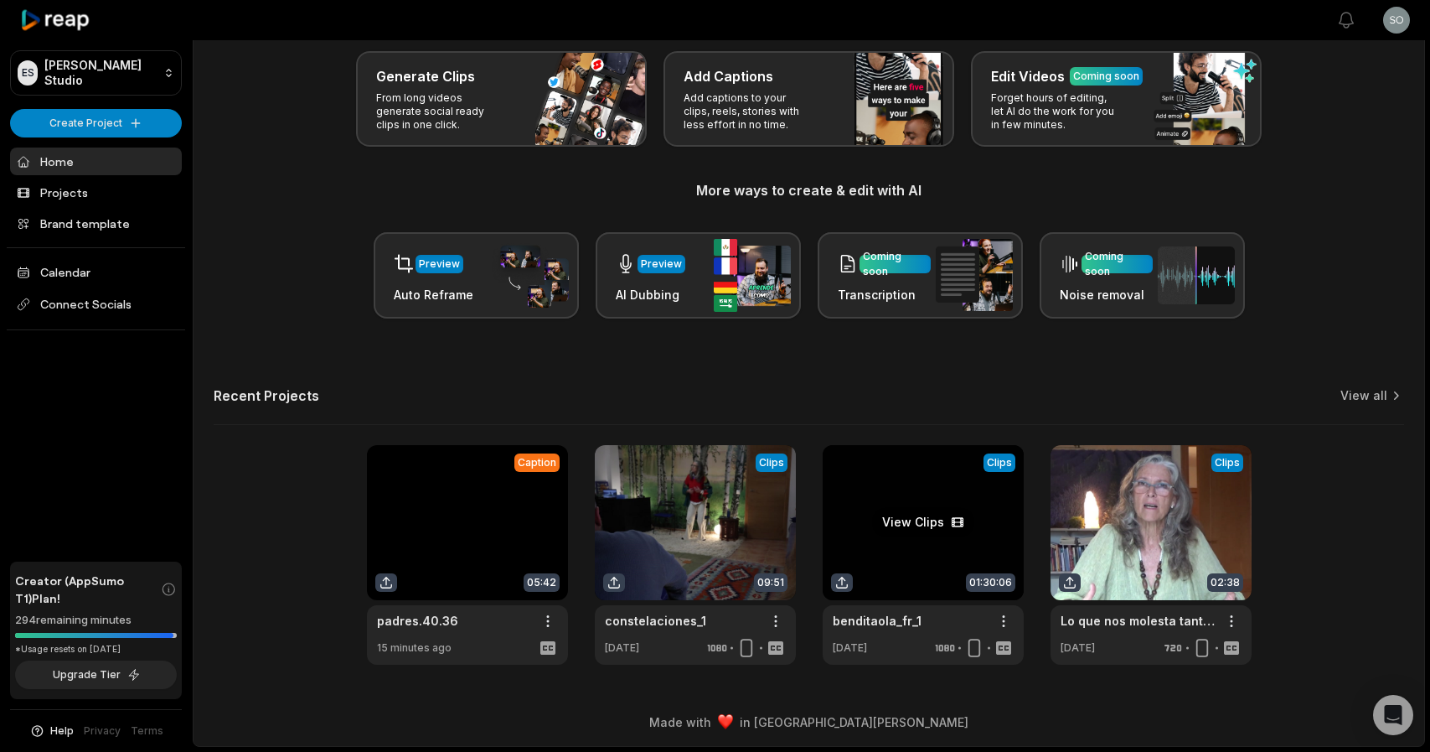
click at [893, 499] on link at bounding box center [923, 555] width 201 height 220
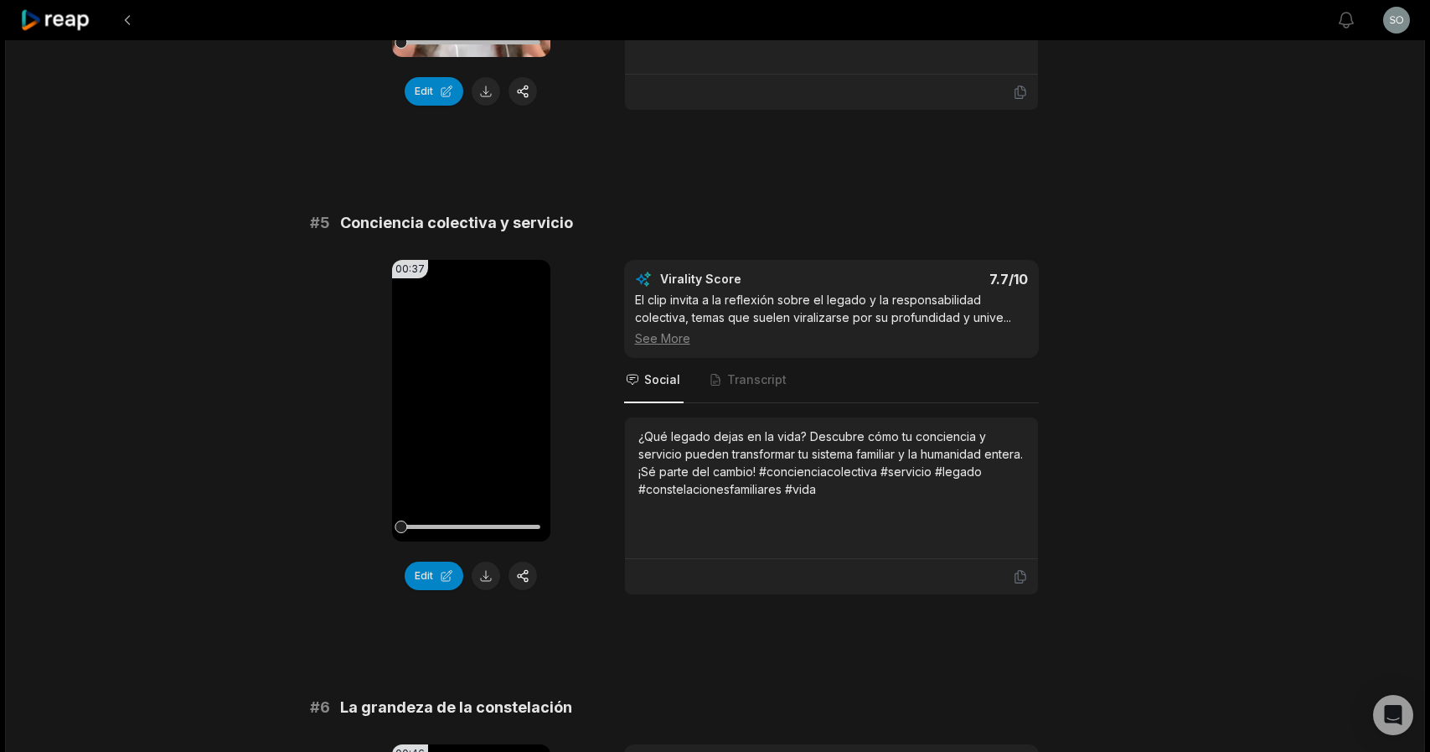
scroll to position [2513, 0]
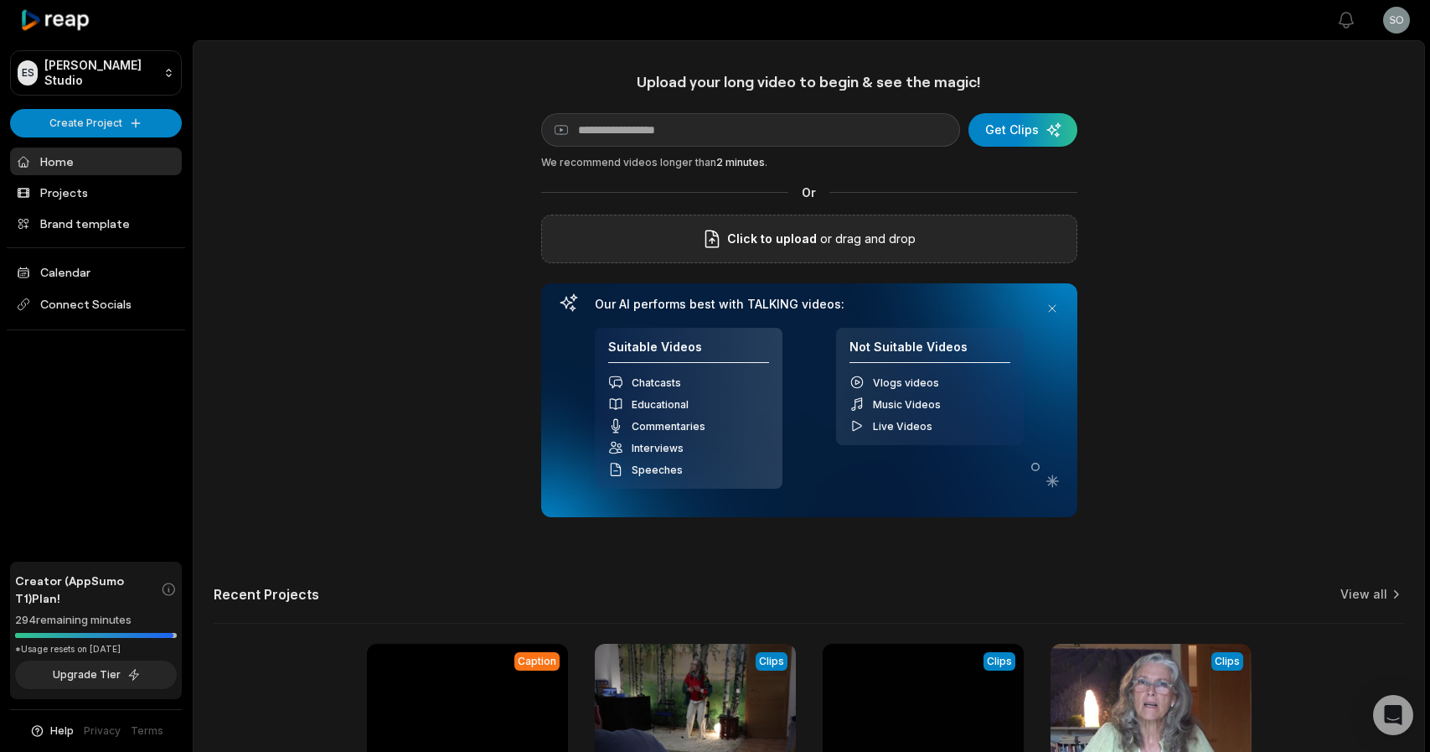
click at [887, 235] on p "or drag and drop" at bounding box center [866, 239] width 99 height 20
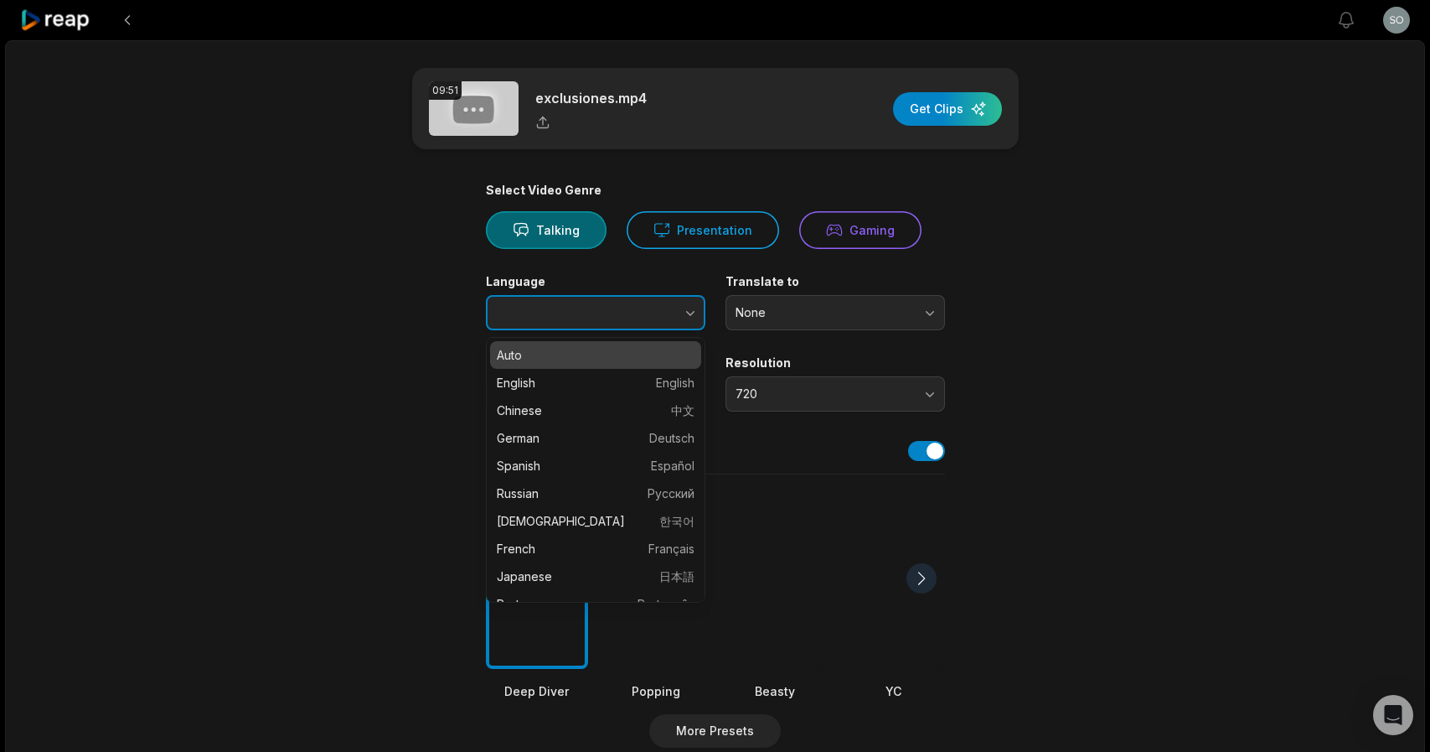
click at [618, 316] on button "button" at bounding box center [657, 312] width 96 height 35
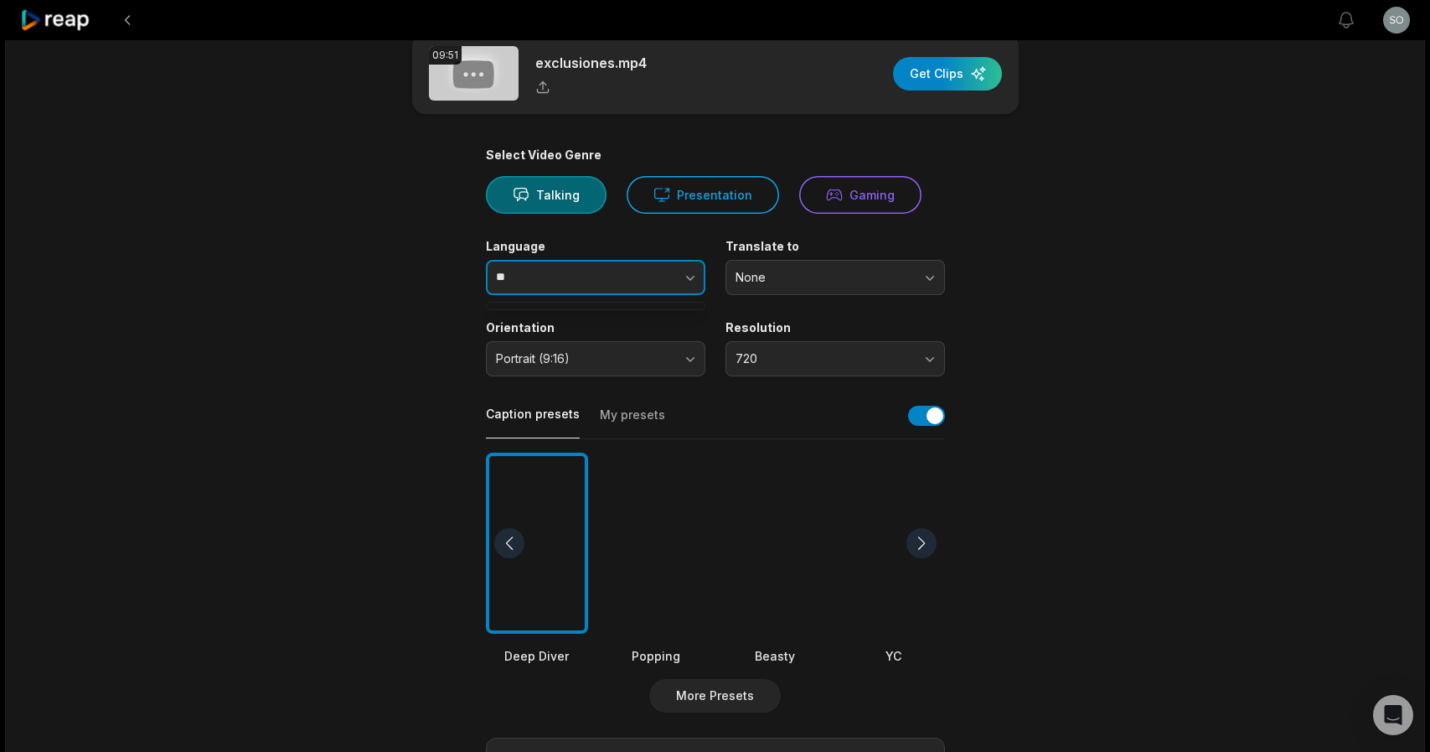
type input "*"
type input "*******"
drag, startPoint x: 775, startPoint y: 354, endPoint x: 774, endPoint y: 368, distance: 13.4
click at [775, 354] on span "720" at bounding box center [824, 358] width 176 height 15
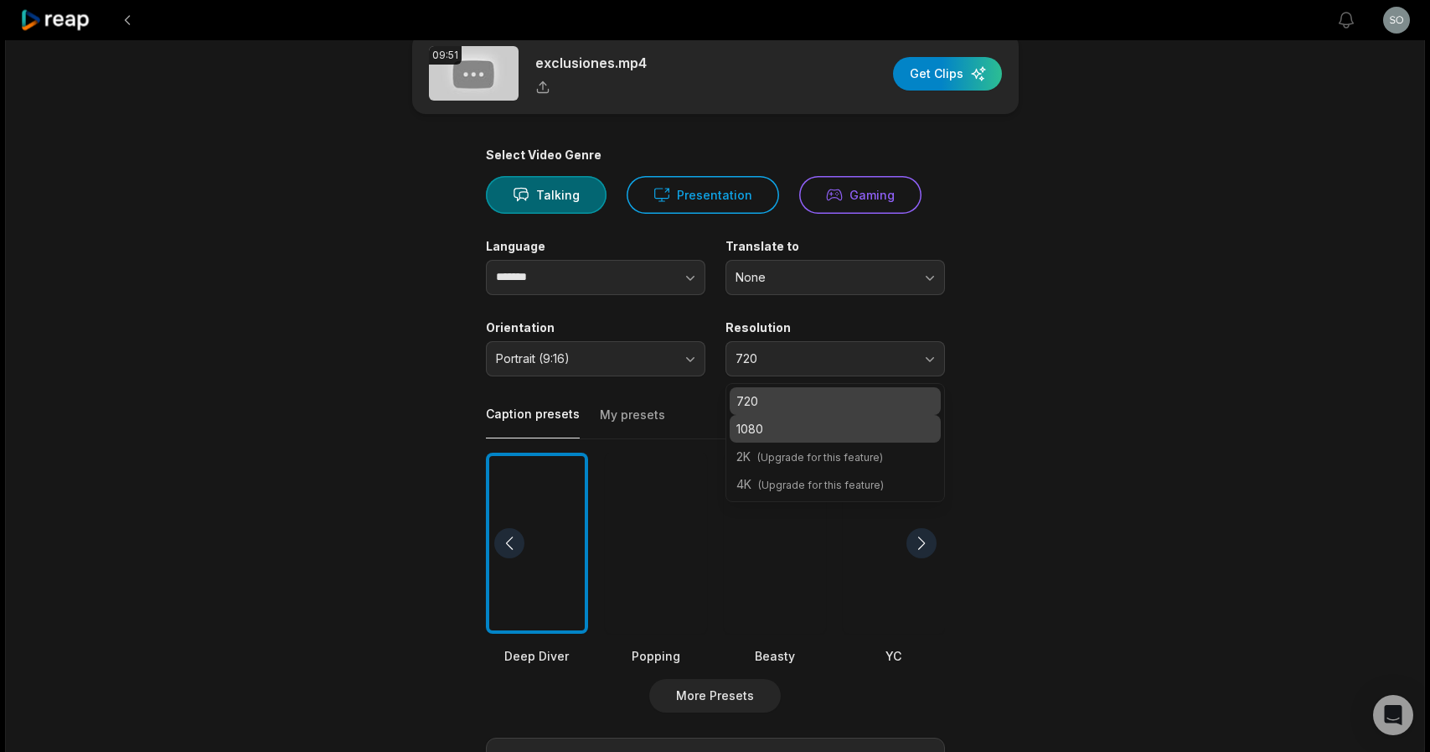
click at [786, 427] on p "1080" at bounding box center [836, 429] width 198 height 18
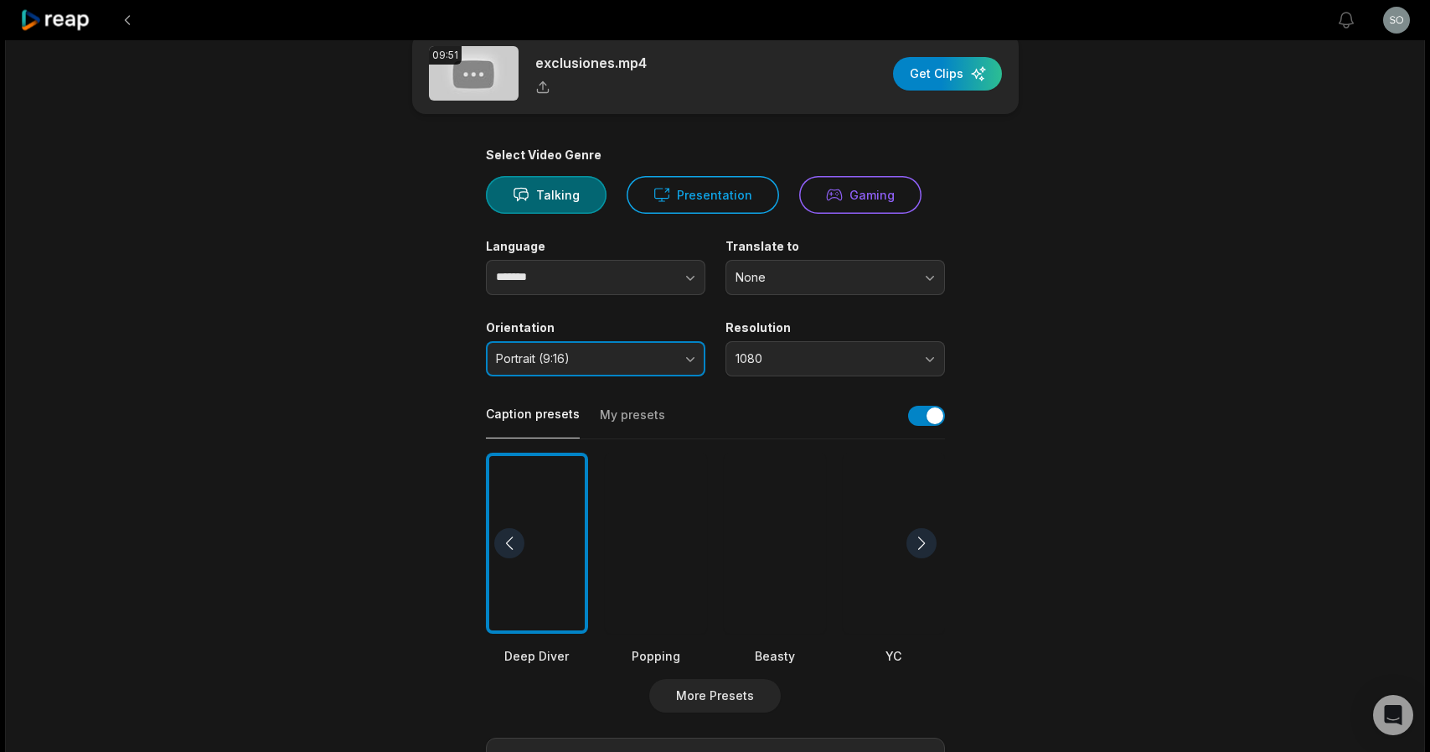
click at [692, 356] on button "Portrait (9:16)" at bounding box center [596, 358] width 220 height 35
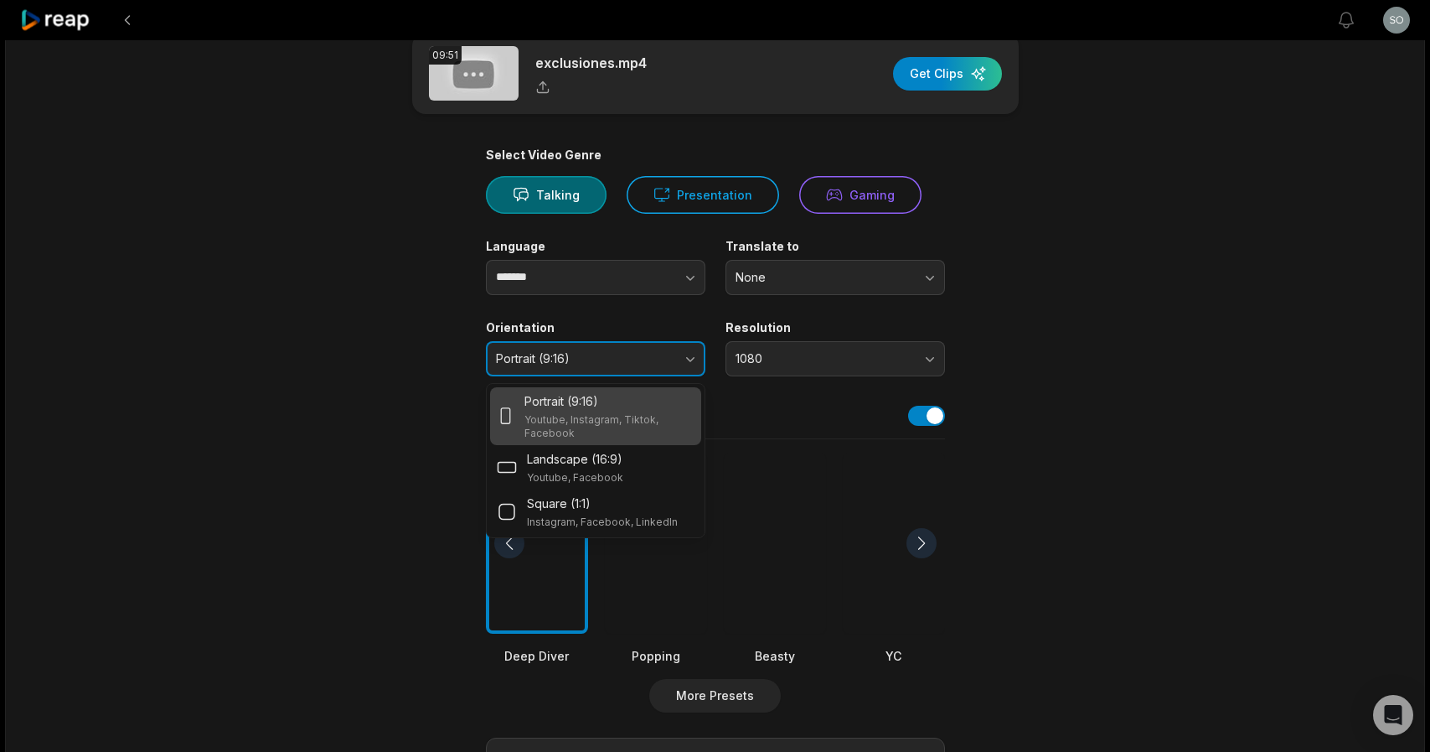
click at [691, 358] on button "Portrait (9:16)" at bounding box center [596, 358] width 220 height 35
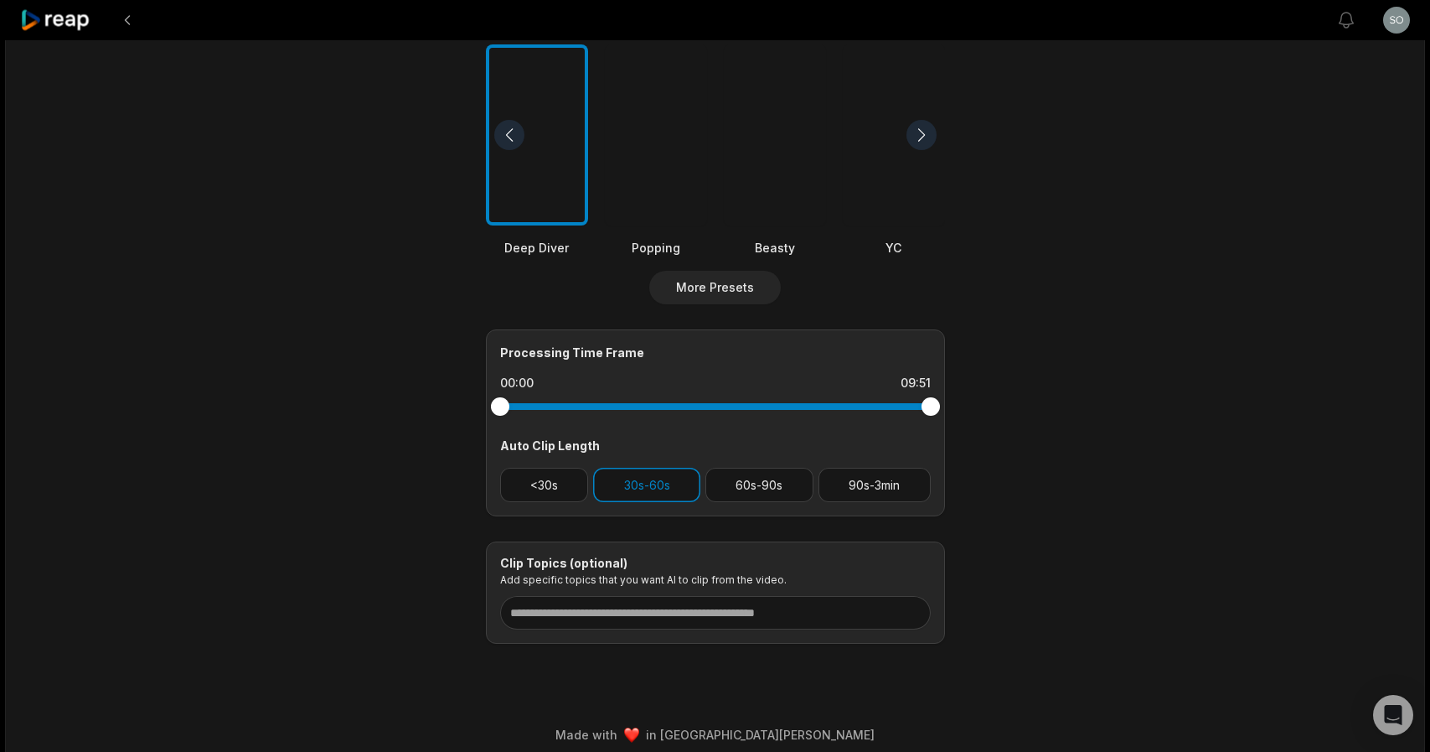
scroll to position [456, 0]
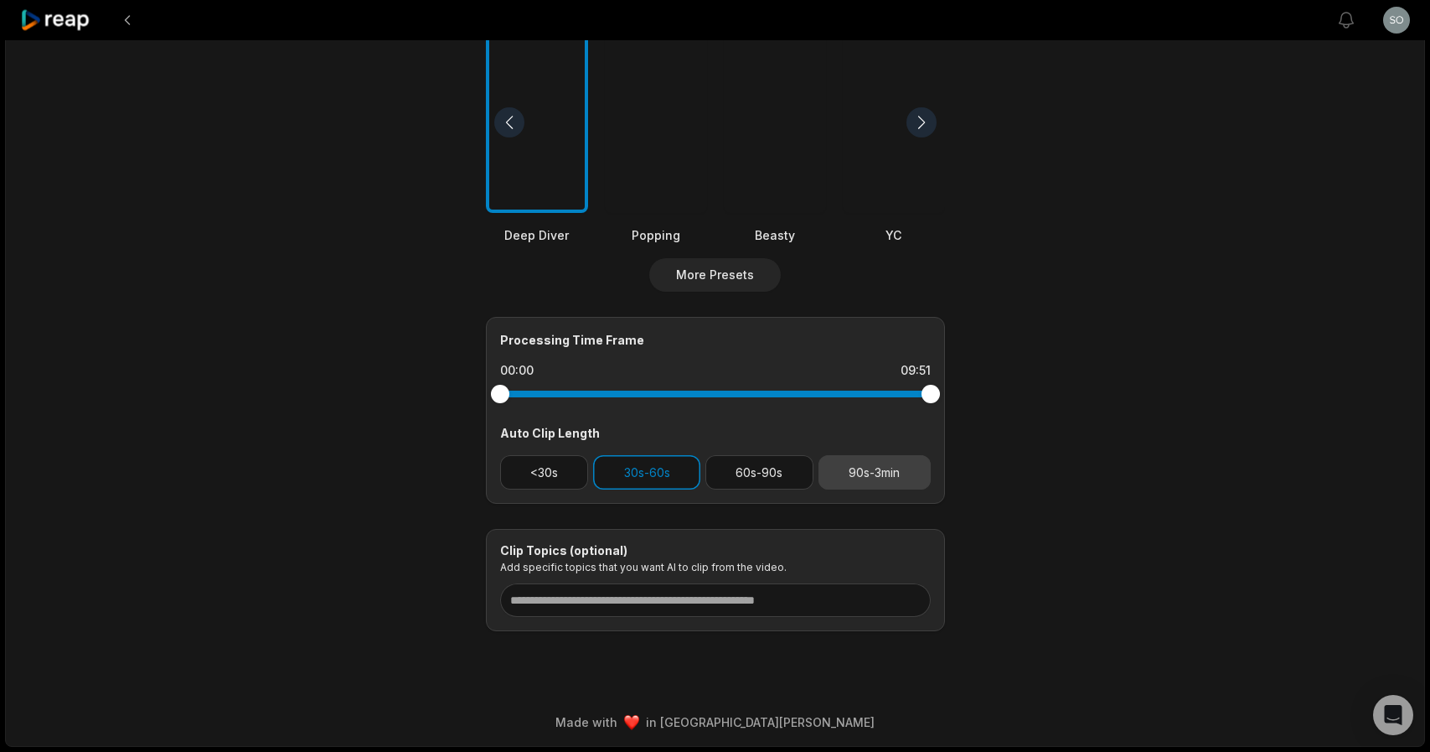
click at [878, 471] on button "90s-3min" at bounding box center [875, 472] width 112 height 34
drag, startPoint x: 653, startPoint y: 472, endPoint x: 669, endPoint y: 479, distance: 17.3
click at [653, 472] on button "30s-60s" at bounding box center [646, 472] width 107 height 34
drag, startPoint x: 777, startPoint y: 468, endPoint x: 789, endPoint y: 477, distance: 14.9
click at [778, 468] on button "60s-90s" at bounding box center [760, 472] width 108 height 34
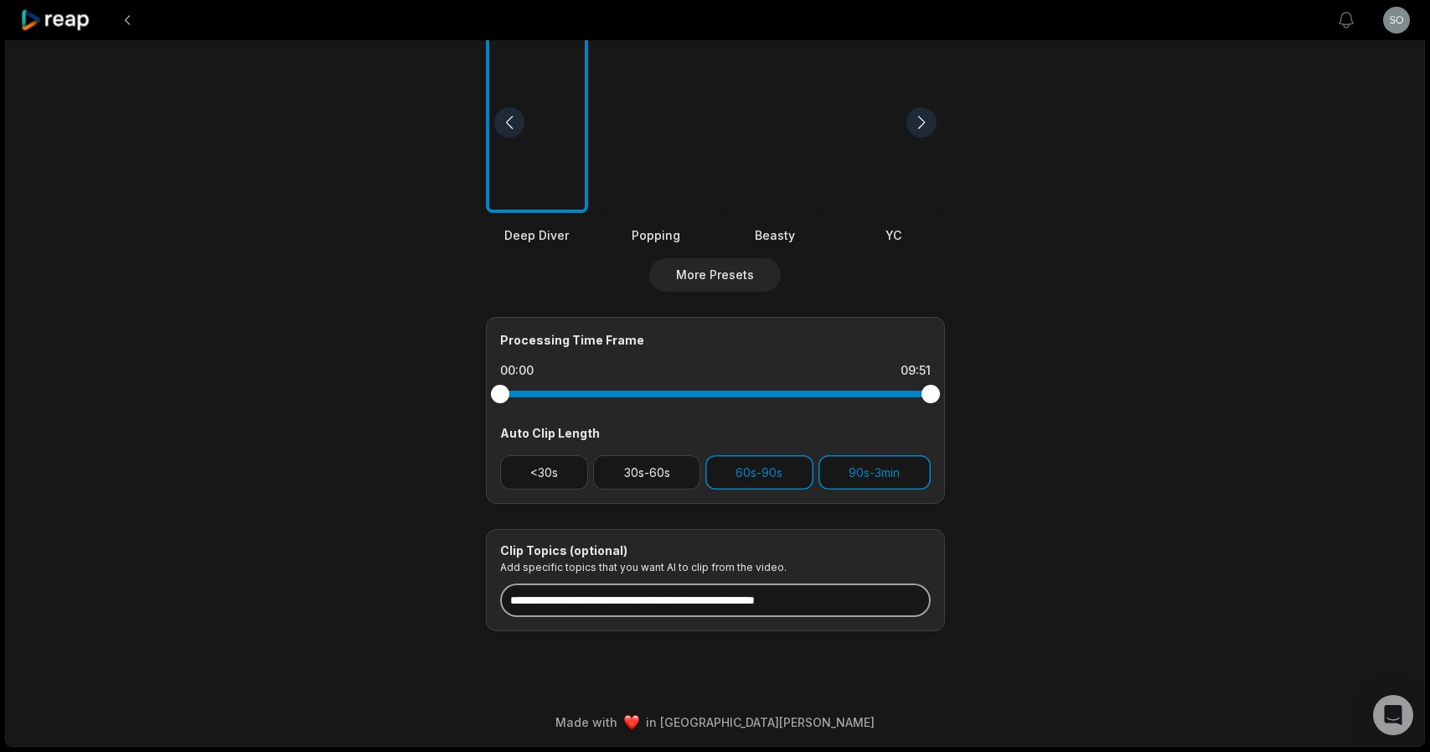
click at [832, 597] on input at bounding box center [715, 600] width 431 height 34
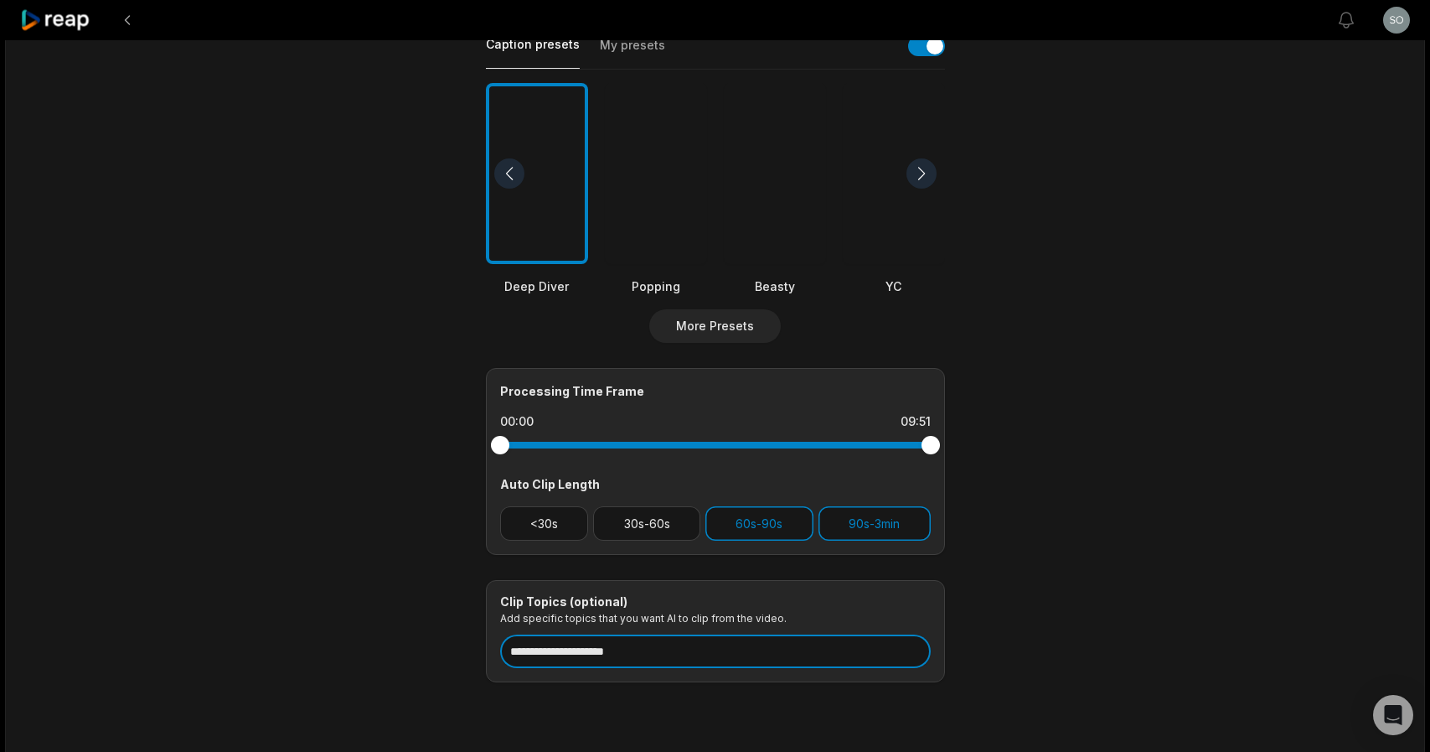
scroll to position [0, 0]
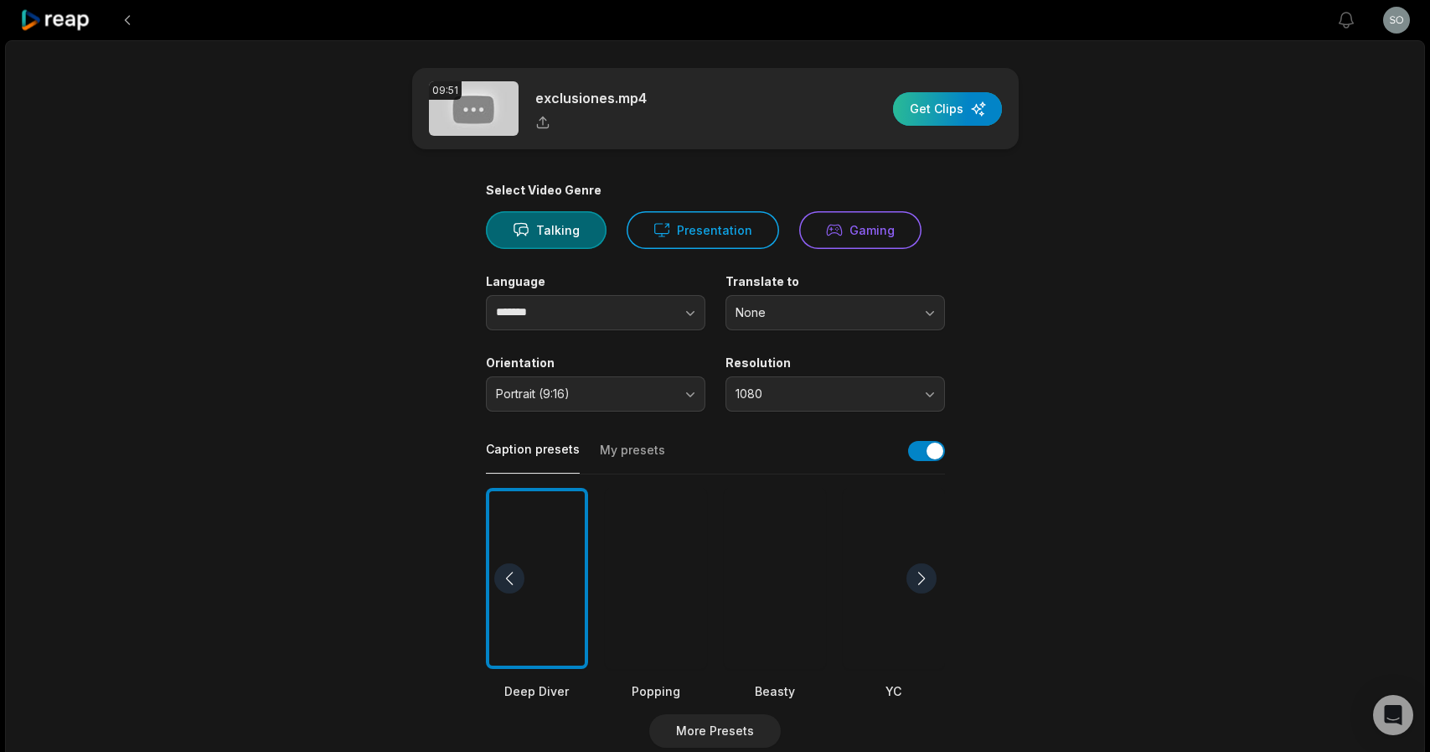
type input "**********"
click at [937, 106] on div "button" at bounding box center [947, 109] width 109 height 34
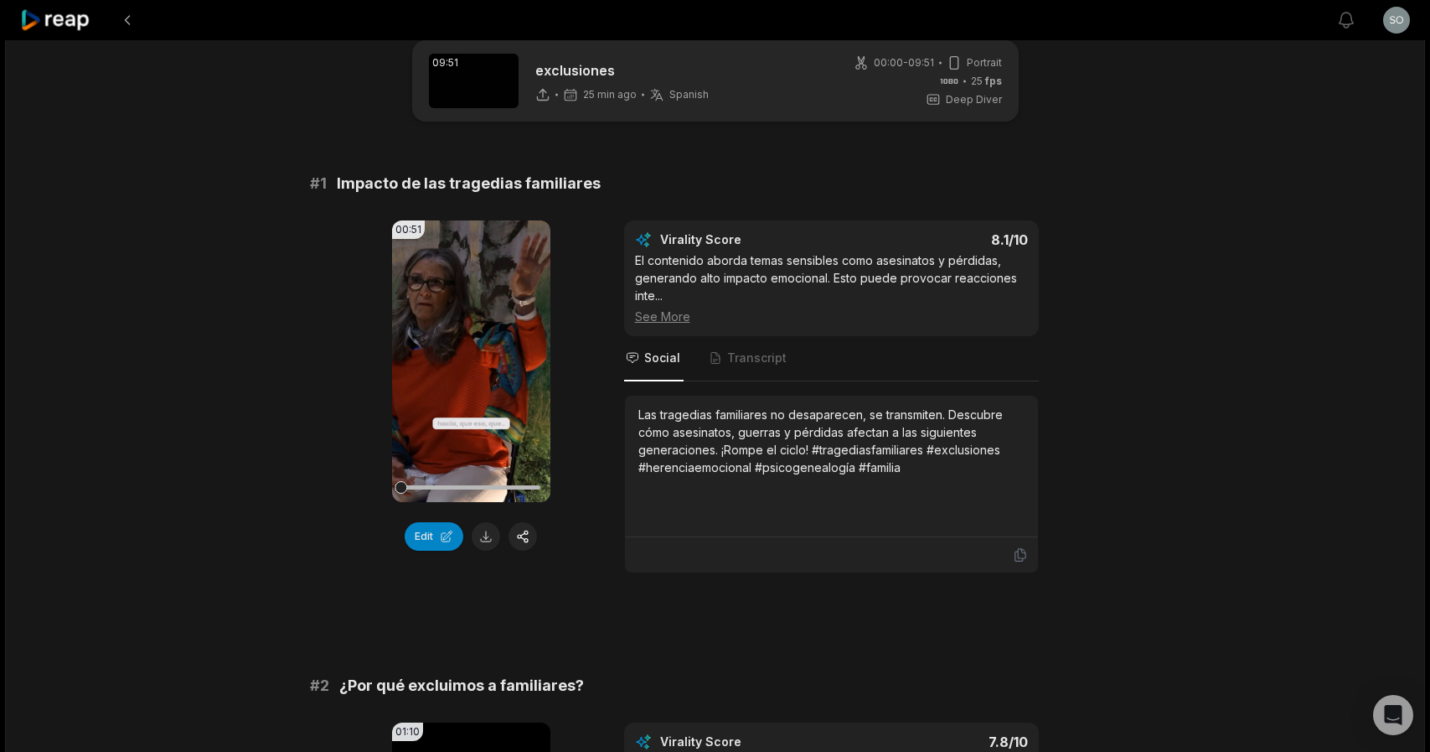
scroll to position [34, 0]
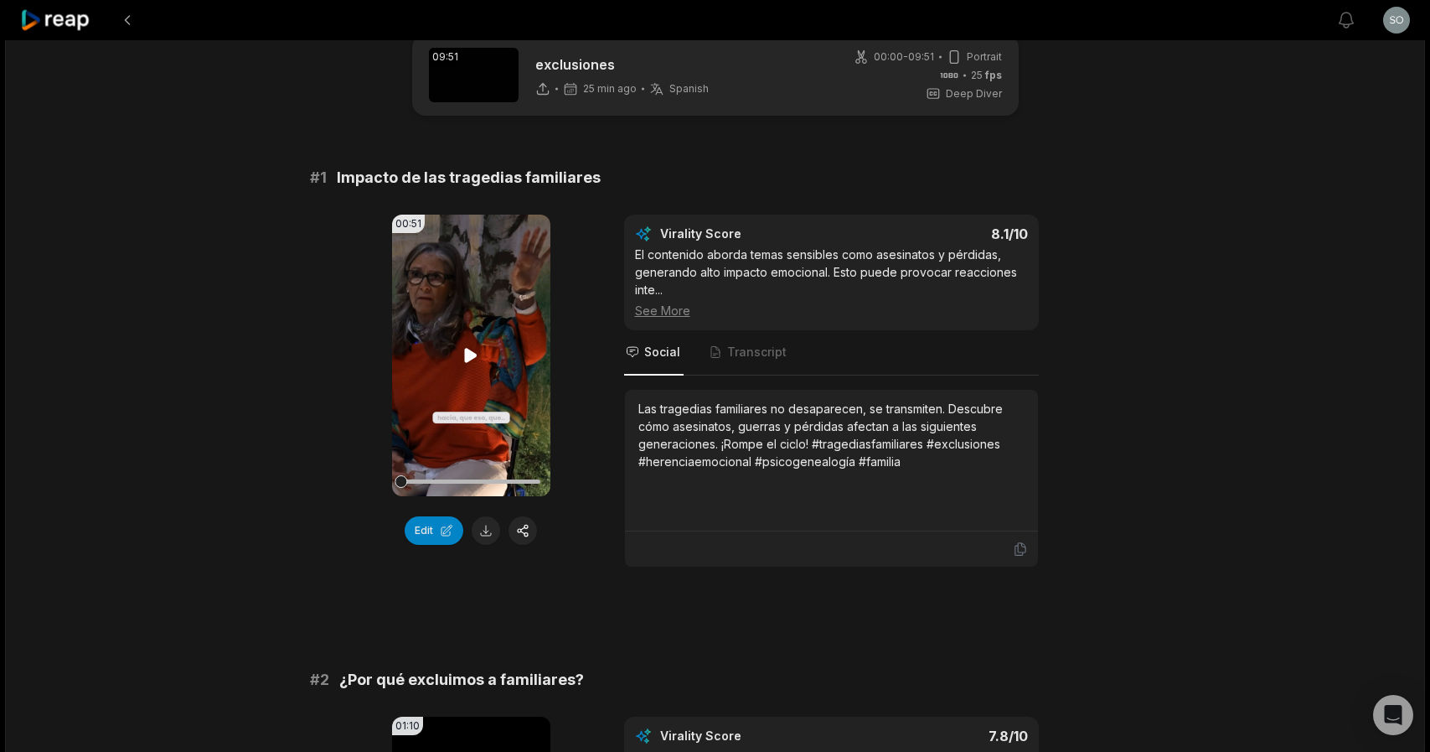
click at [469, 353] on icon at bounding box center [471, 355] width 13 height 14
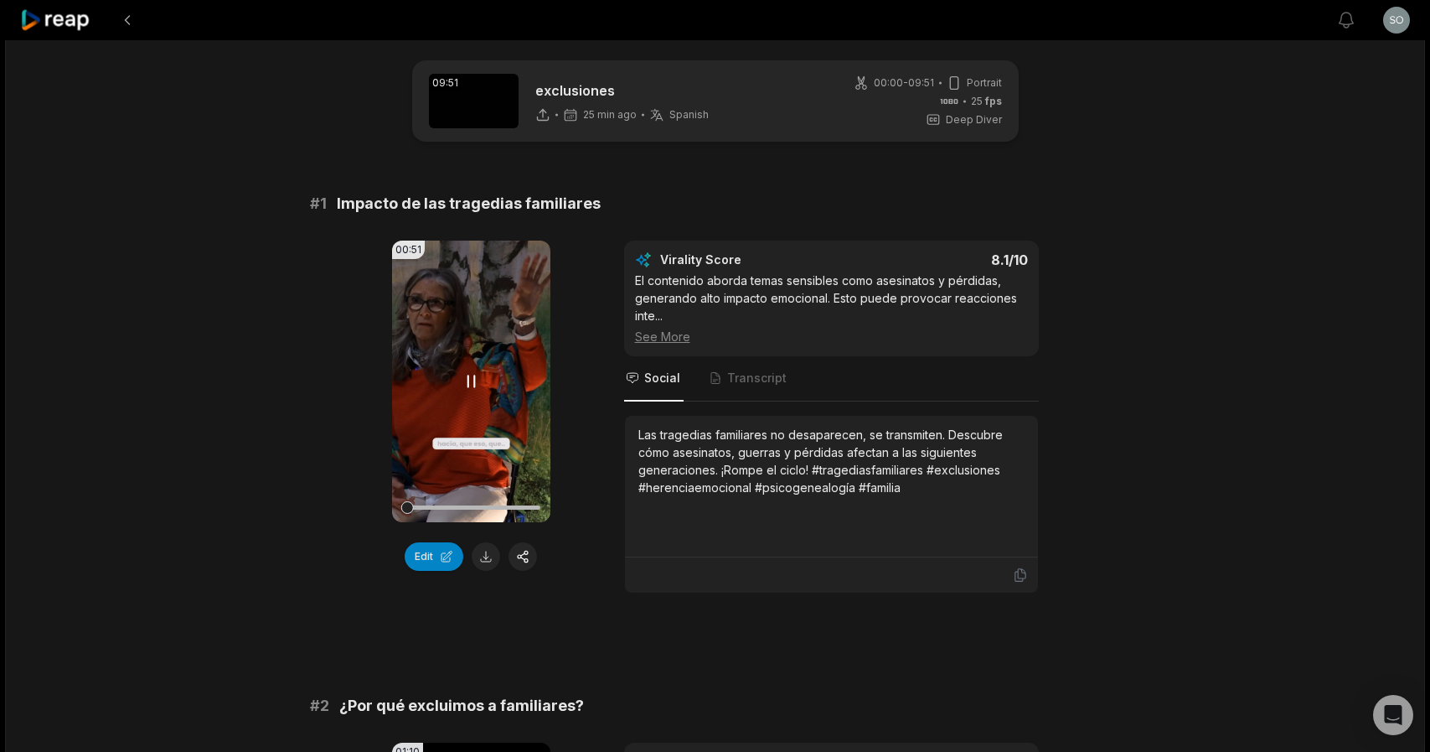
scroll to position [6, 0]
drag, startPoint x: 468, startPoint y: 380, endPoint x: 427, endPoint y: 318, distance: 74.8
click at [468, 380] on icon at bounding box center [471, 383] width 20 height 20
